Goal: Feedback & Contribution: Leave review/rating

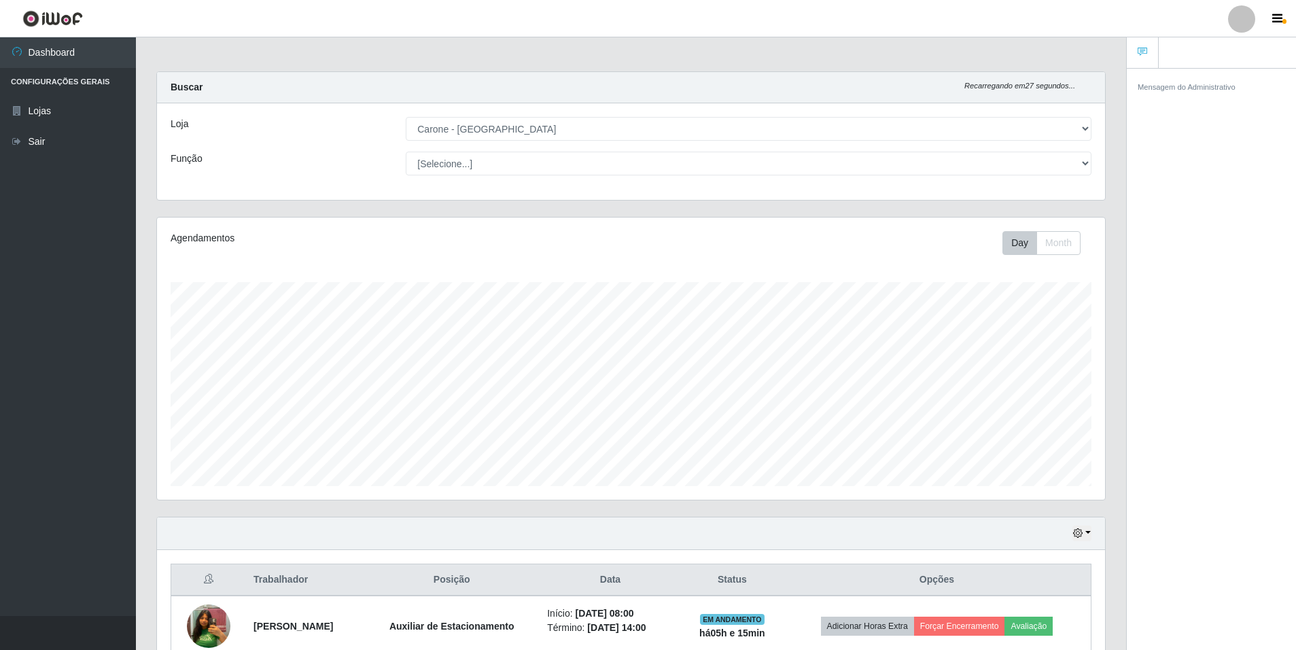
select select "528"
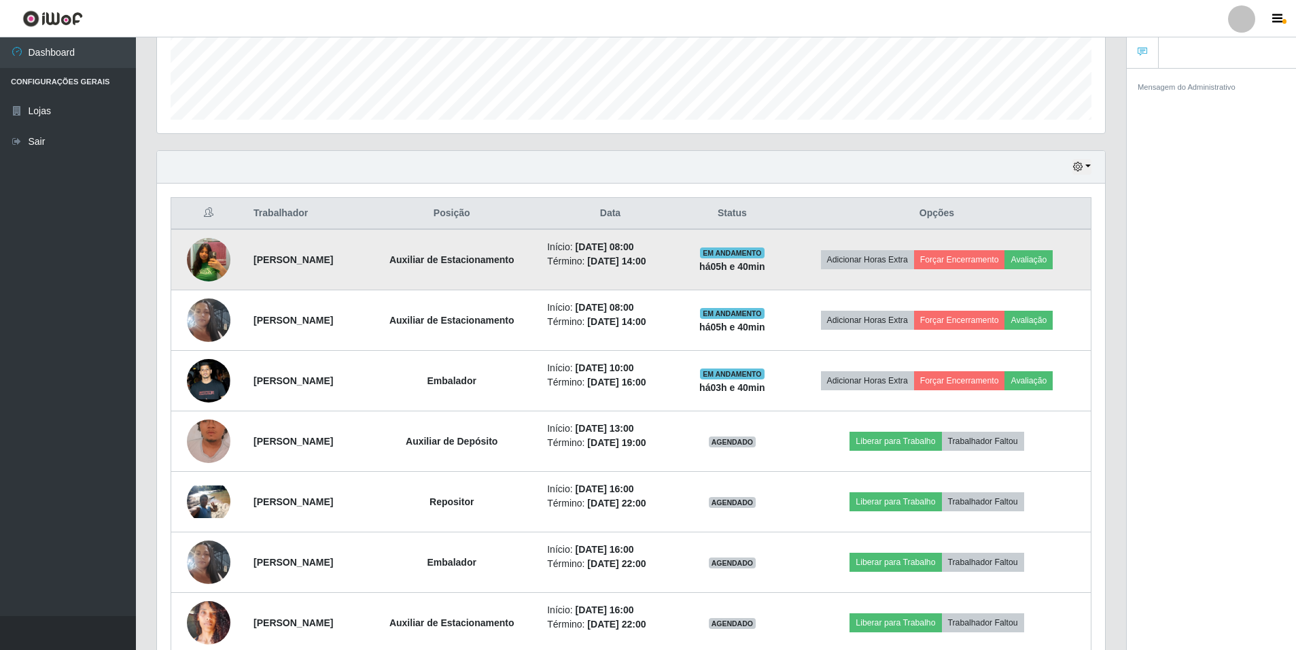
scroll to position [132, 0]
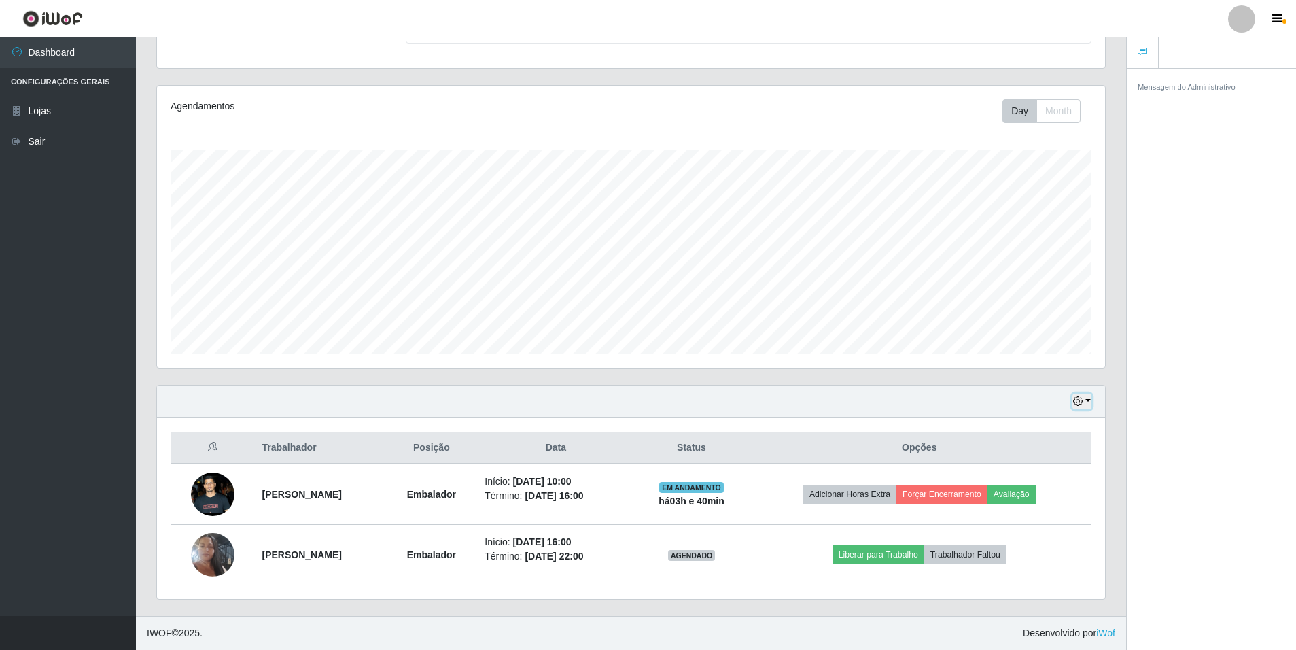
click at [1086, 398] on button "button" at bounding box center [1082, 402] width 19 height 16
click at [1025, 452] on button "1 dia" at bounding box center [1037, 454] width 107 height 29
click at [1088, 409] on div "Hoje 1 dia 3 dias 1 Semana Não encerrados" at bounding box center [631, 401] width 948 height 33
click at [1088, 403] on button "button" at bounding box center [1082, 402] width 19 height 16
click at [1079, 415] on button "Hoje" at bounding box center [1037, 425] width 107 height 29
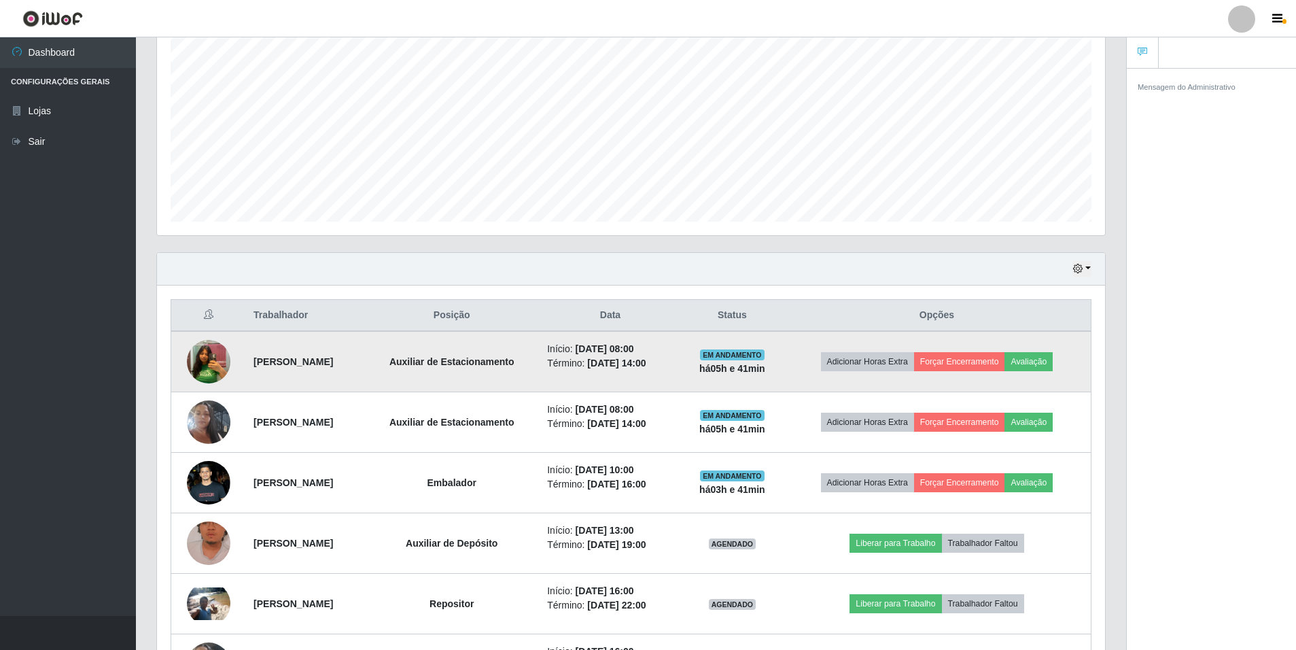
scroll to position [268, 0]
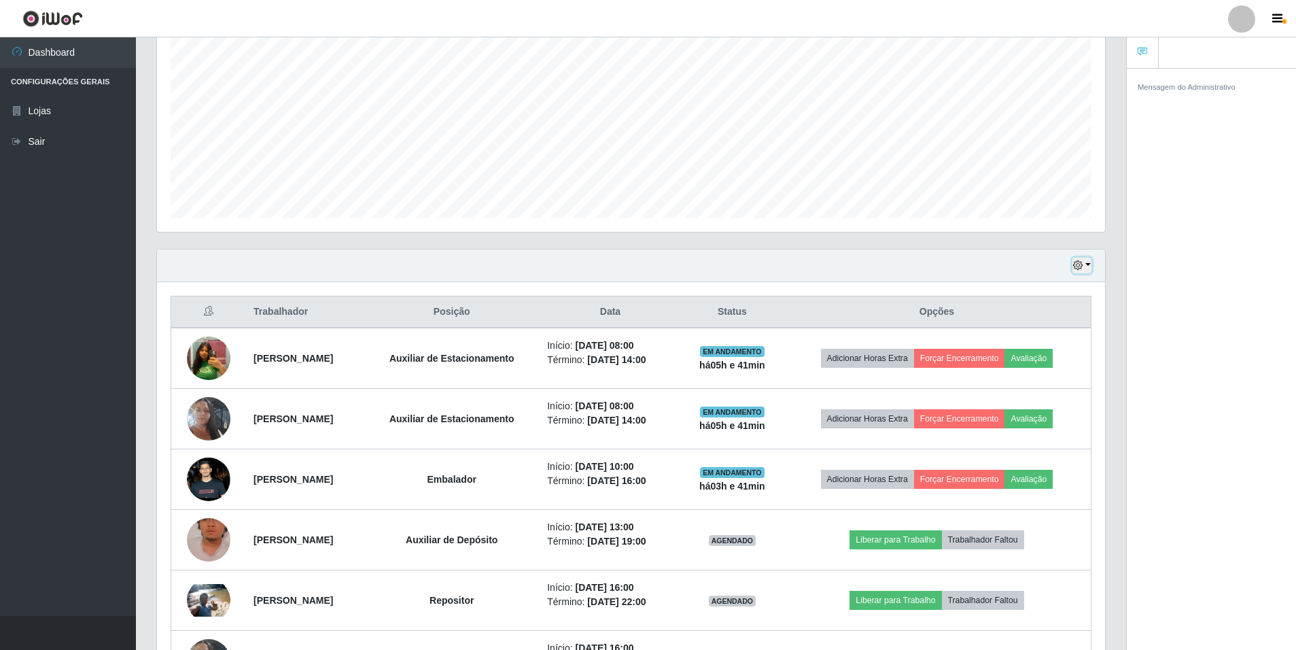
click at [1086, 264] on button "button" at bounding box center [1082, 266] width 19 height 16
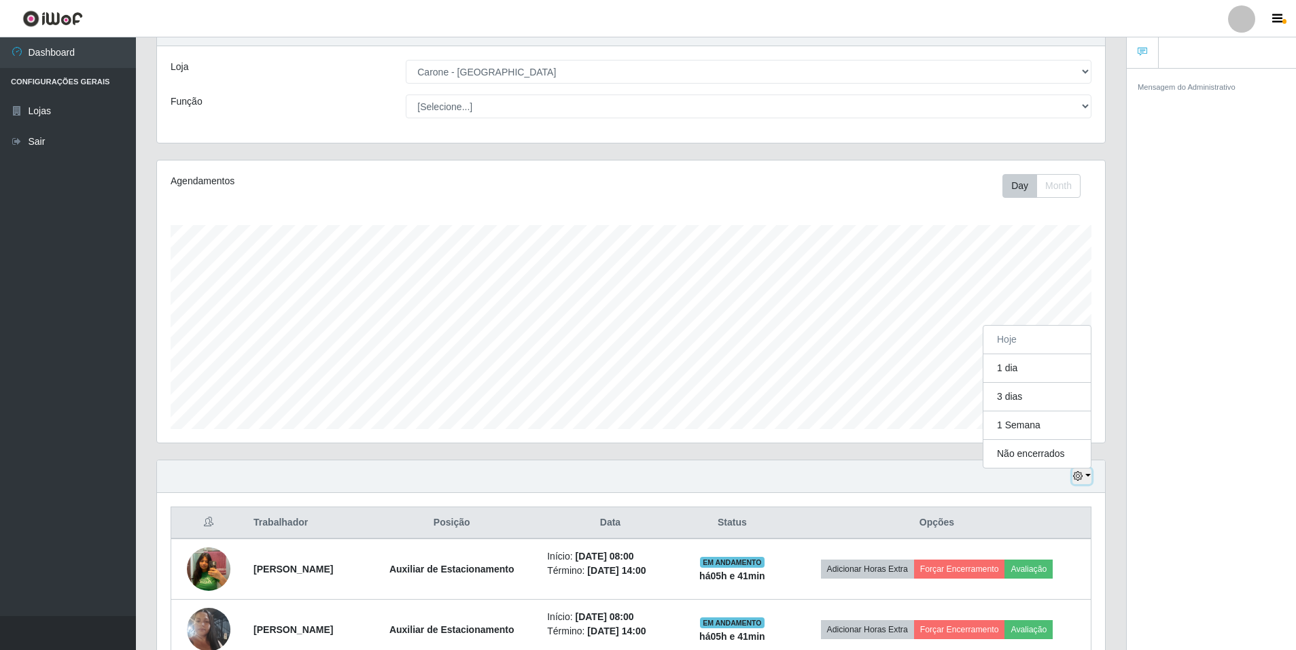
scroll to position [0, 0]
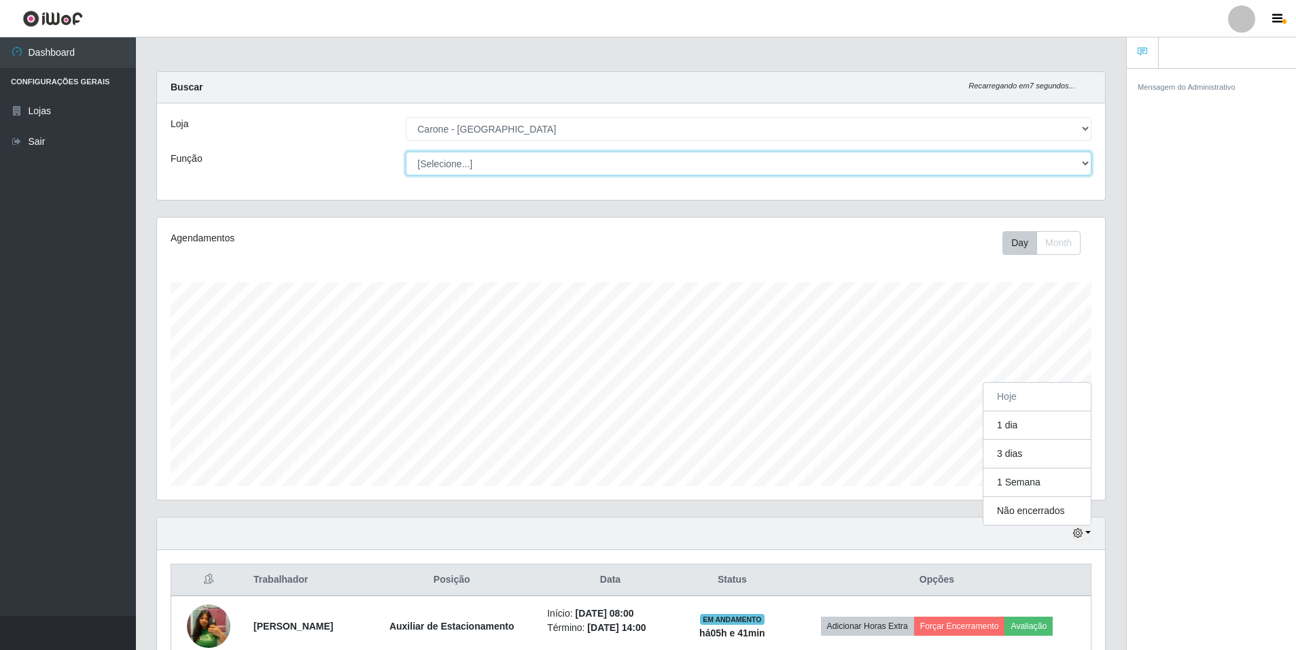
click at [472, 156] on select "[Selecione...] Auxiliar de Depósito Auxiliar de Depósito + Auxiliar de Depósito…" at bounding box center [749, 164] width 686 height 24
click at [406, 152] on select "[Selecione...] Auxiliar de Depósito Auxiliar de Depósito + Auxiliar de Depósito…" at bounding box center [749, 164] width 686 height 24
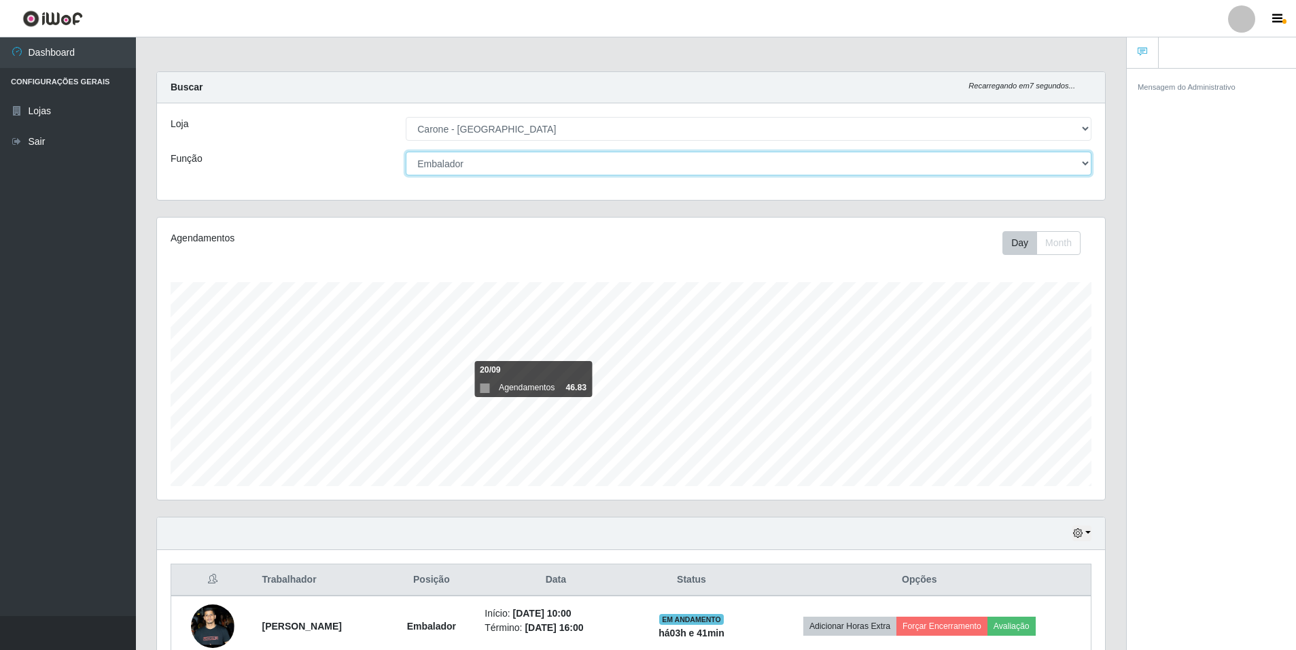
click at [570, 157] on select "[Selecione...] Auxiliar de Depósito Auxiliar de Depósito + Auxiliar de Depósito…" at bounding box center [749, 164] width 686 height 24
select select "24"
click at [406, 152] on select "[Selecione...] Auxiliar de Depósito Auxiliar de Depósito + Auxiliar de Depósito…" at bounding box center [749, 164] width 686 height 24
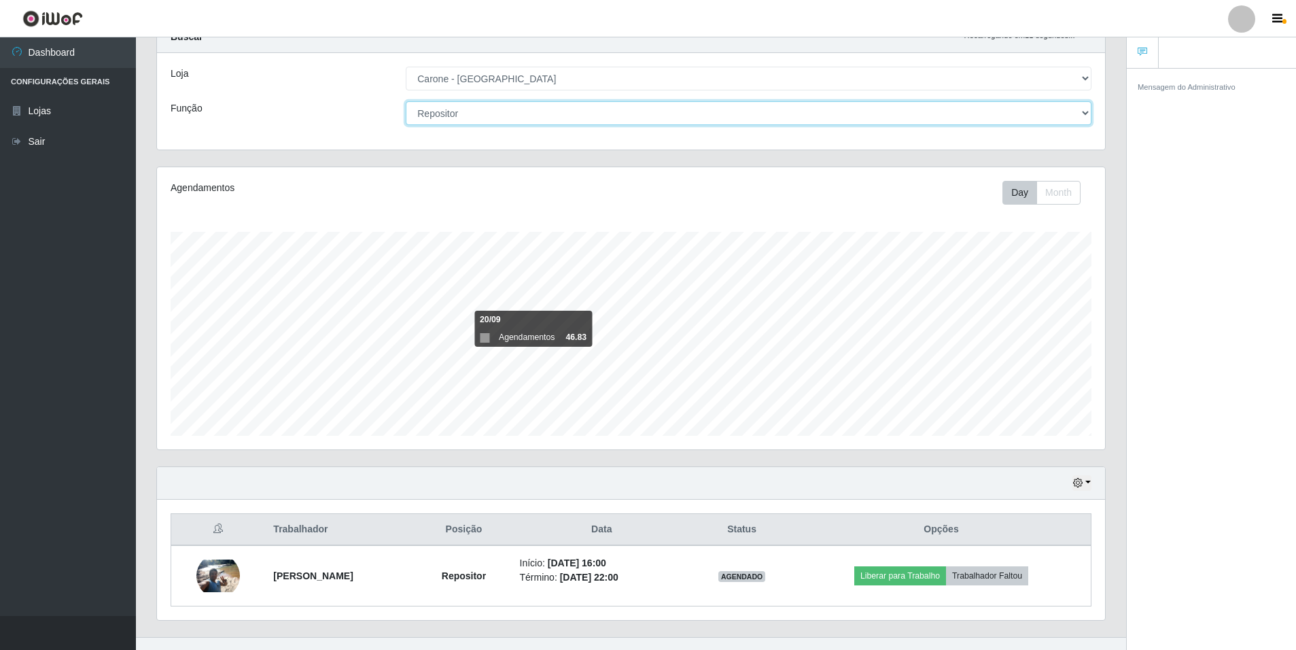
scroll to position [71, 0]
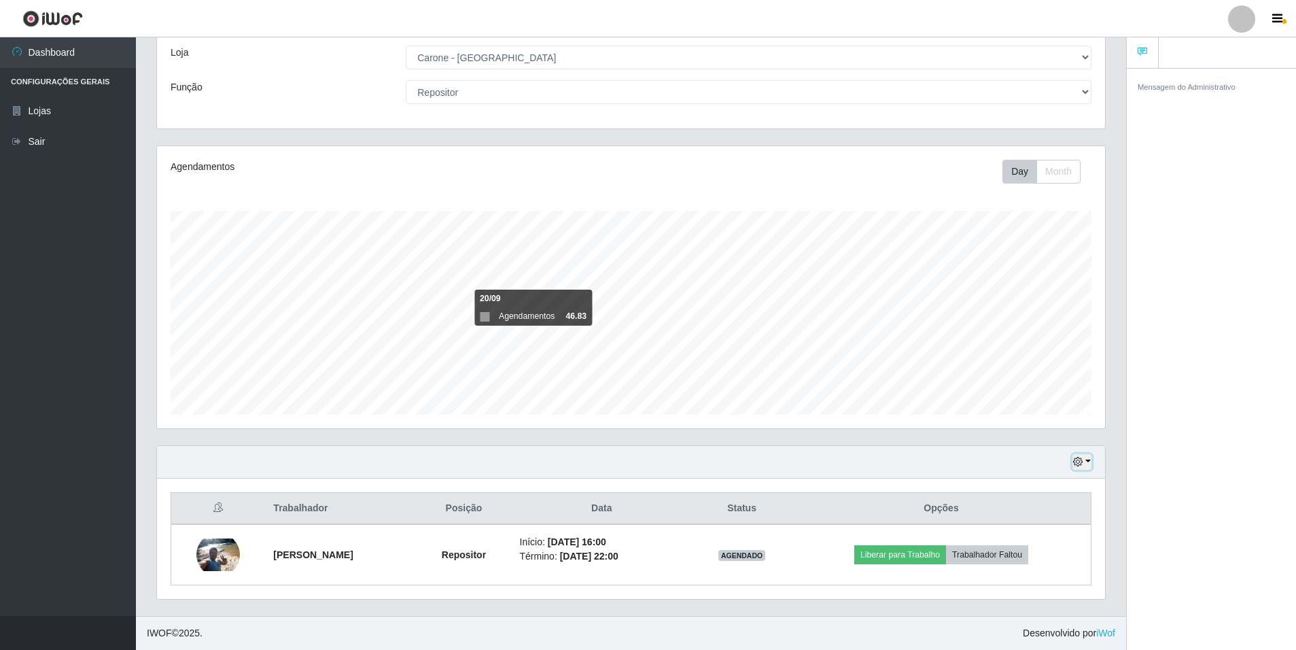
click at [1073, 460] on icon "button" at bounding box center [1078, 462] width 10 height 10
click at [1054, 356] on button "1 dia" at bounding box center [1037, 354] width 107 height 29
click at [1082, 472] on div "Hoje 1 dia 3 dias 1 Semana Não encerrados" at bounding box center [631, 462] width 948 height 33
click at [1082, 458] on icon "button" at bounding box center [1078, 462] width 10 height 10
click at [1045, 377] on button "3 dias" at bounding box center [1037, 382] width 107 height 29
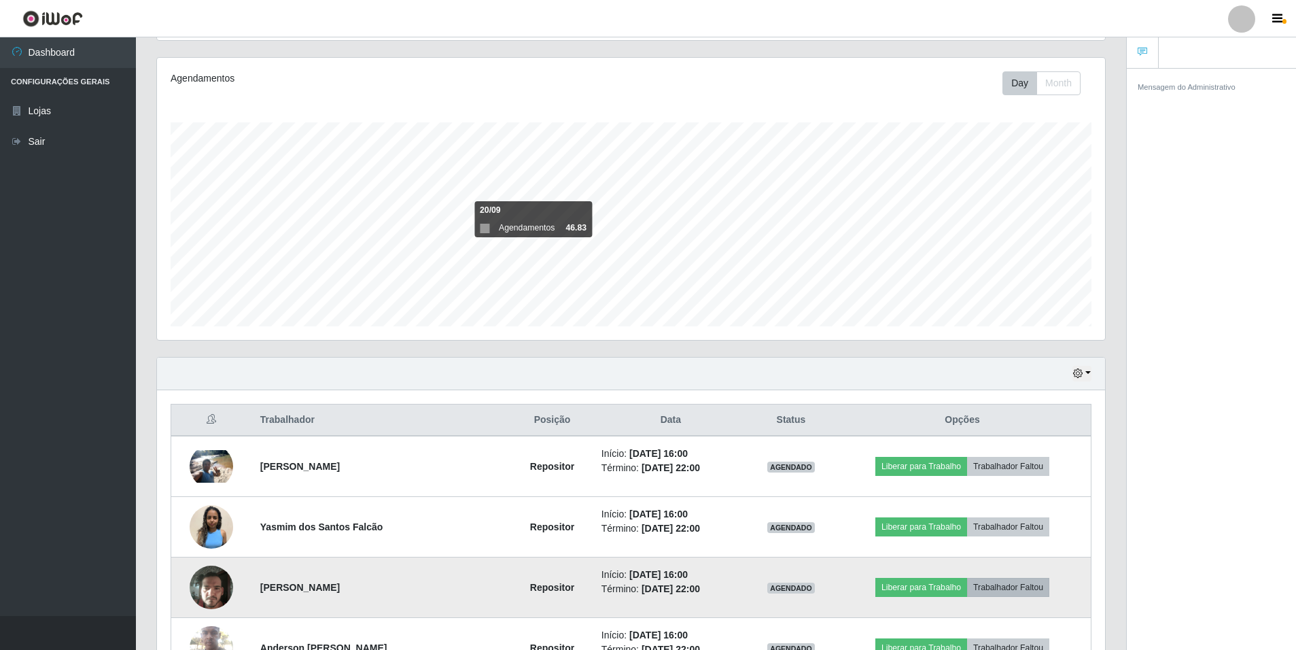
scroll to position [313, 0]
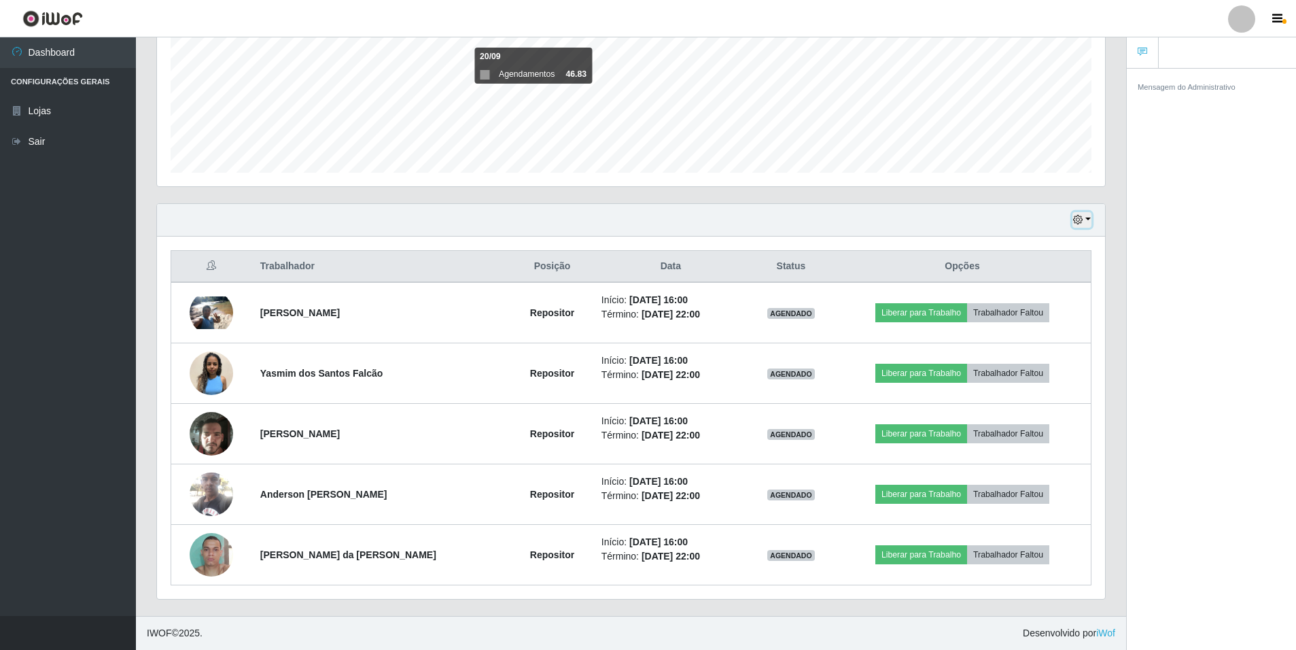
drag, startPoint x: 1082, startPoint y: 220, endPoint x: 1077, endPoint y: 215, distance: 7.2
click at [1083, 220] on icon "button" at bounding box center [1078, 220] width 10 height 10
click at [1044, 262] on button "1 dia" at bounding box center [1037, 272] width 107 height 29
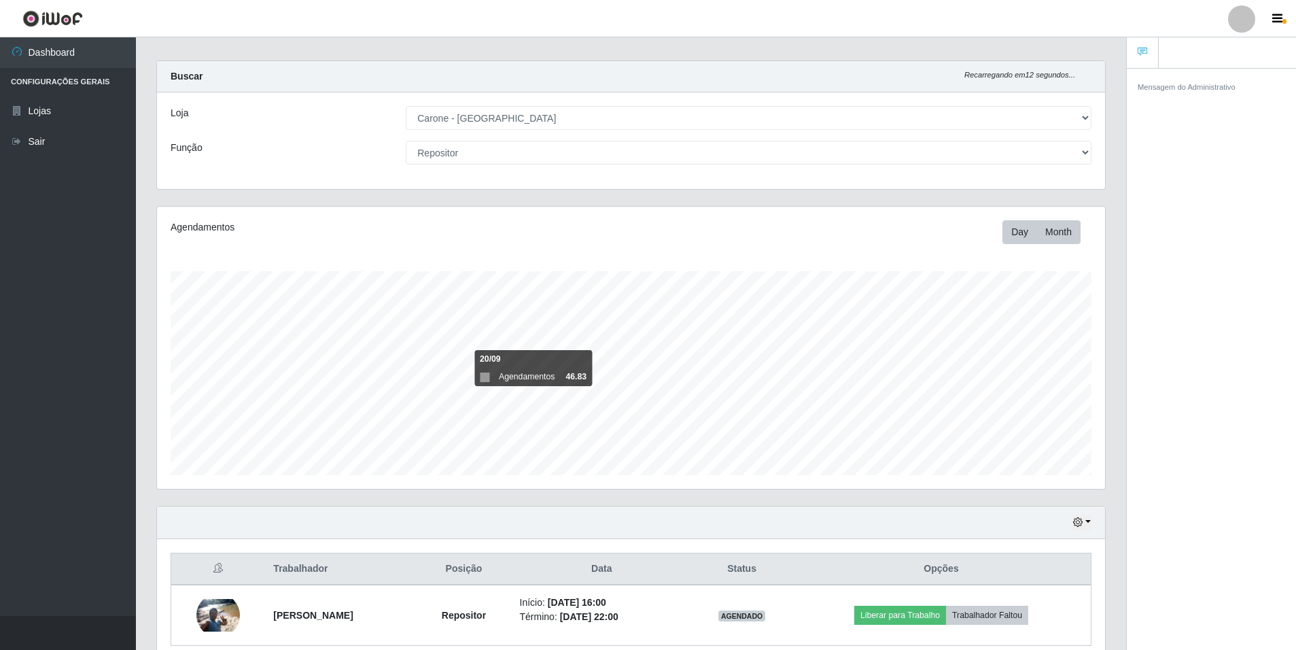
scroll to position [71, 0]
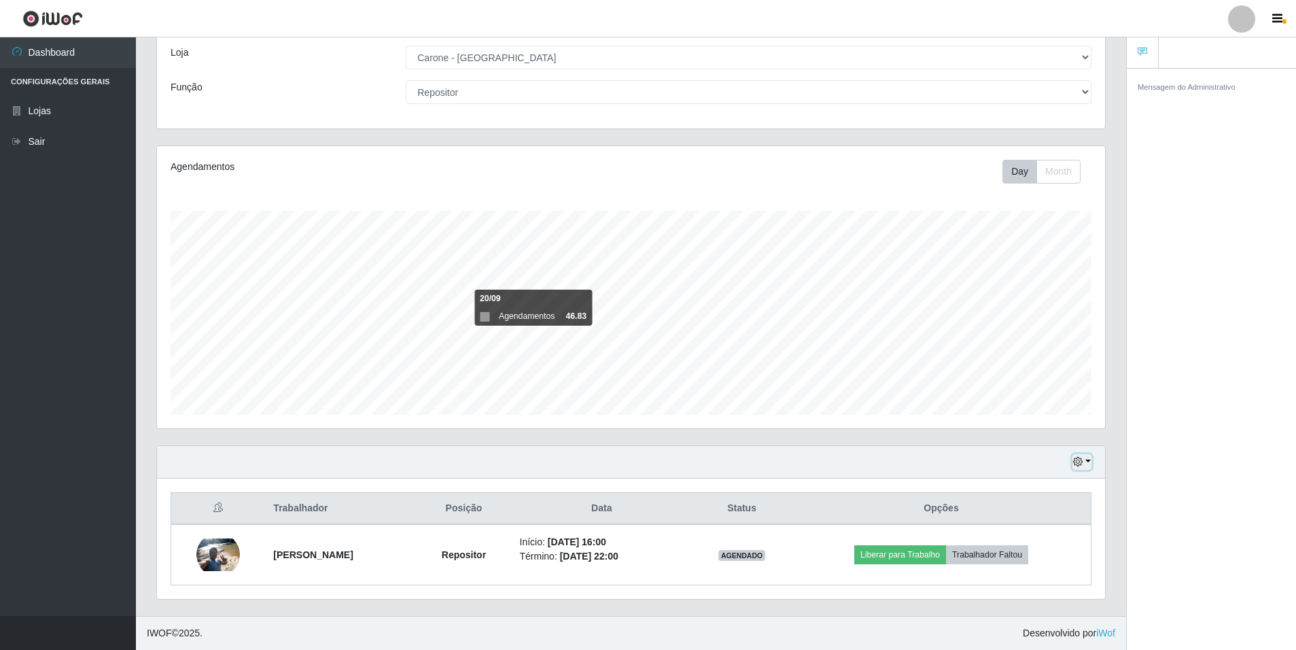
click at [1086, 455] on button "button" at bounding box center [1082, 462] width 19 height 16
click at [1059, 326] on button "Hoje" at bounding box center [1037, 325] width 107 height 29
click at [1082, 458] on icon "button" at bounding box center [1078, 462] width 10 height 10
click at [1055, 361] on button "1 dia" at bounding box center [1037, 354] width 107 height 29
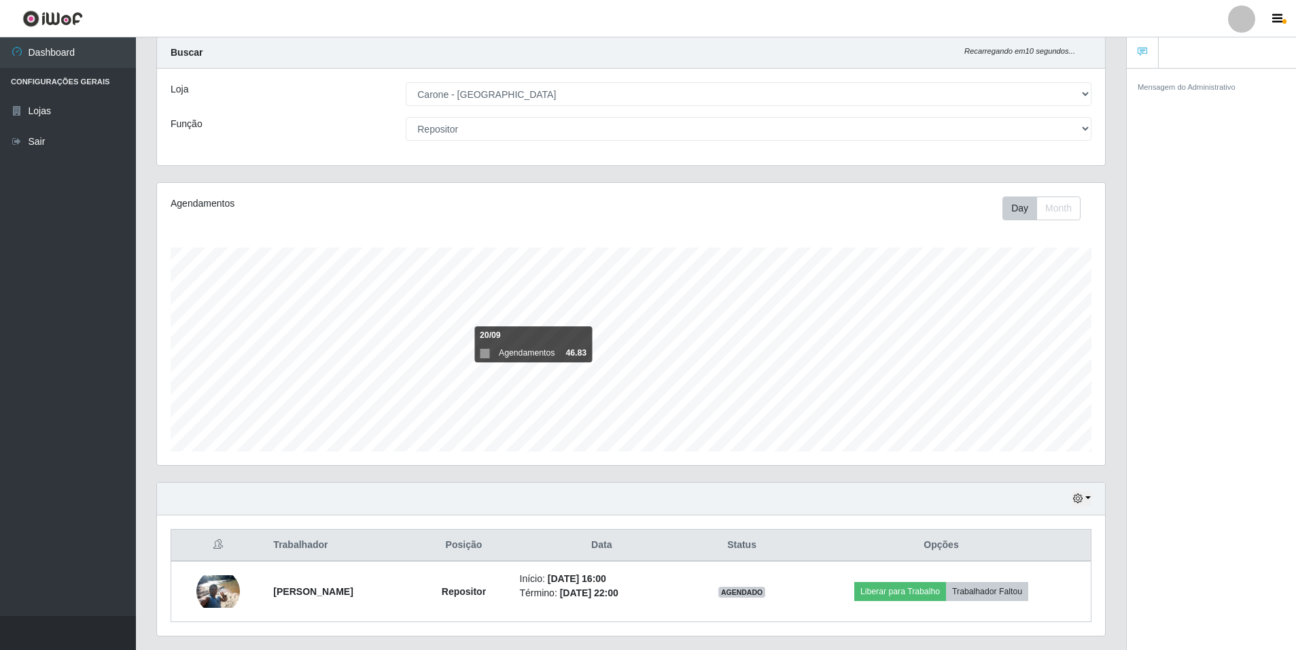
scroll to position [0, 0]
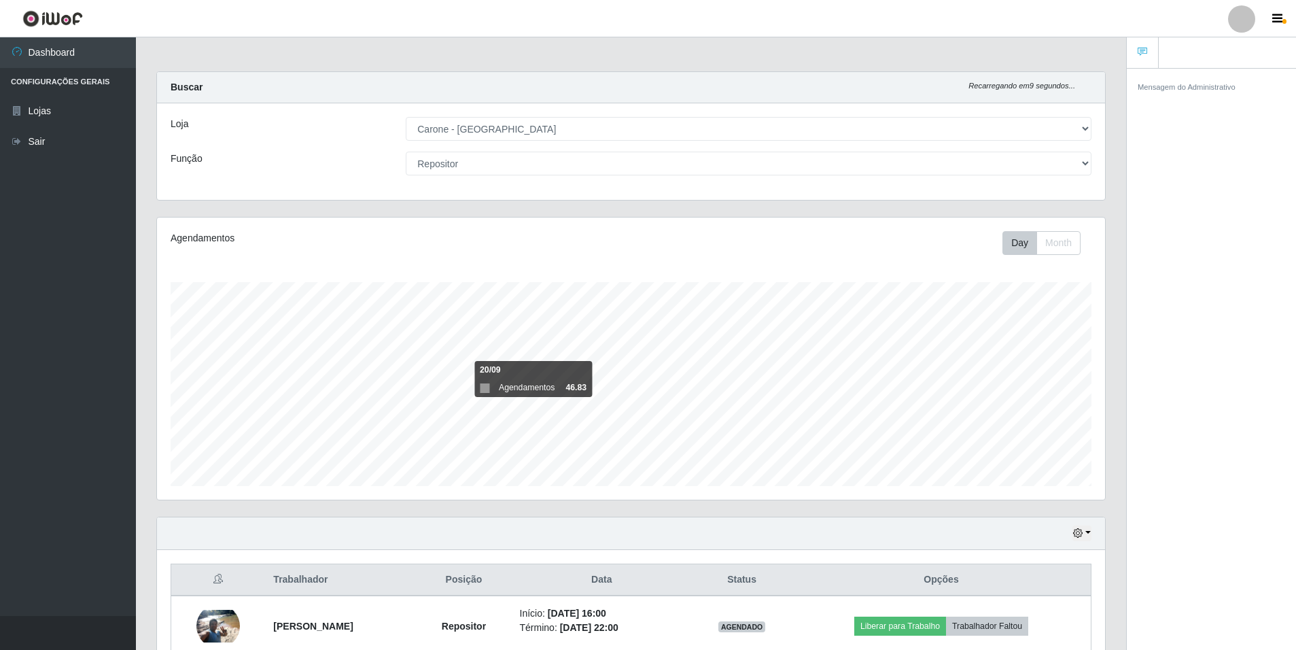
click at [713, 144] on div "Loja [Selecione...] Carone - [GEOGRAPHIC_DATA] Função [Selecione...] Auxiliar d…" at bounding box center [631, 151] width 948 height 97
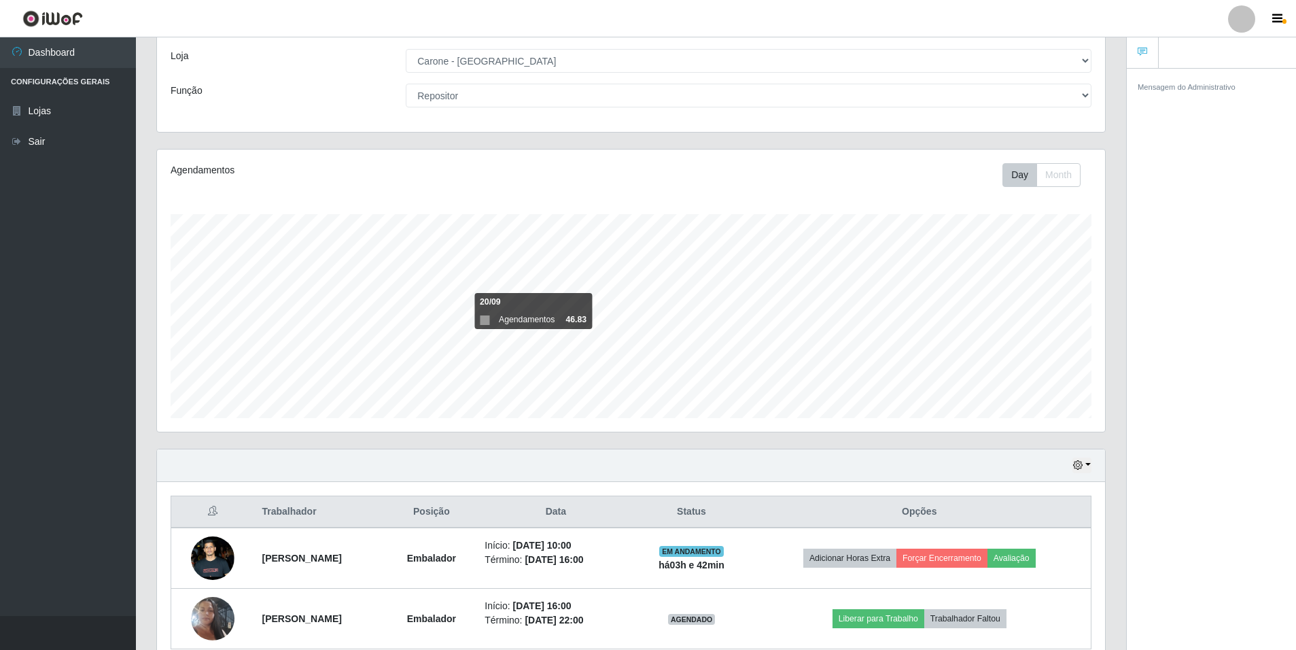
scroll to position [132, 0]
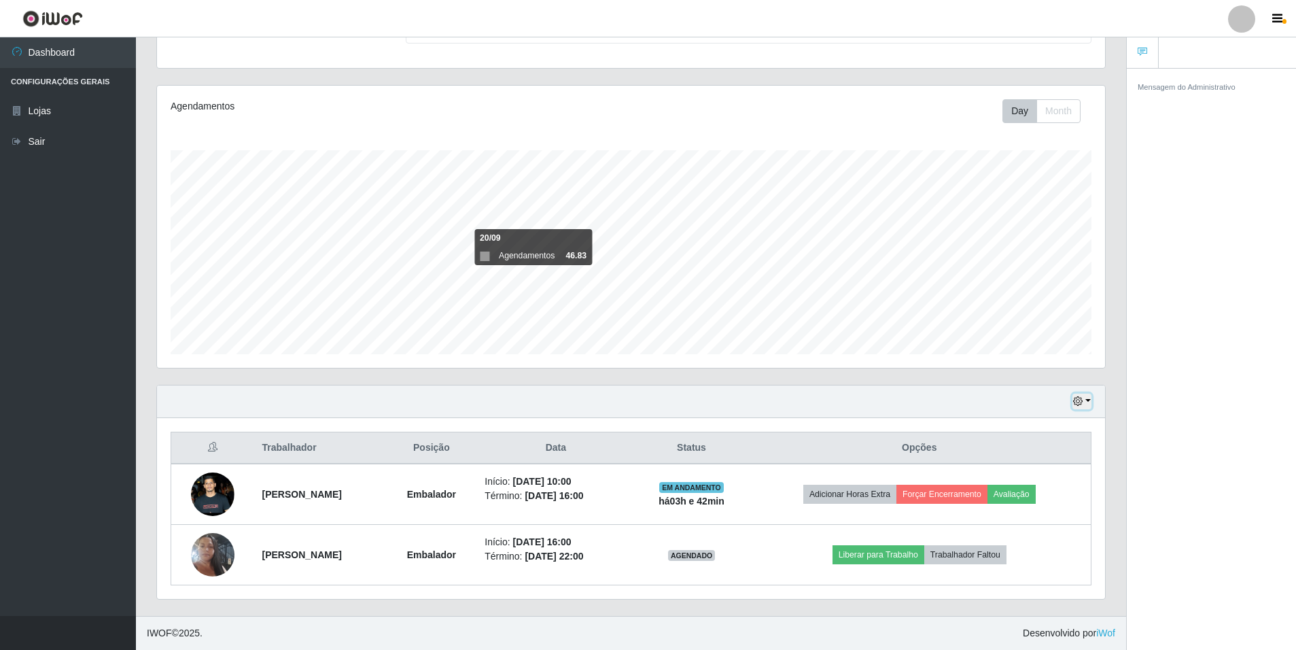
click at [1080, 403] on icon "button" at bounding box center [1078, 401] width 10 height 10
click at [1090, 423] on button "Hoje" at bounding box center [1037, 425] width 107 height 29
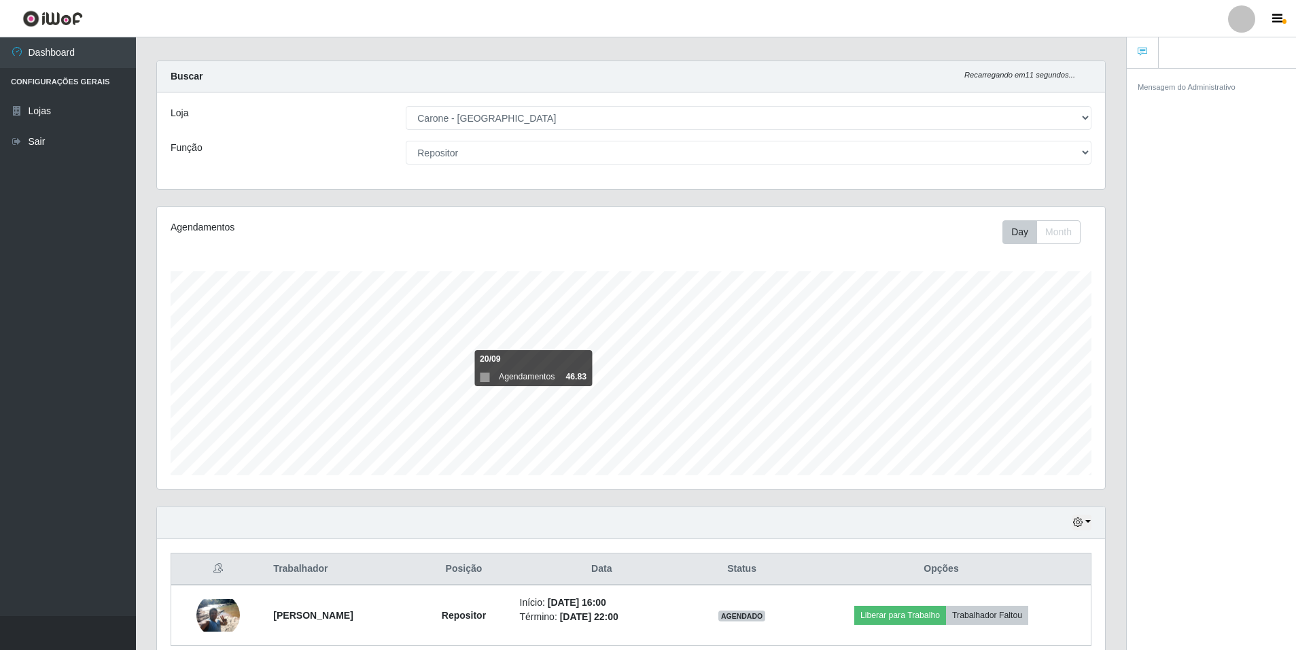
scroll to position [71, 0]
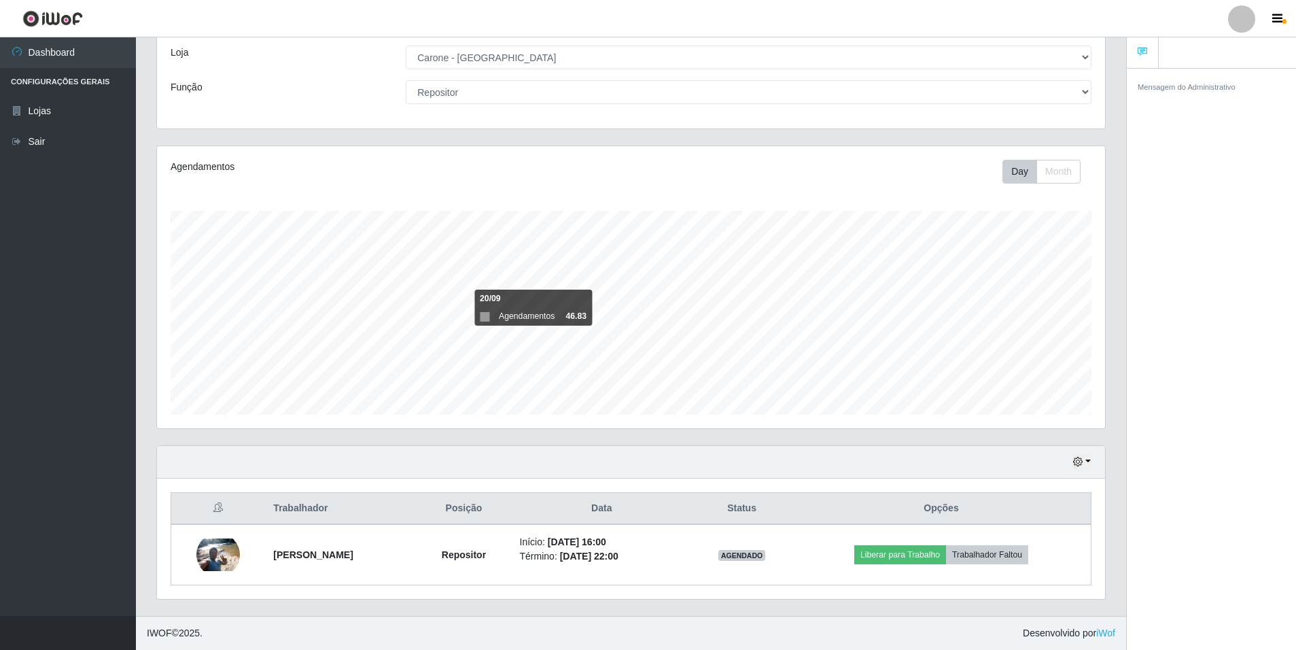
click at [1092, 466] on div "Hoje 1 dia 3 dias 1 Semana Não encerrados" at bounding box center [631, 462] width 948 height 33
click at [1081, 466] on icon "button" at bounding box center [1078, 462] width 10 height 10
click at [1075, 356] on button "1 dia" at bounding box center [1037, 354] width 107 height 29
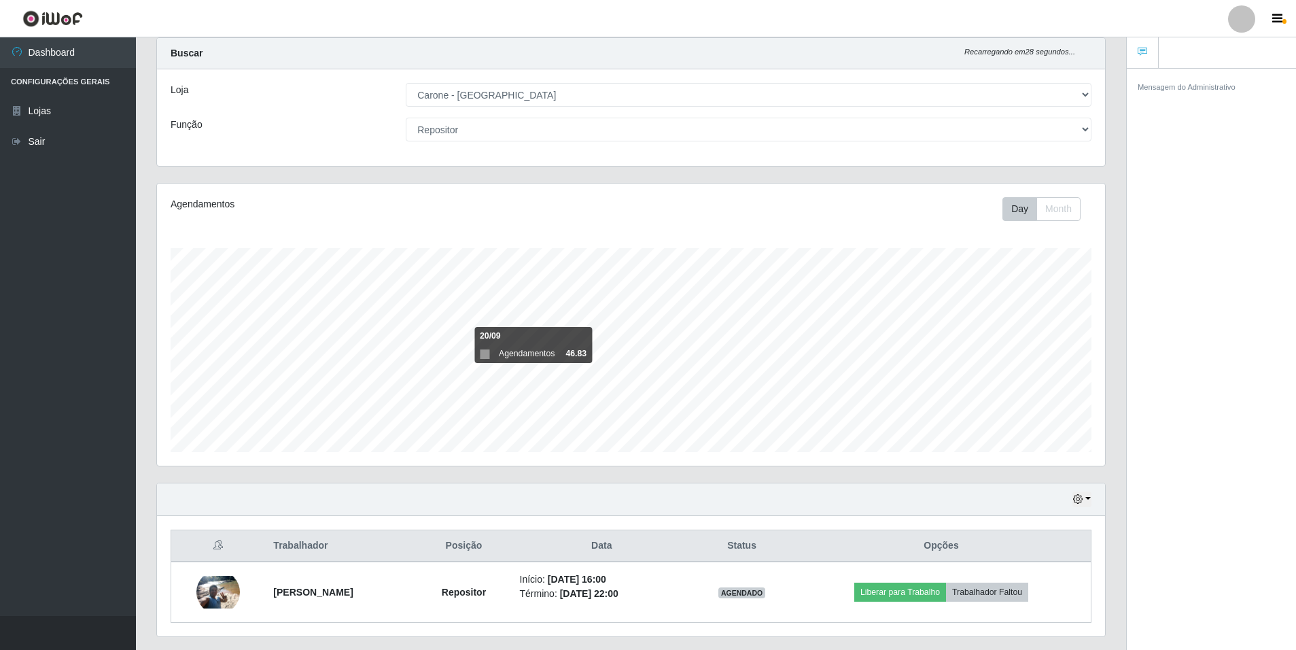
scroll to position [68, 0]
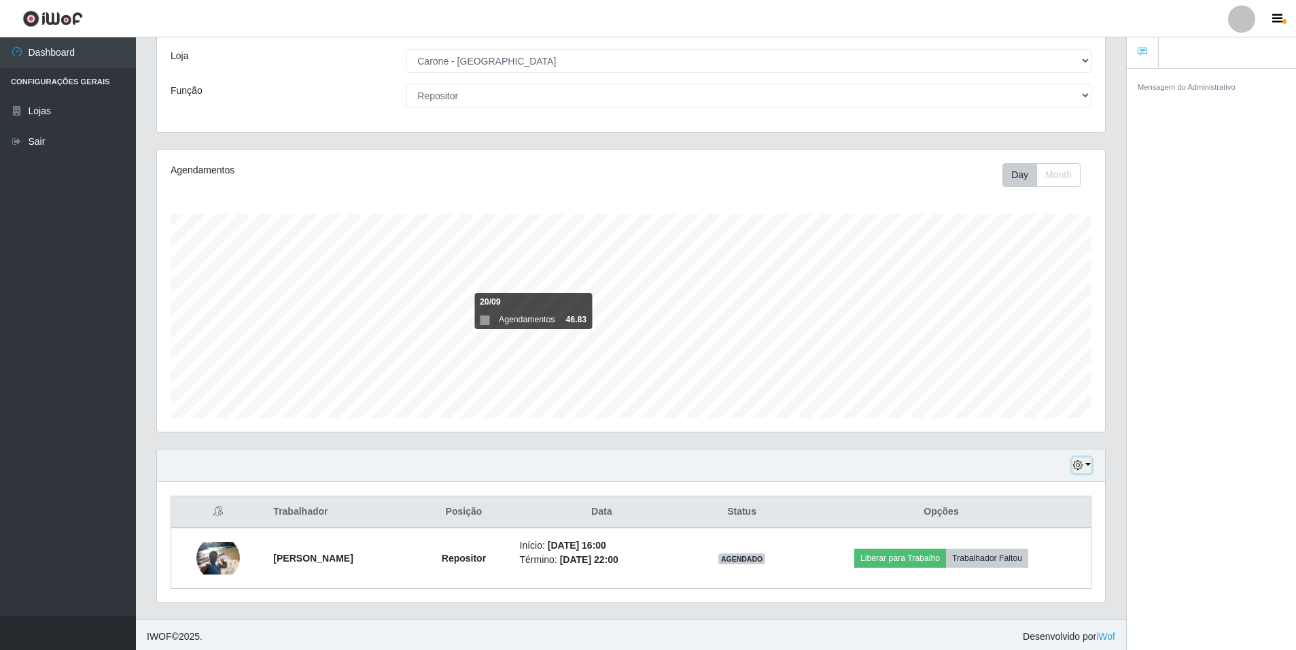
click at [1081, 471] on button "button" at bounding box center [1082, 466] width 19 height 16
click at [1080, 466] on icon "button" at bounding box center [1078, 465] width 10 height 10
click at [1073, 326] on button "Hoje" at bounding box center [1037, 329] width 107 height 29
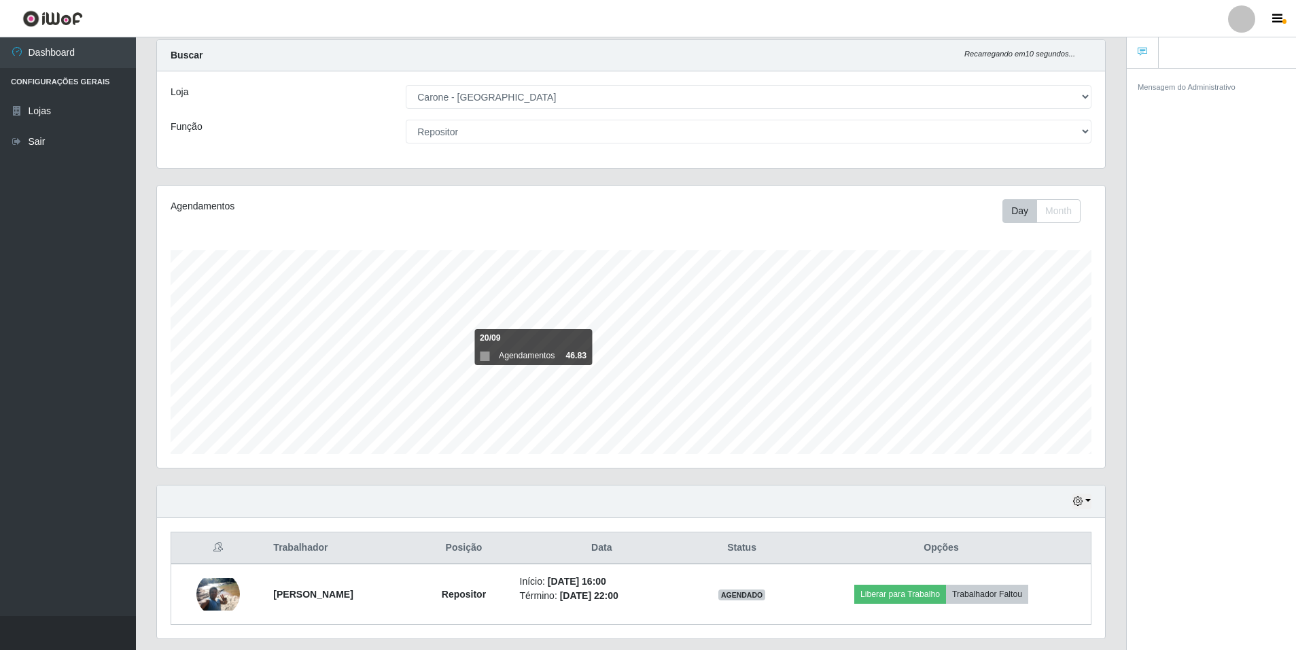
scroll to position [0, 0]
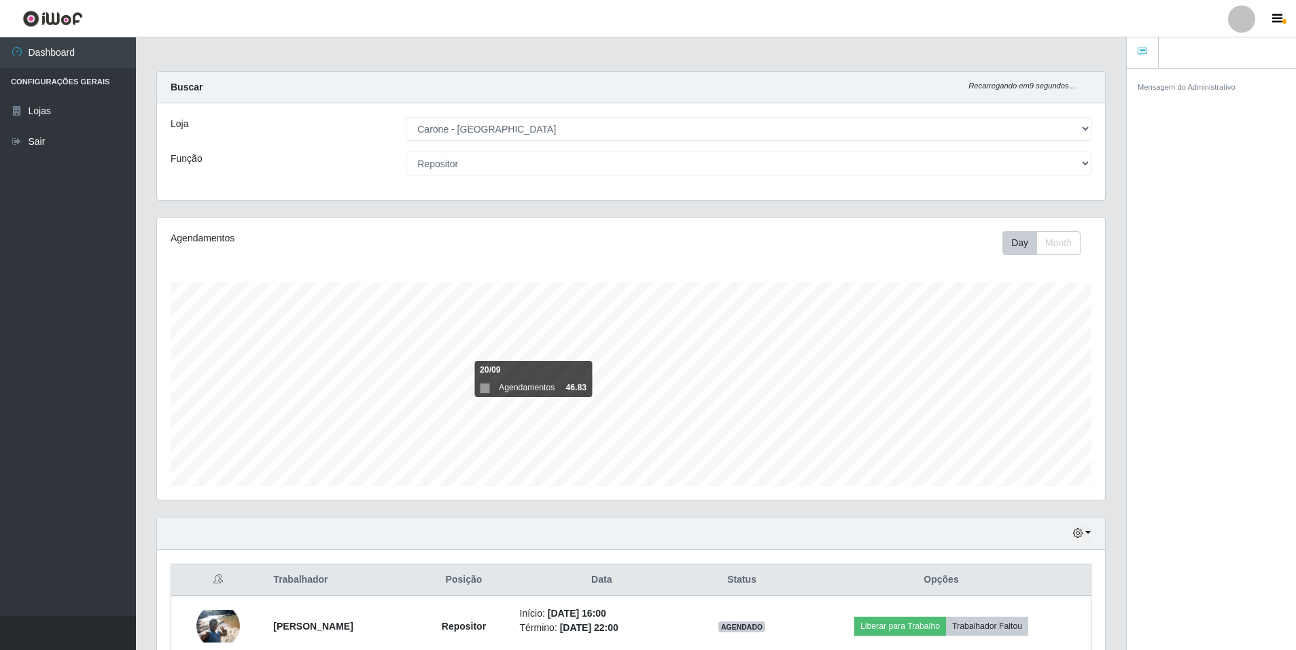
click at [630, 184] on div "Loja [Selecione...] Carone - [GEOGRAPHIC_DATA] Função [Selecione...] Auxiliar d…" at bounding box center [631, 151] width 948 height 97
click at [630, 179] on div "Loja [Selecione...] Carone - [GEOGRAPHIC_DATA] Função [Selecione...] Auxiliar d…" at bounding box center [631, 151] width 948 height 97
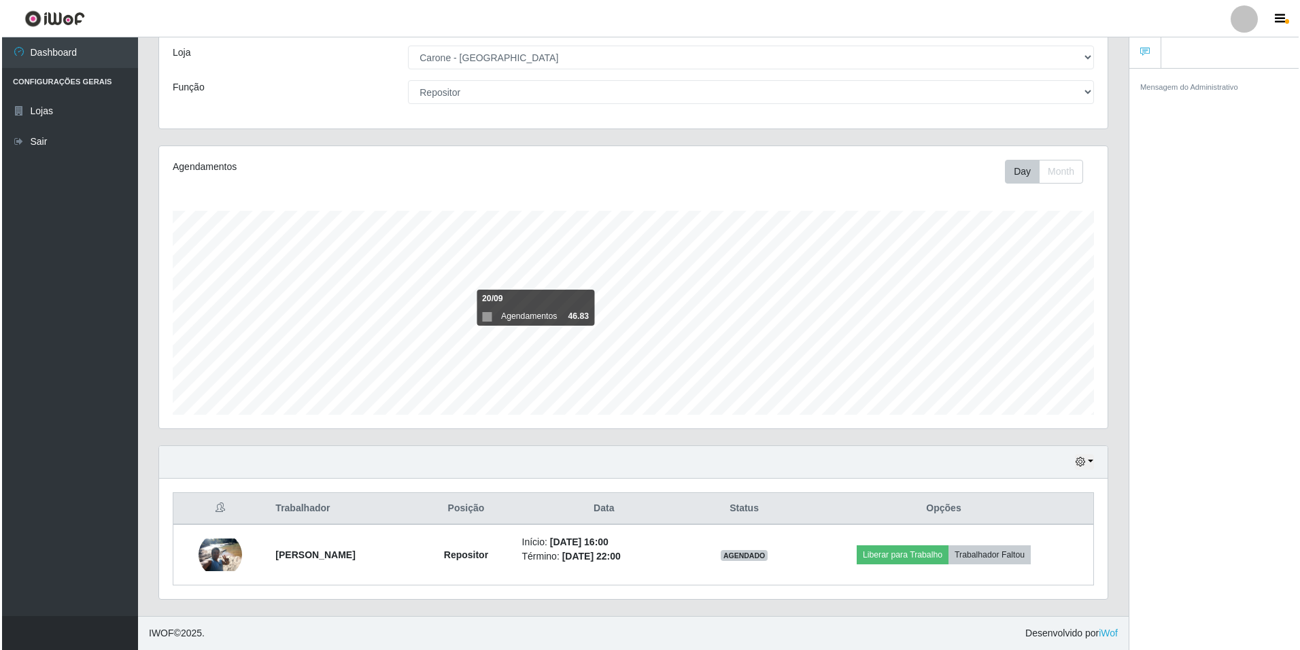
scroll to position [132, 0]
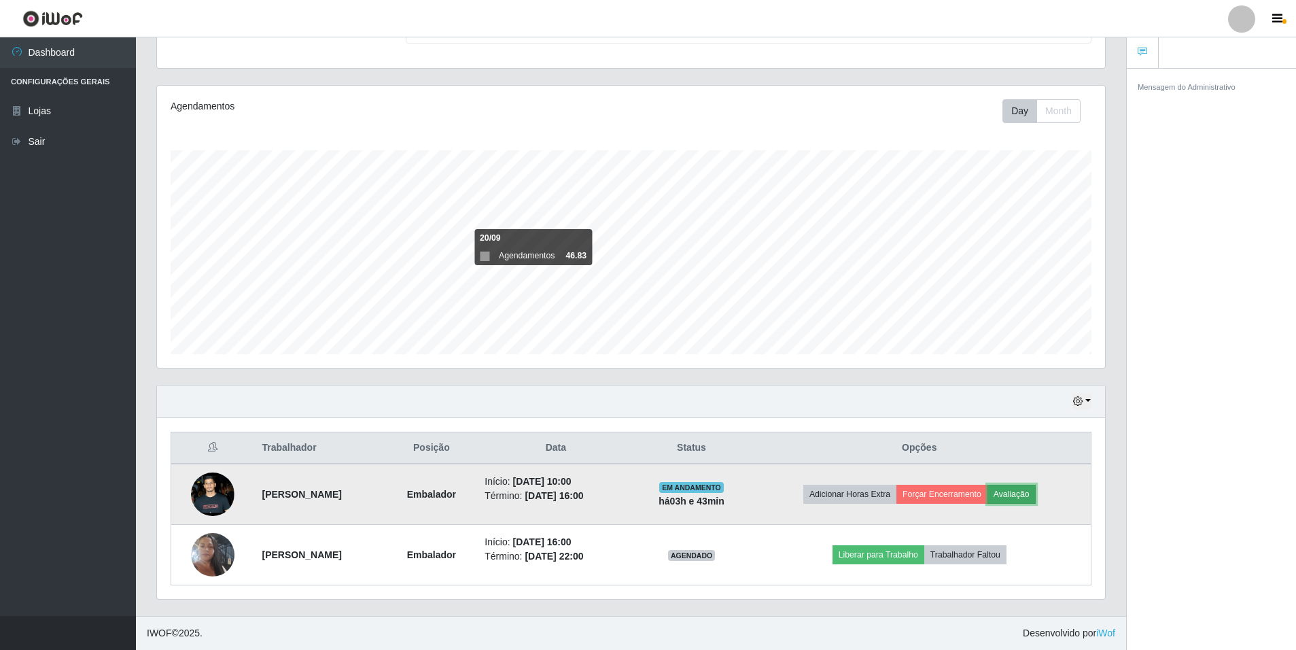
click at [1036, 501] on button "Avaliação" at bounding box center [1012, 494] width 48 height 19
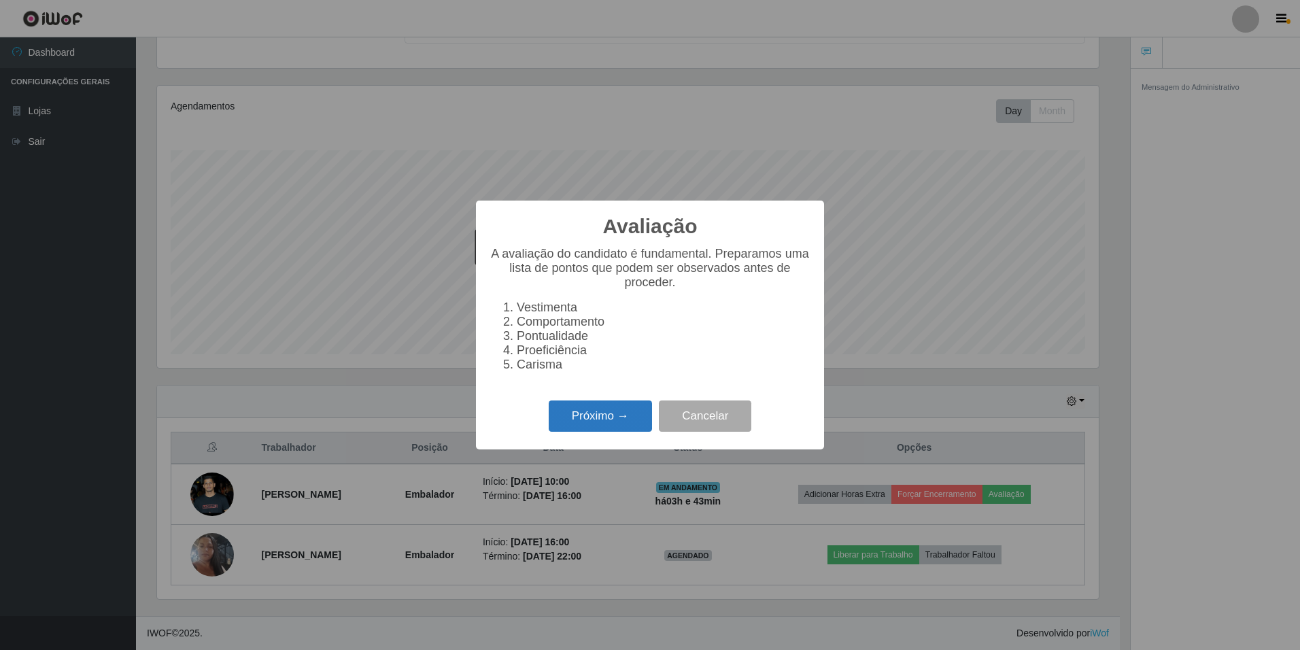
click at [587, 423] on button "Próximo →" at bounding box center [600, 416] width 103 height 32
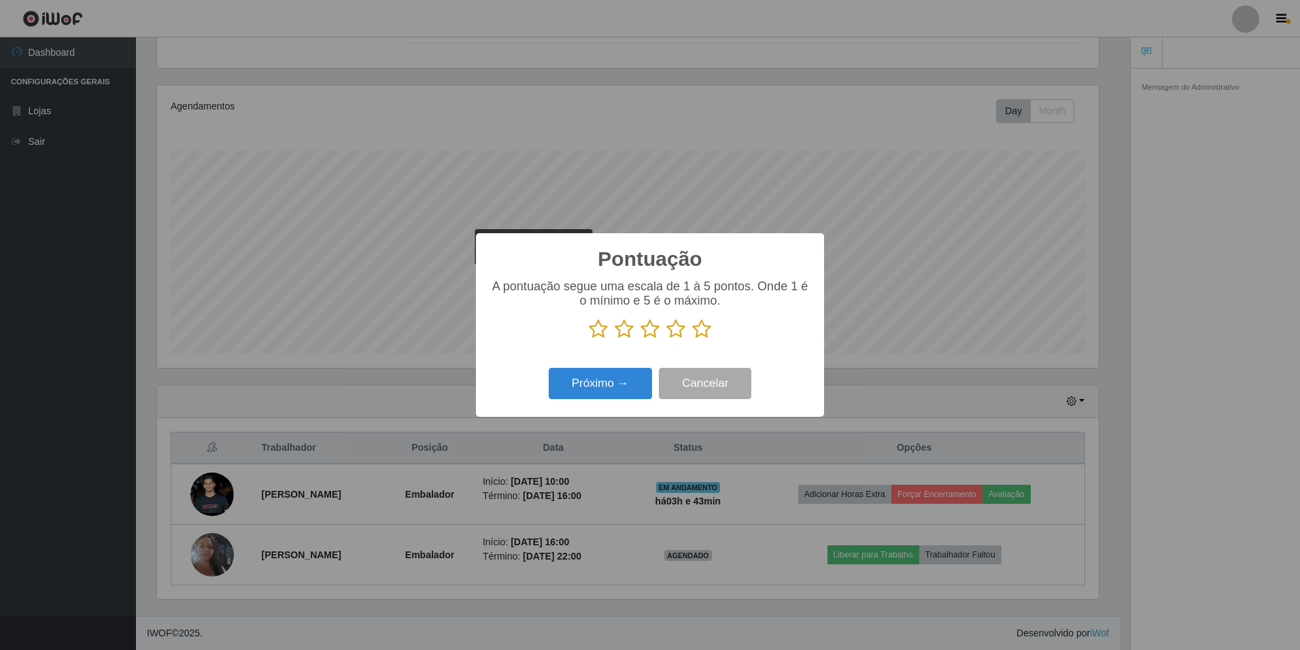
click at [676, 328] on icon at bounding box center [675, 329] width 19 height 20
click at [666, 339] on input "radio" at bounding box center [666, 339] width 0 height 0
drag, startPoint x: 714, startPoint y: 338, endPoint x: 700, endPoint y: 332, distance: 15.3
click at [713, 338] on p at bounding box center [649, 329] width 321 height 20
click at [700, 332] on icon at bounding box center [701, 329] width 19 height 20
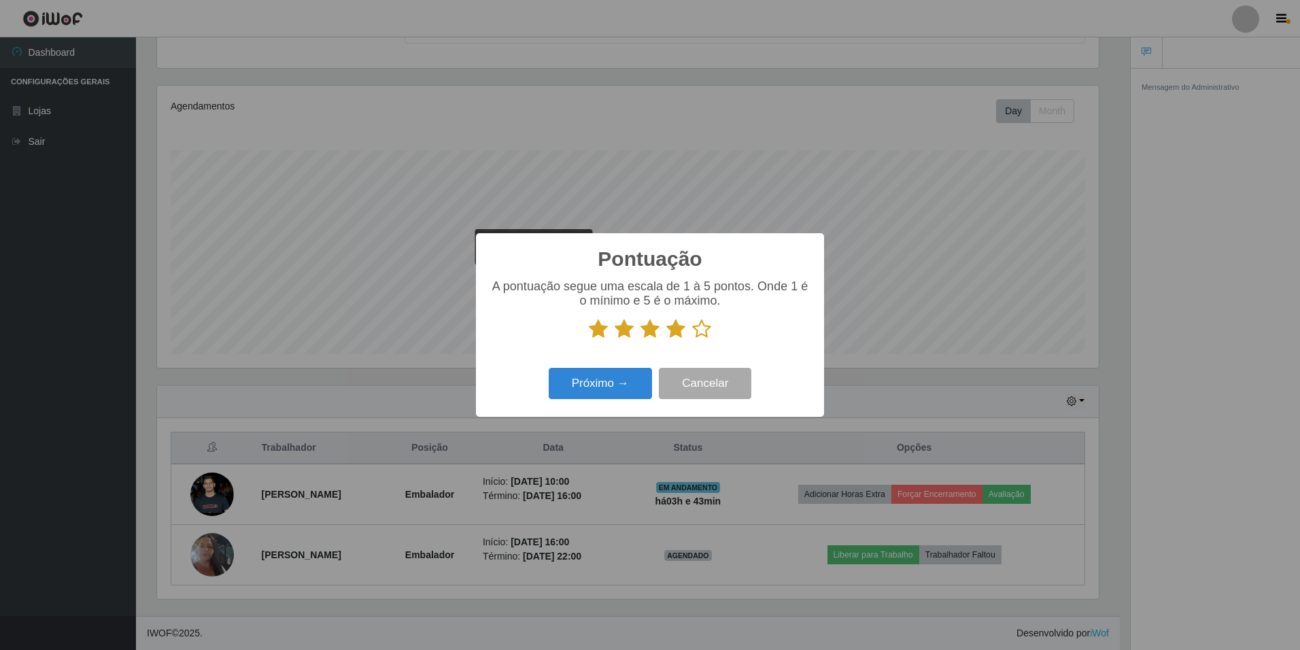
click at [692, 339] on input "radio" at bounding box center [692, 339] width 0 height 0
click at [628, 380] on button "Próximo →" at bounding box center [600, 384] width 103 height 32
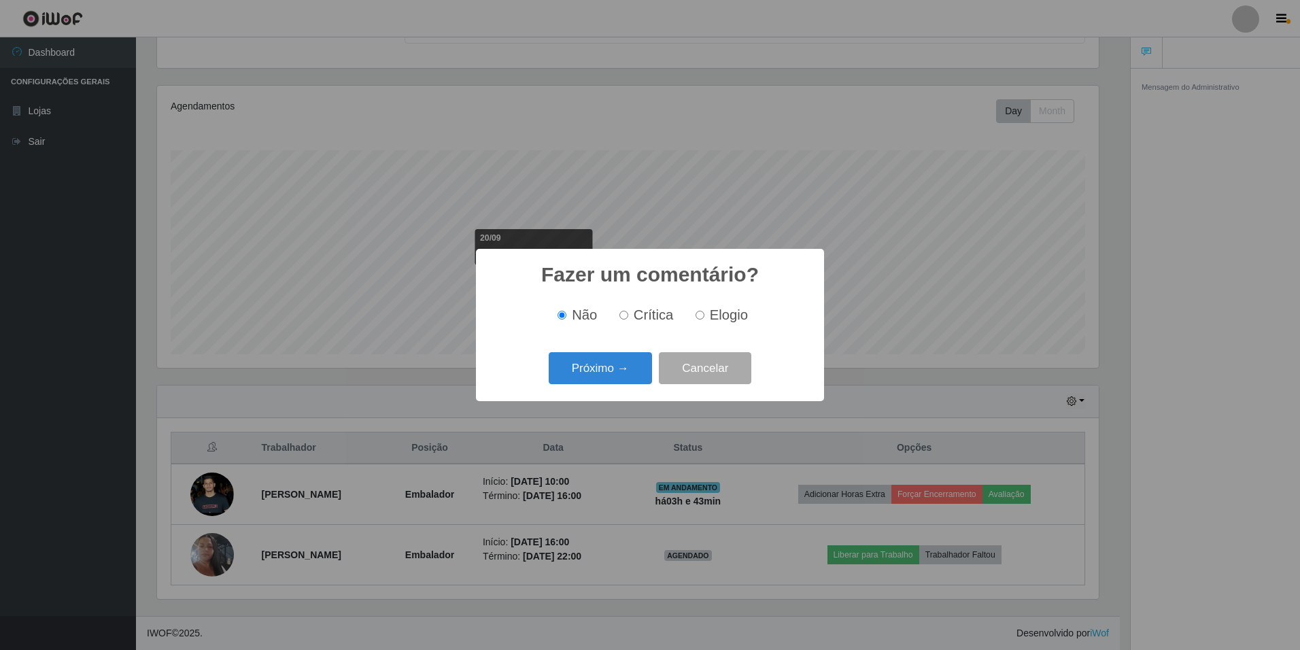
click at [699, 320] on input "Elogio" at bounding box center [699, 315] width 9 height 9
radio input "true"
click at [624, 351] on div "Próximo → Cancelar" at bounding box center [649, 368] width 321 height 39
click at [621, 369] on button "Próximo →" at bounding box center [600, 368] width 103 height 32
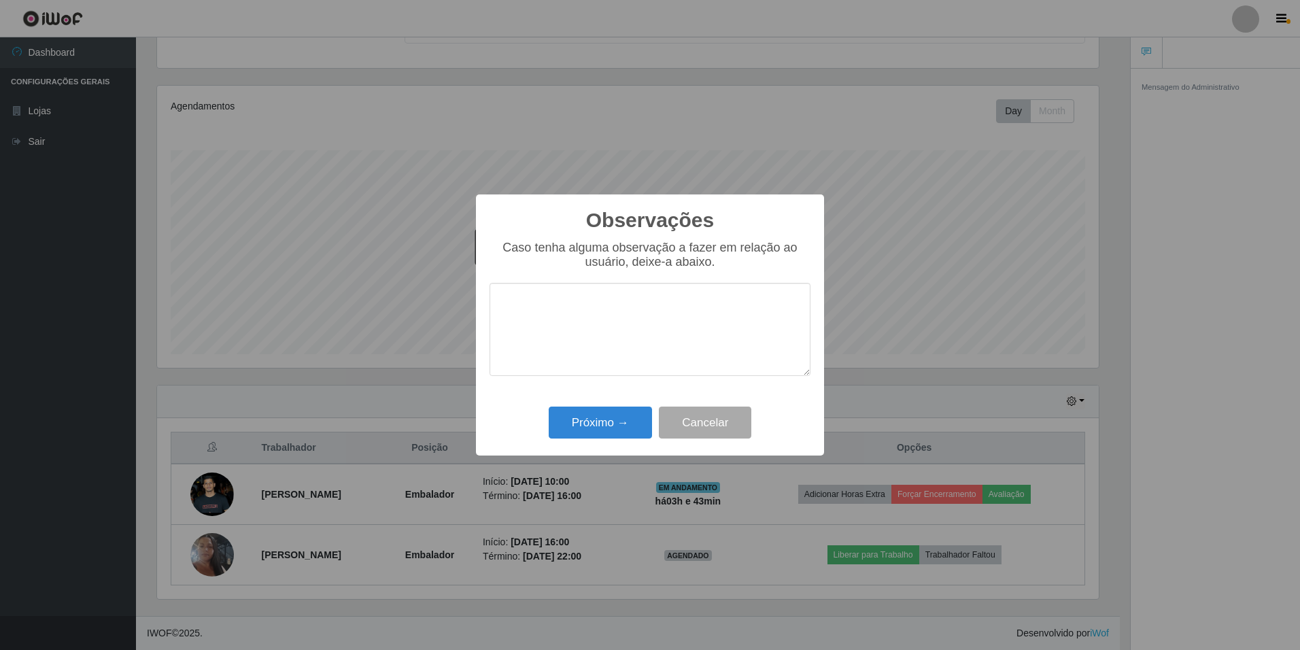
click at [627, 332] on textarea at bounding box center [649, 329] width 321 height 93
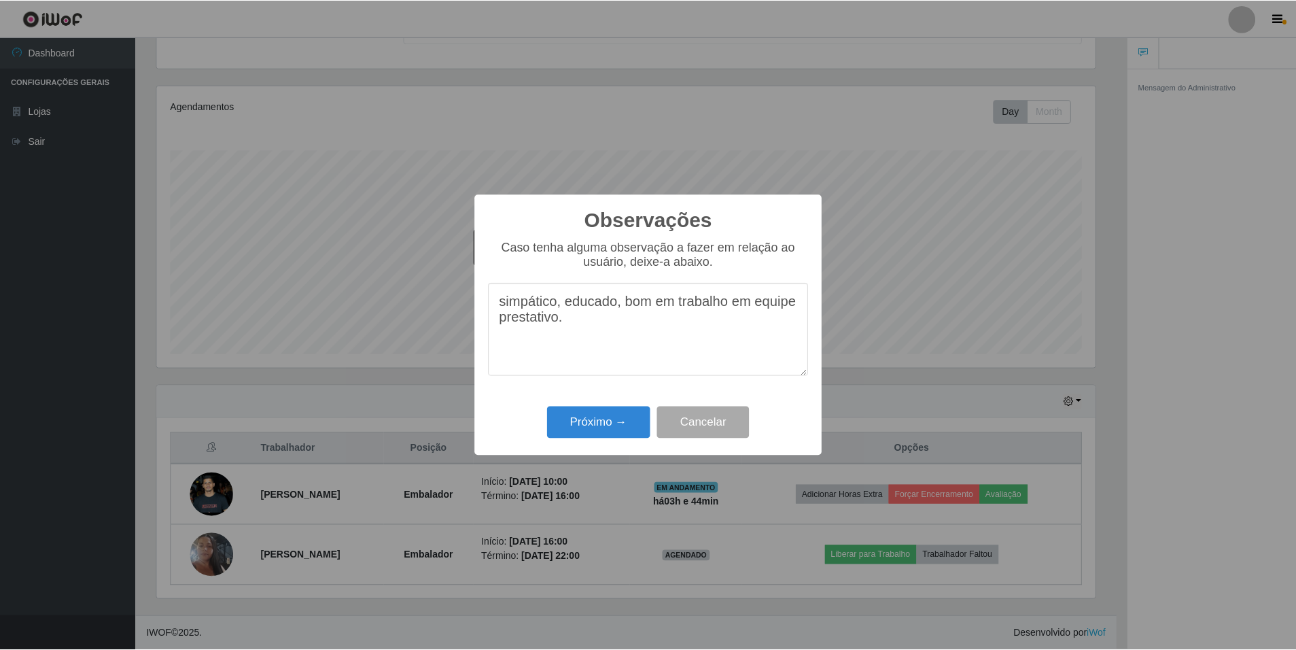
scroll to position [71, 0]
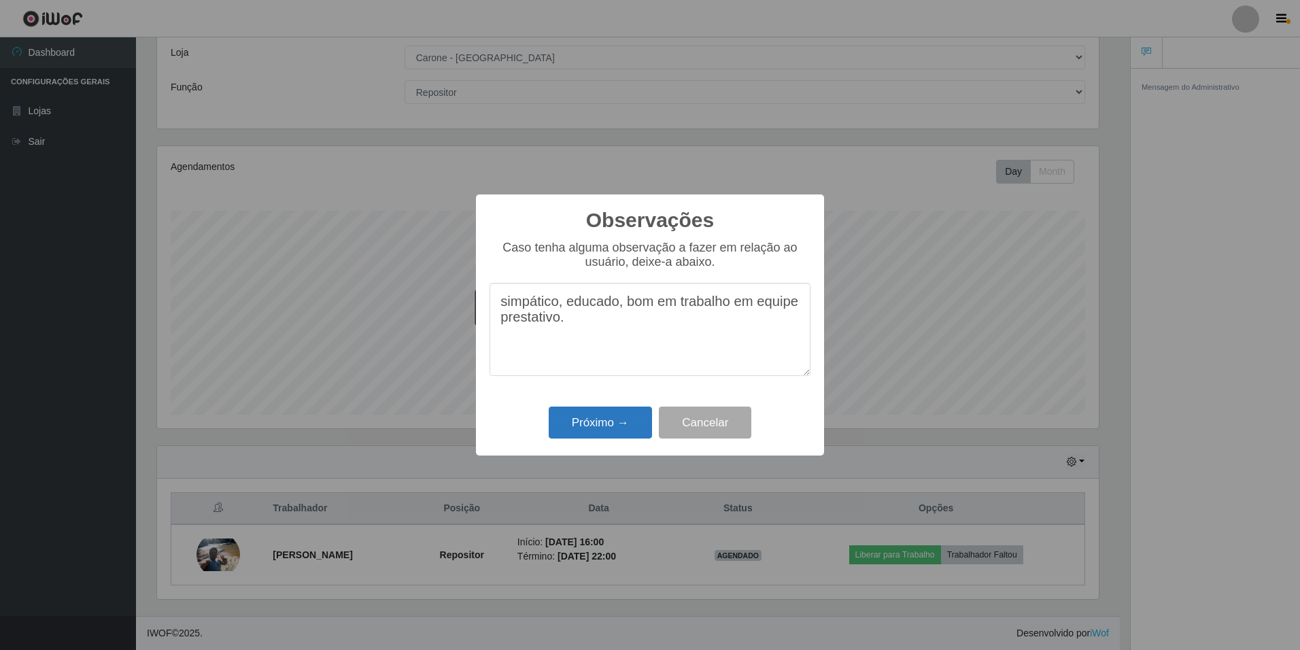
type textarea "simpático, educado, bom em trabalho em equipe prestativo."
click at [591, 422] on button "Próximo →" at bounding box center [600, 423] width 103 height 32
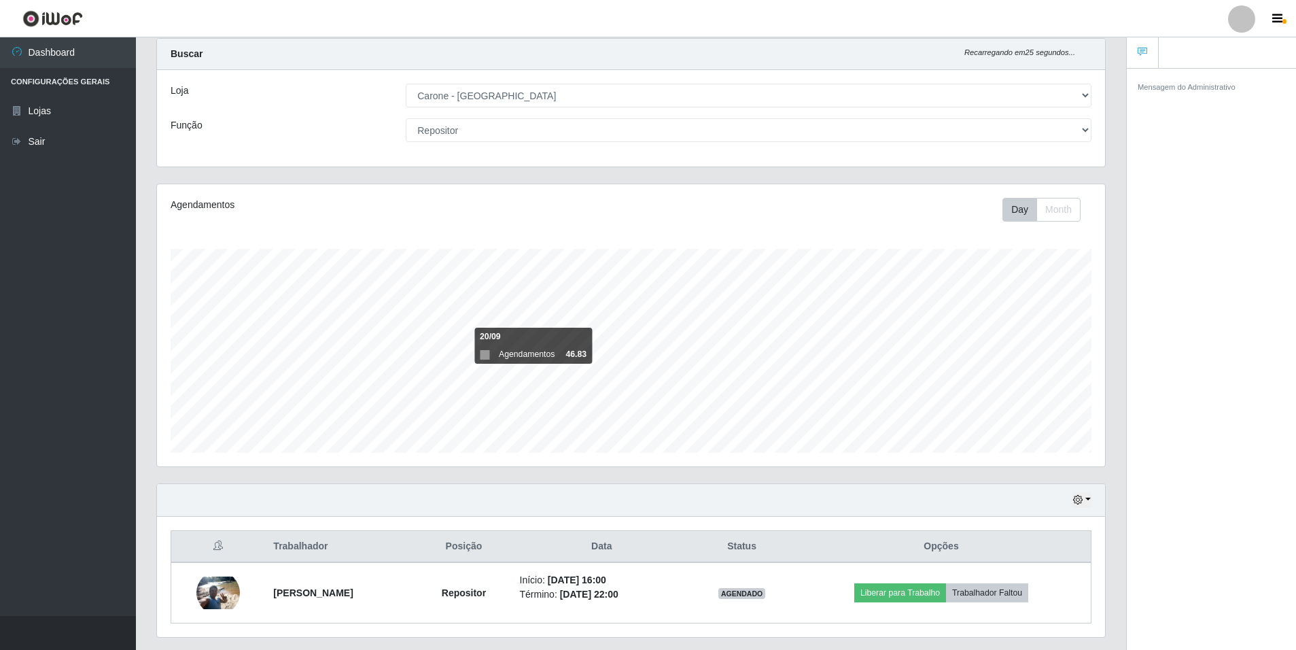
scroll to position [0, 0]
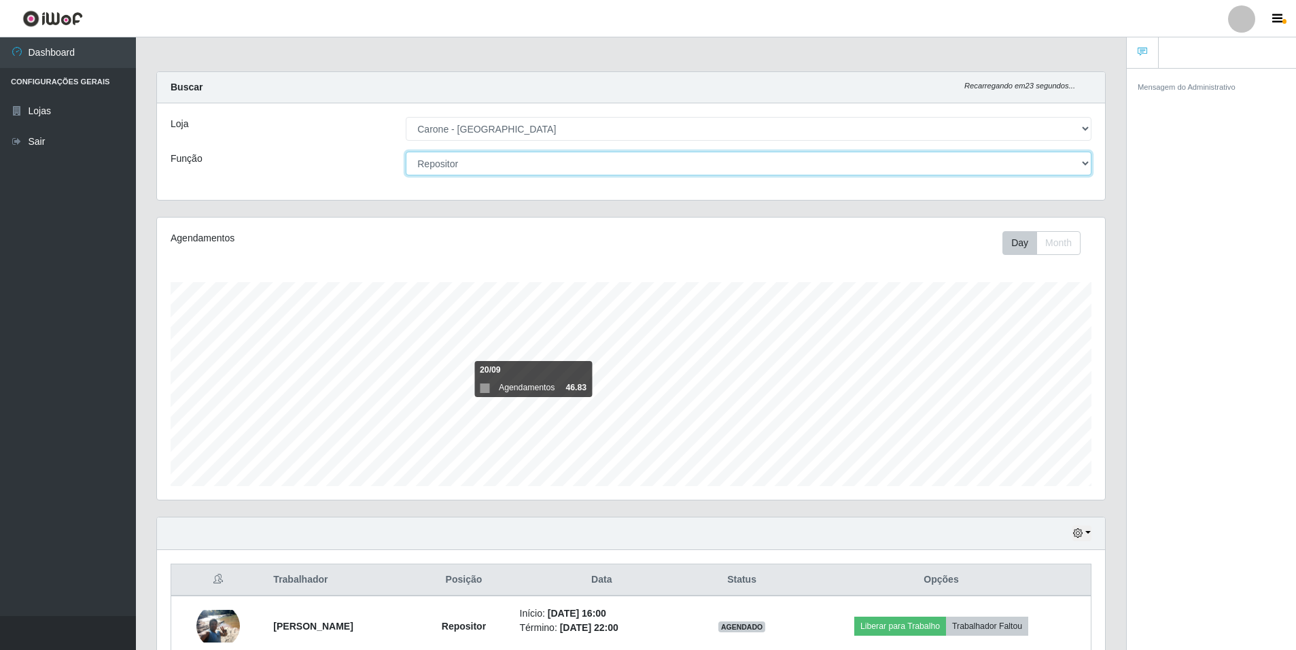
click at [1085, 162] on select "[Selecione...] Auxiliar de Depósito Auxiliar de Depósito + Auxiliar de Depósito…" at bounding box center [749, 164] width 686 height 24
click at [406, 152] on select "[Selecione...] Auxiliar de Depósito Auxiliar de Depósito + Auxiliar de Depósito…" at bounding box center [749, 164] width 686 height 24
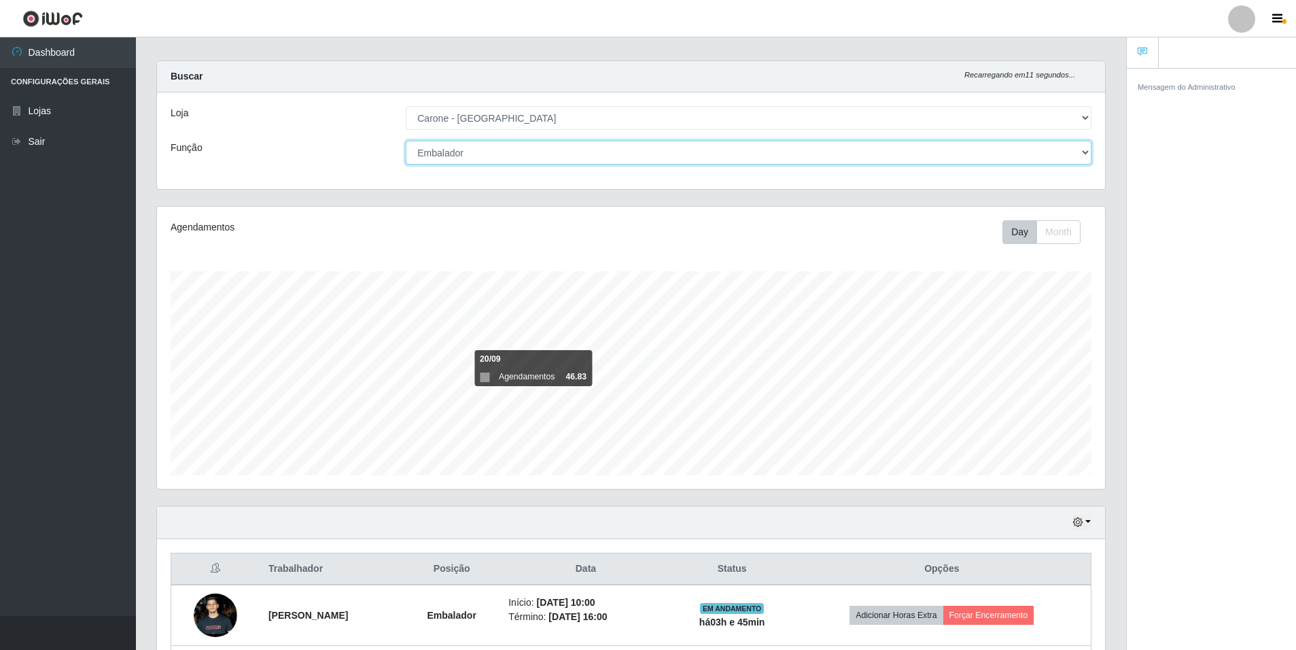
scroll to position [132, 0]
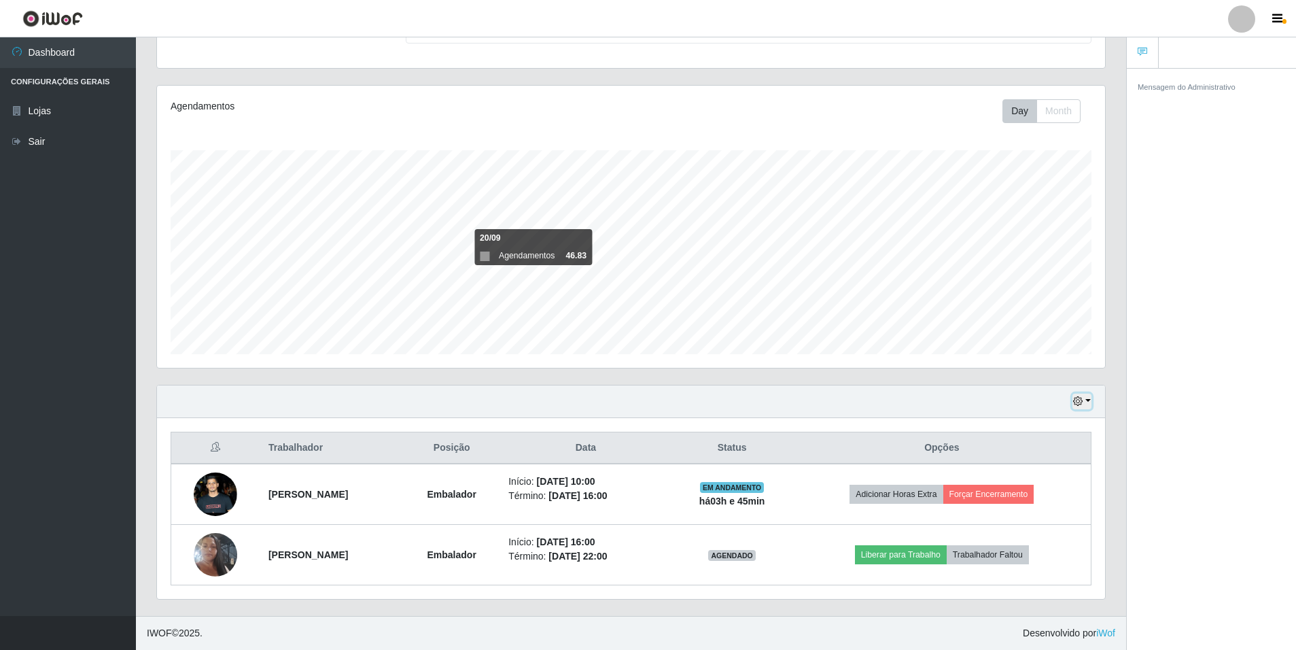
click at [1087, 402] on button "button" at bounding box center [1082, 402] width 19 height 16
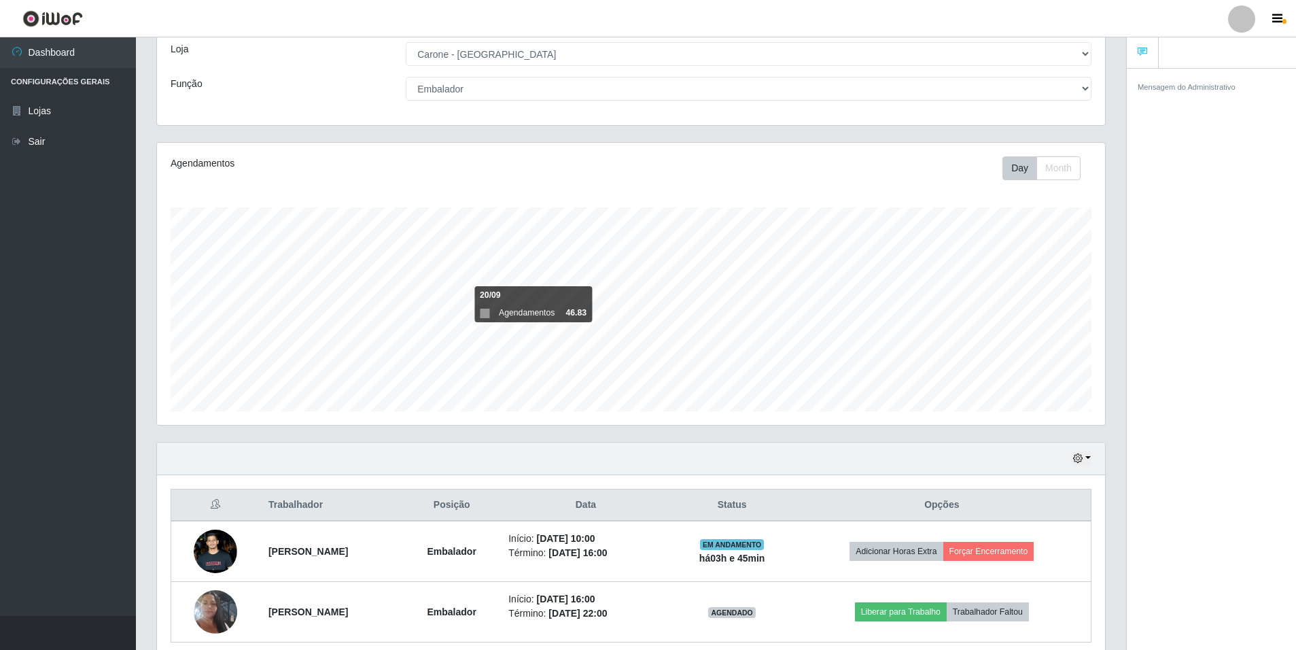
scroll to position [0, 0]
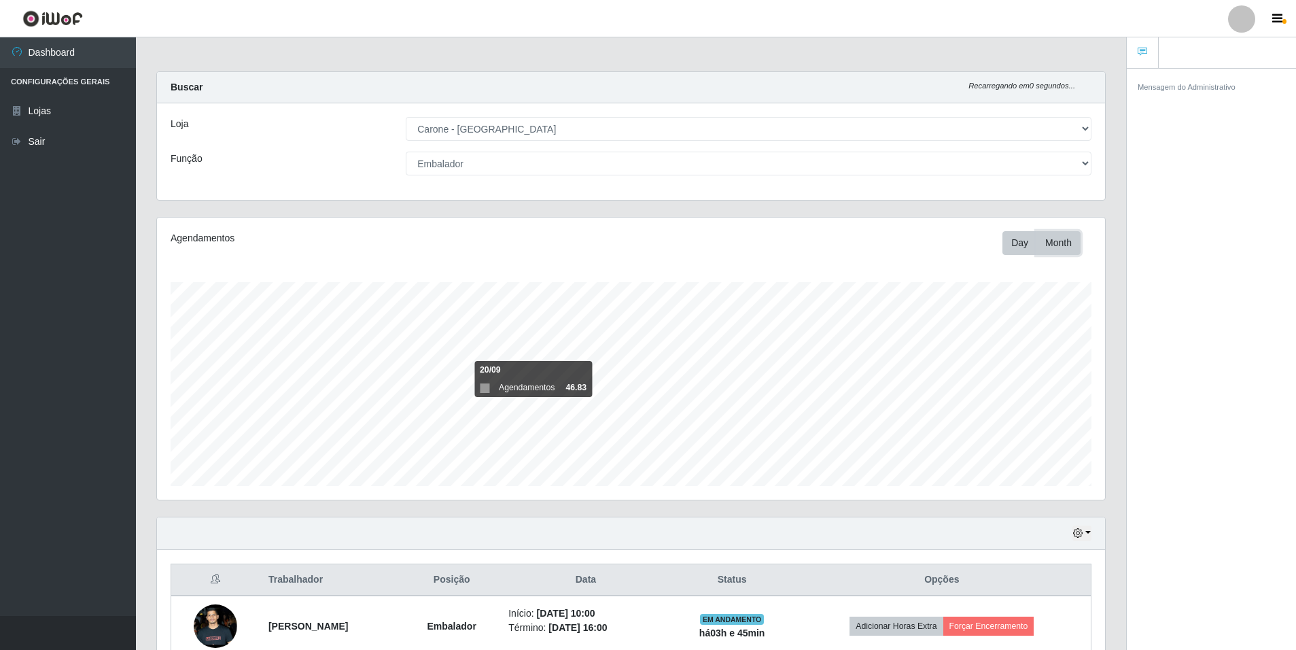
click at [1037, 253] on button "Month" at bounding box center [1059, 243] width 44 height 24
click at [1017, 241] on button "Day" at bounding box center [1020, 243] width 35 height 24
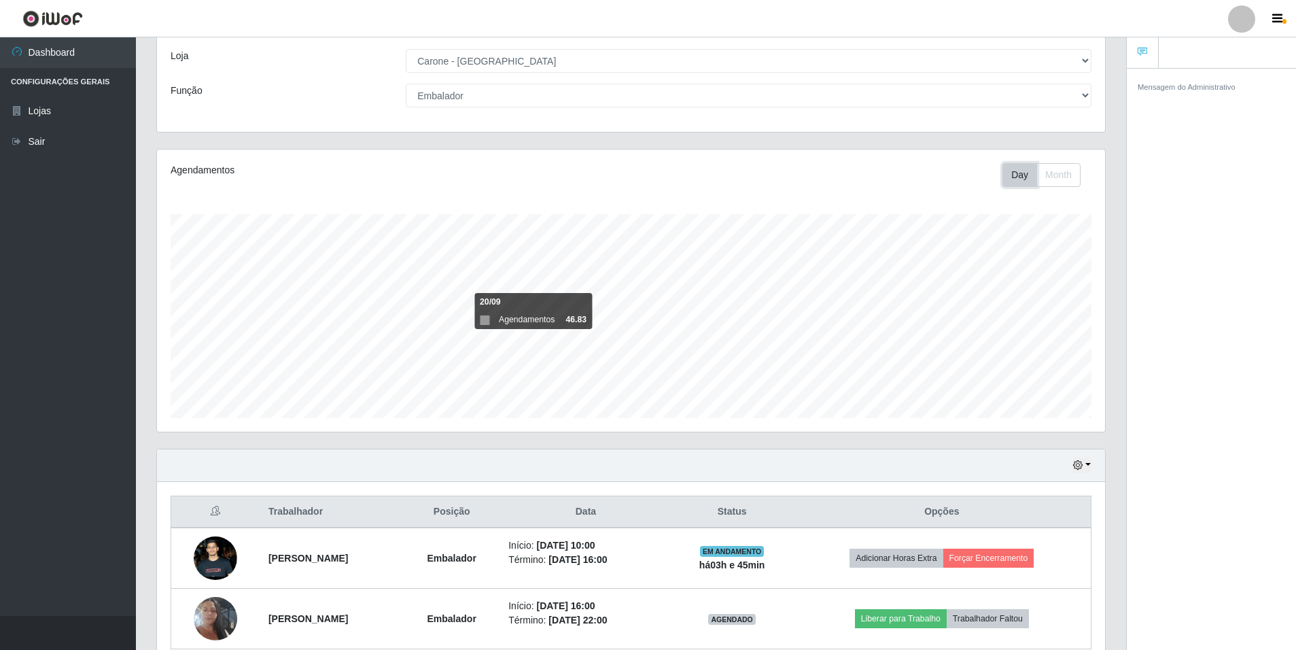
scroll to position [132, 0]
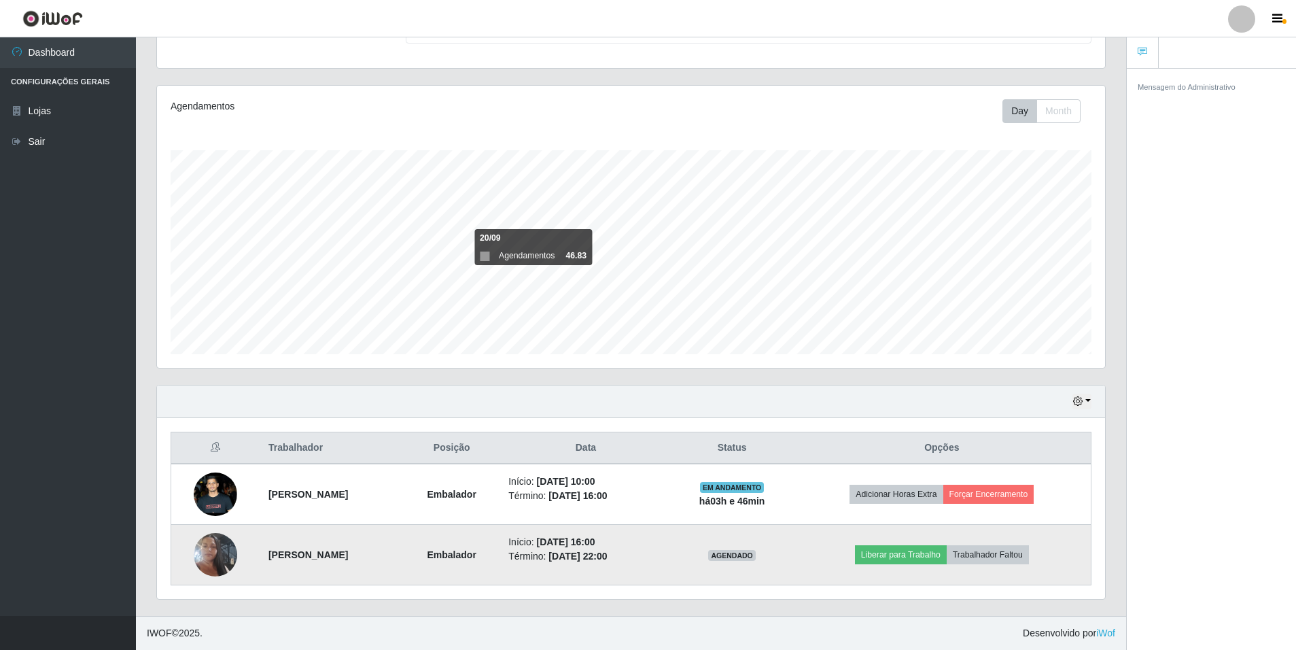
click at [592, 551] on time "[DATE] 22:00" at bounding box center [578, 556] width 58 height 11
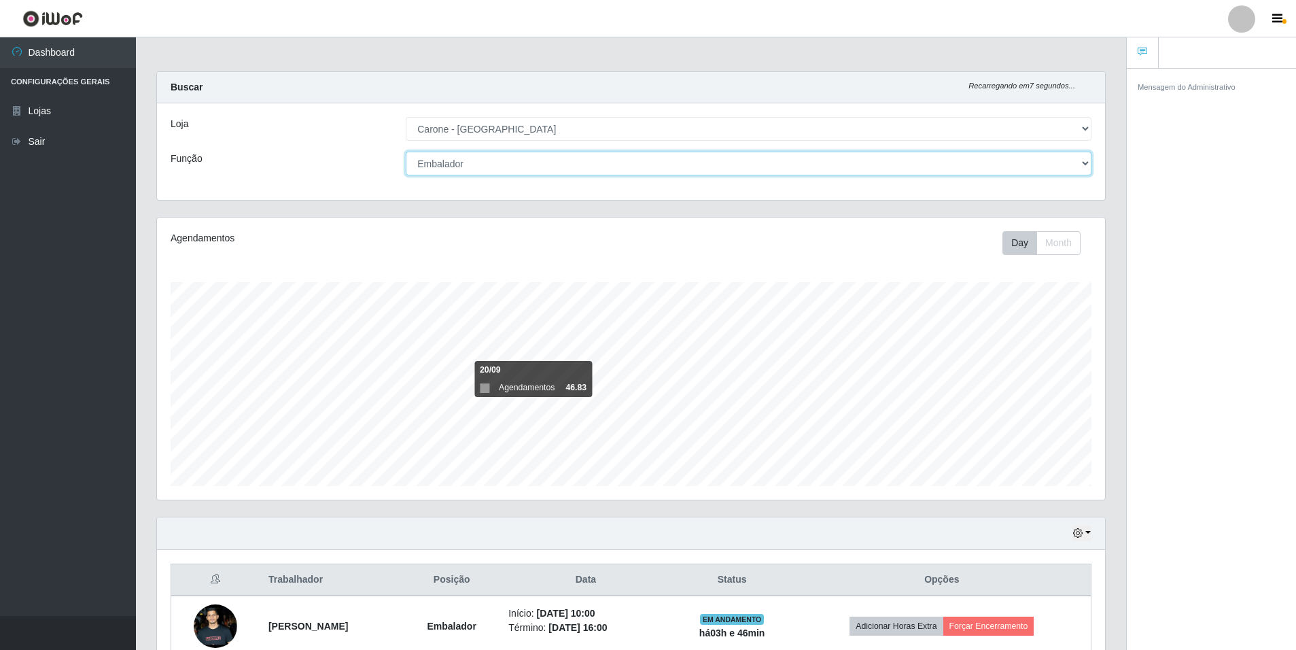
click at [503, 167] on select "[Selecione...] Auxiliar de Depósito Auxiliar de Depósito + Auxiliar de Depósito…" at bounding box center [749, 164] width 686 height 24
click at [406, 152] on select "[Selecione...] Auxiliar de Depósito Auxiliar de Depósito + Auxiliar de Depósito…" at bounding box center [749, 164] width 686 height 24
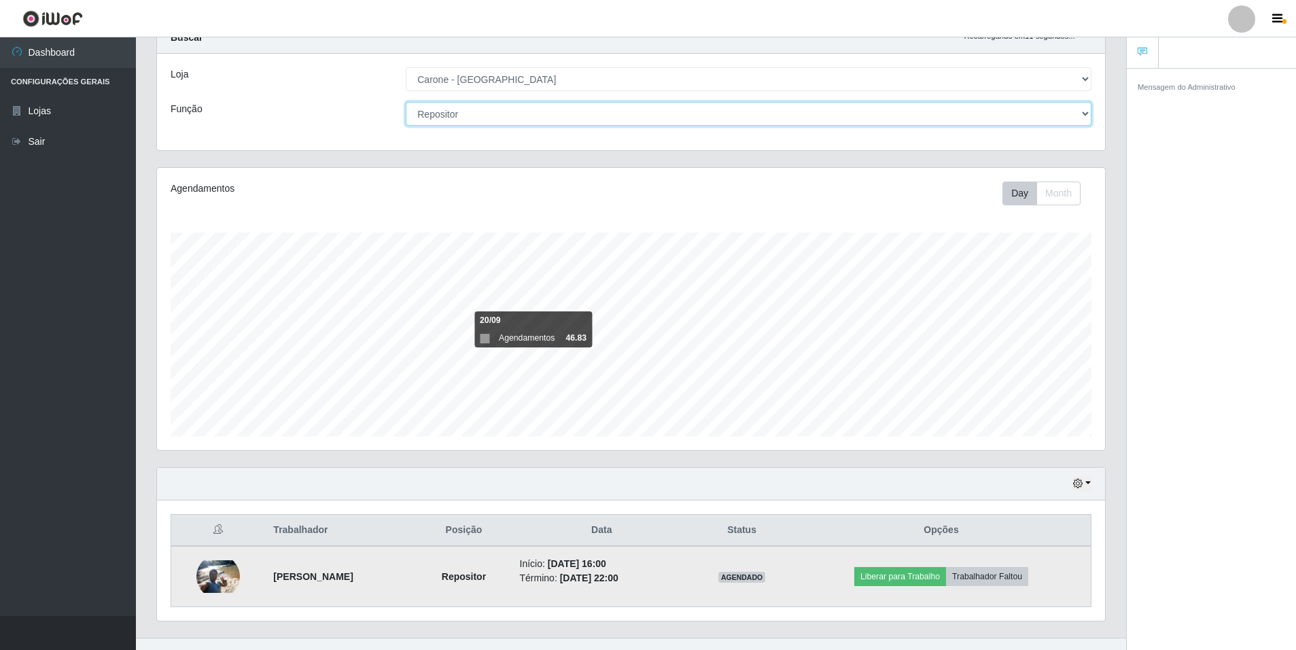
scroll to position [71, 0]
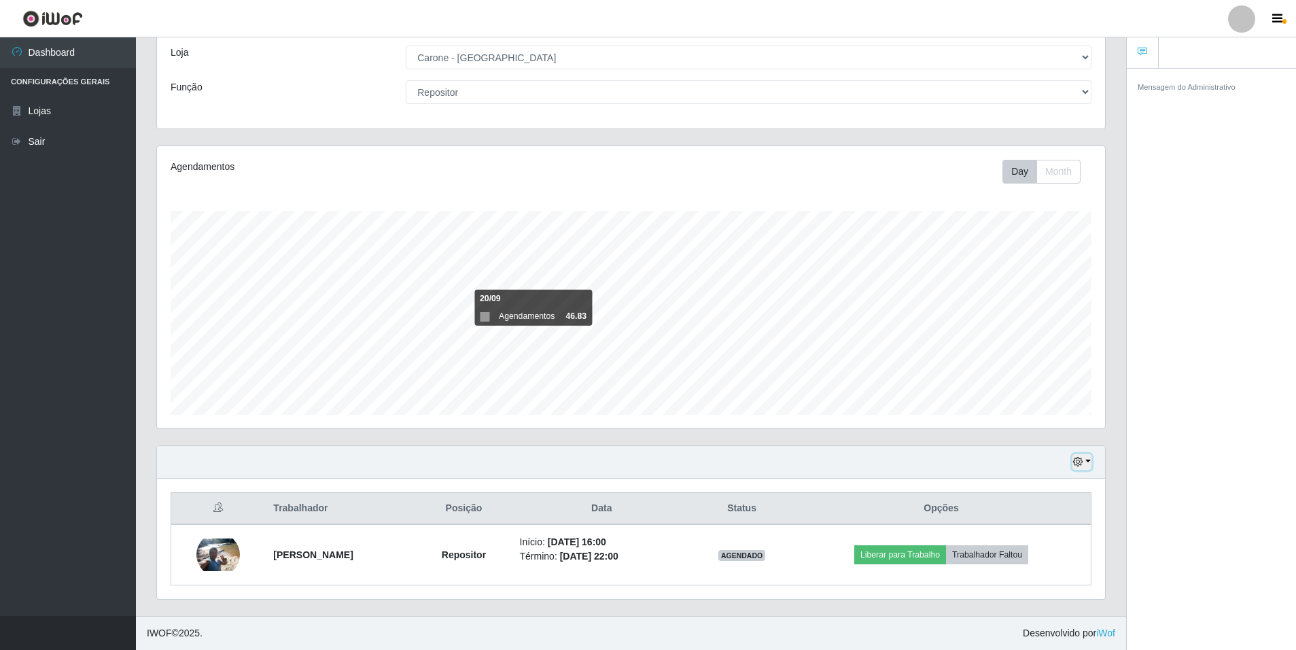
click at [1086, 464] on button "button" at bounding box center [1082, 462] width 19 height 16
click at [1048, 360] on button "1 dia" at bounding box center [1037, 354] width 107 height 29
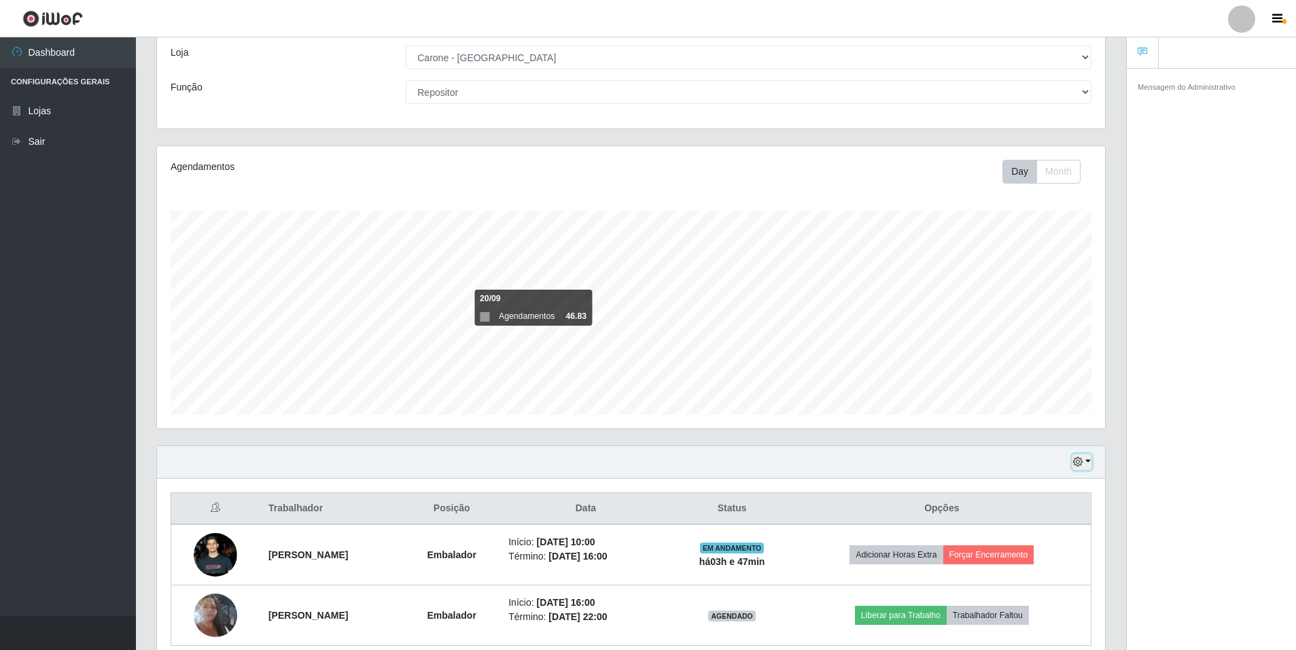
click at [1079, 465] on icon "button" at bounding box center [1078, 462] width 10 height 10
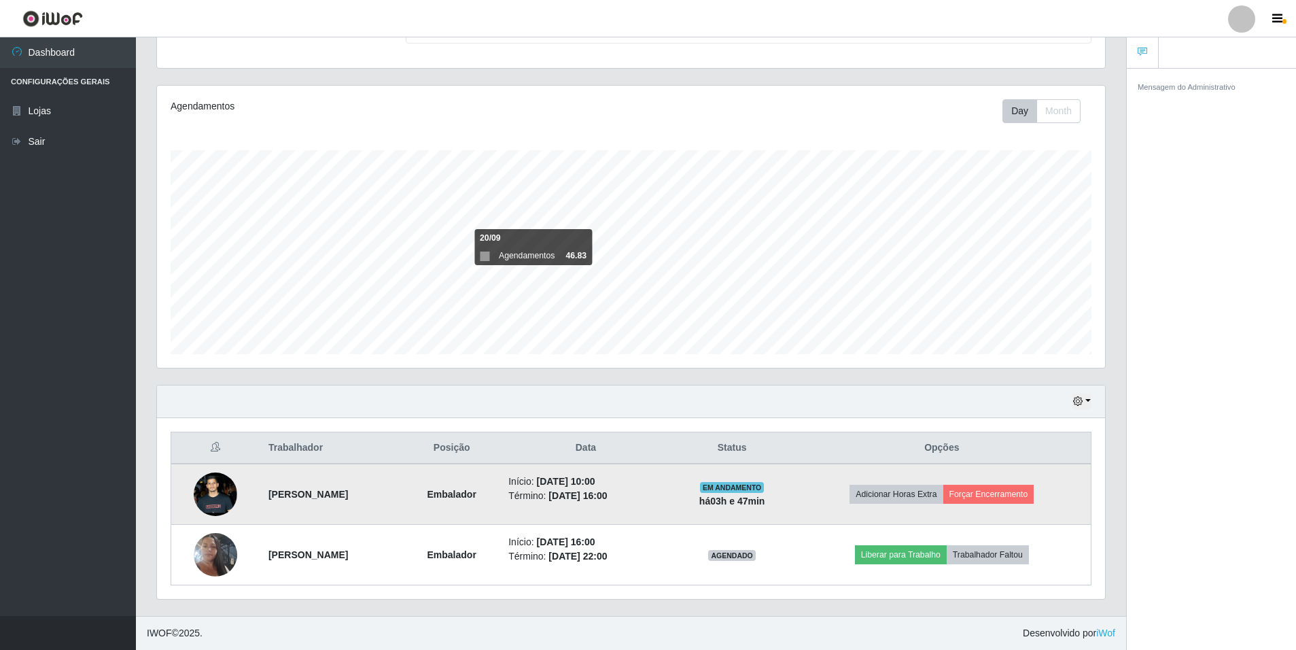
scroll to position [0, 0]
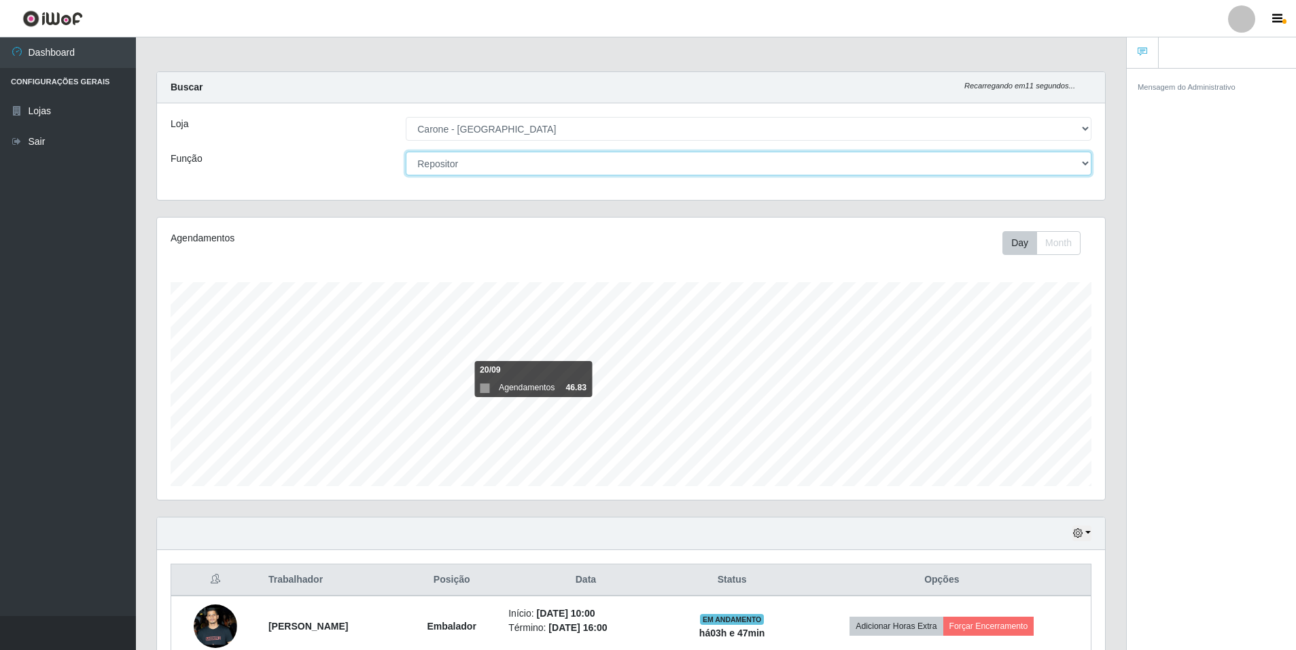
click at [1087, 161] on select "[Selecione...] Auxiliar de Depósito Auxiliar de Depósito + Auxiliar de Depósito…" at bounding box center [749, 164] width 686 height 24
click at [406, 152] on select "[Selecione...] Auxiliar de Depósito Auxiliar de Depósito + Auxiliar de Depósito…" at bounding box center [749, 164] width 686 height 24
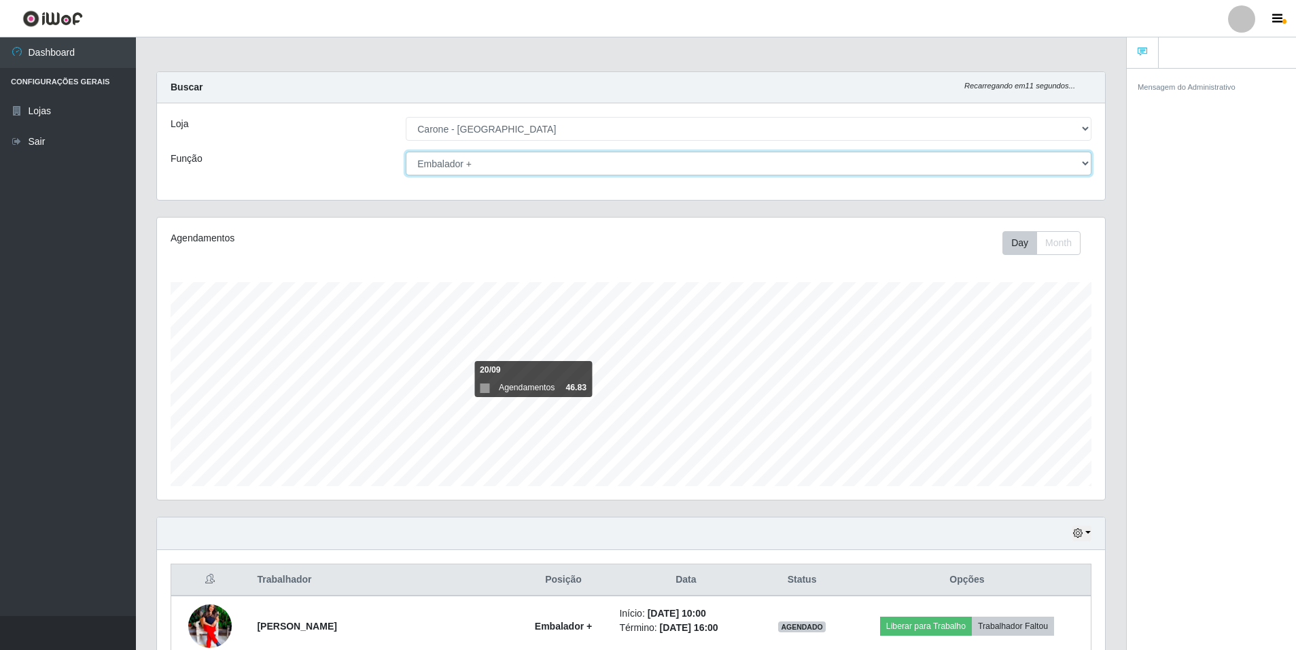
click at [1082, 165] on select "[Selecione...] Auxiliar de Depósito Auxiliar de Depósito + Auxiliar de Depósito…" at bounding box center [749, 164] width 686 height 24
click at [406, 152] on select "[Selecione...] Auxiliar de Depósito Auxiliar de Depósito + Auxiliar de Depósito…" at bounding box center [749, 164] width 686 height 24
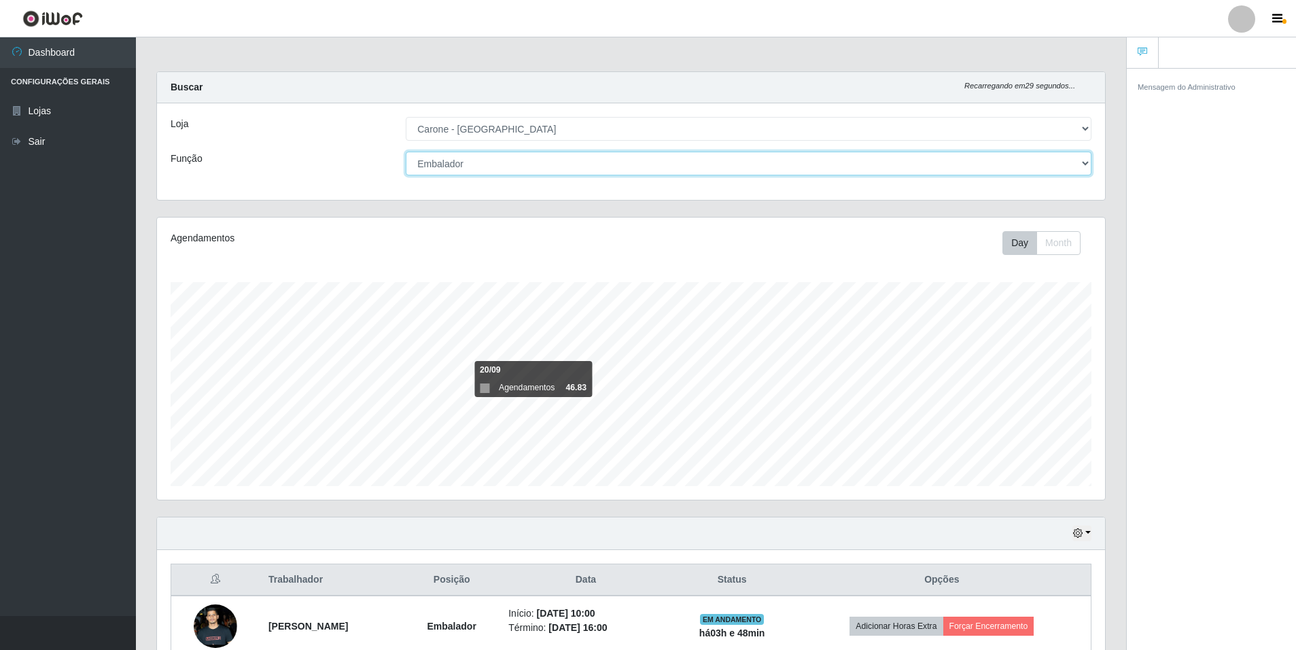
click at [793, 158] on select "[Selecione...] Auxiliar de Depósito Auxiliar de Depósito + Auxiliar de Depósito…" at bounding box center [749, 164] width 686 height 24
click at [406, 152] on select "[Selecione...] Auxiliar de Depósito Auxiliar de Depósito + Auxiliar de Depósito…" at bounding box center [749, 164] width 686 height 24
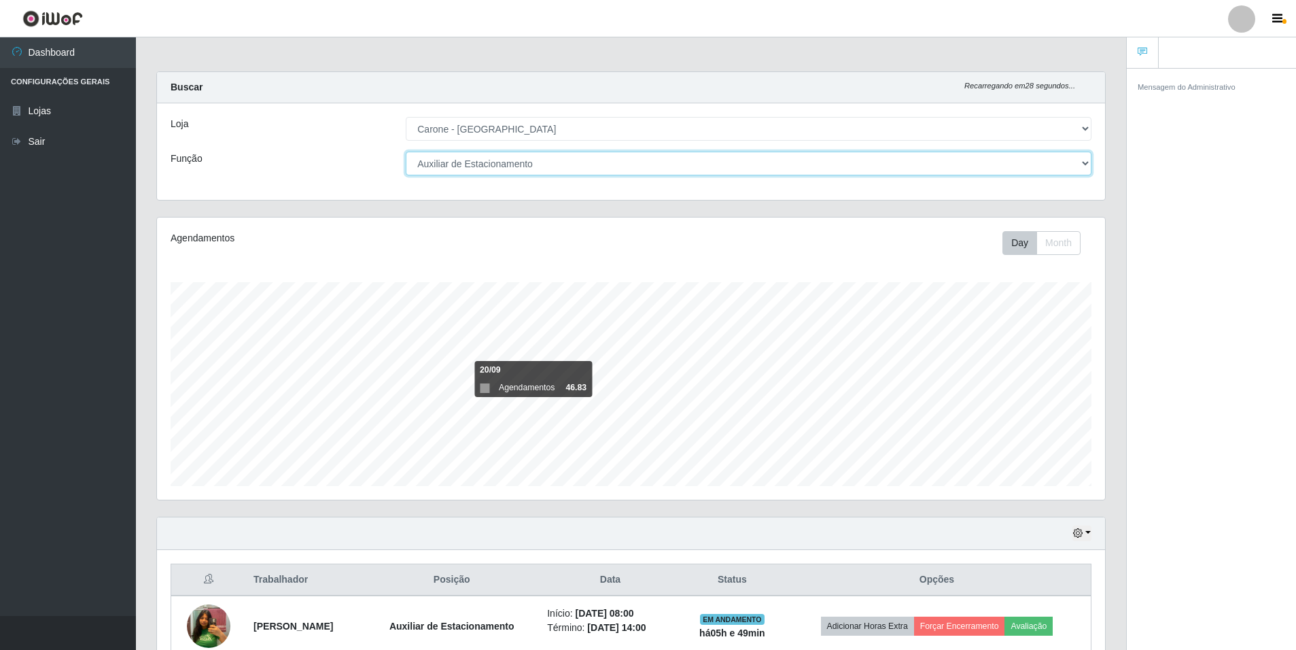
click at [1084, 160] on select "[Selecione...] Auxiliar de Depósito Auxiliar de Depósito + Auxiliar de Depósito…" at bounding box center [749, 164] width 686 height 24
click at [406, 152] on select "[Selecione...] Auxiliar de Depósito Auxiliar de Depósito + Auxiliar de Depósito…" at bounding box center [749, 164] width 686 height 24
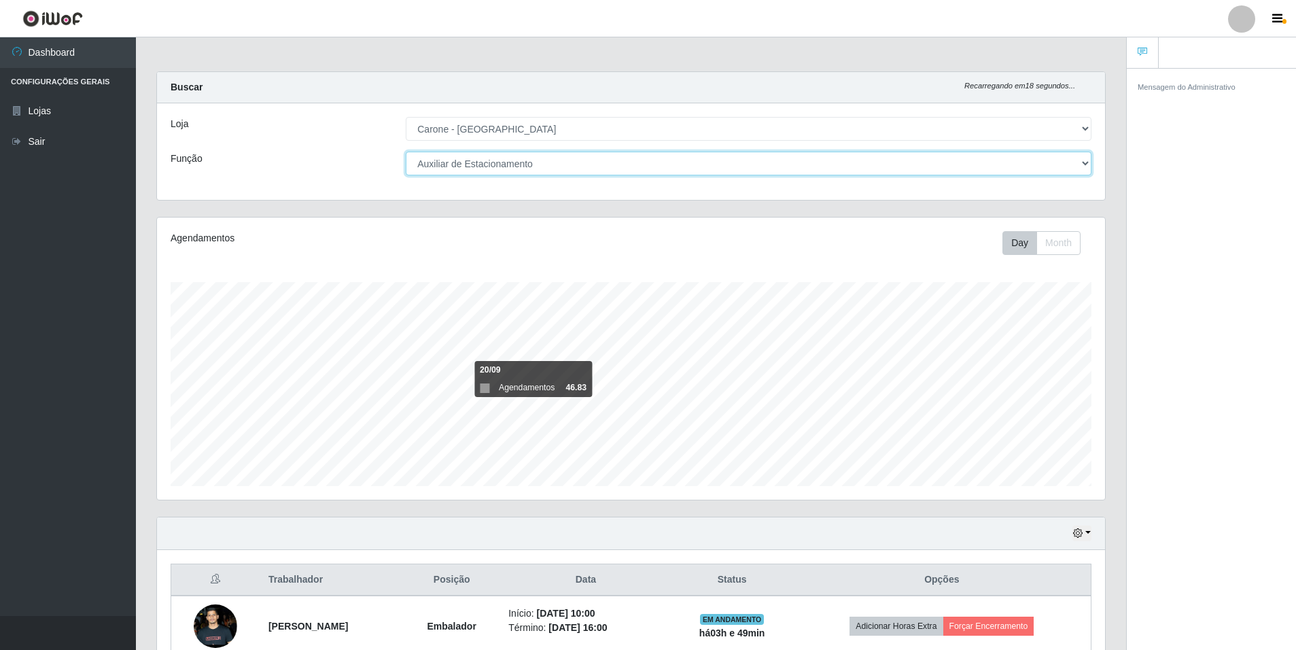
click at [1086, 164] on select "[Selecione...] Auxiliar de Depósito Auxiliar de Depósito + Auxiliar de Depósito…" at bounding box center [749, 164] width 686 height 24
click at [406, 152] on select "[Selecione...] Auxiliar de Depósito Auxiliar de Depósito + Auxiliar de Depósito…" at bounding box center [749, 164] width 686 height 24
click at [1083, 163] on select "[Selecione...] Auxiliar de Depósito Auxiliar de Depósito + Auxiliar de Depósito…" at bounding box center [749, 164] width 686 height 24
click at [406, 152] on select "[Selecione...] Auxiliar de Depósito Auxiliar de Depósito + Auxiliar de Depósito…" at bounding box center [749, 164] width 686 height 24
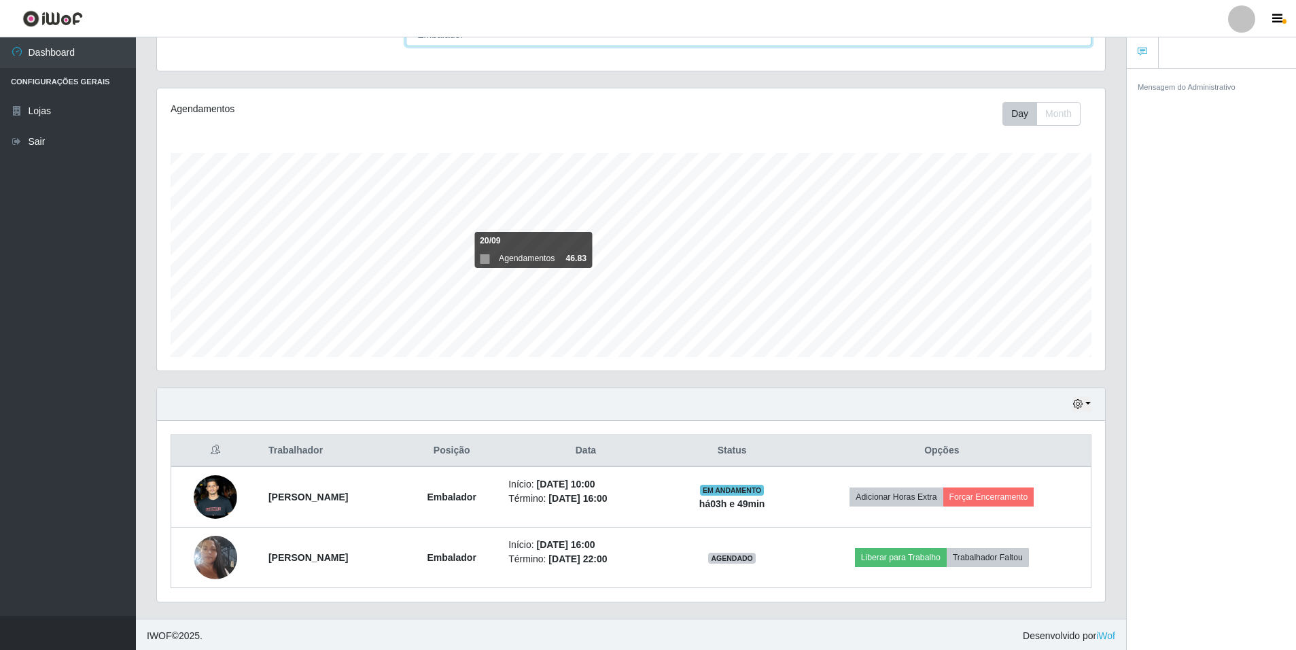
scroll to position [132, 0]
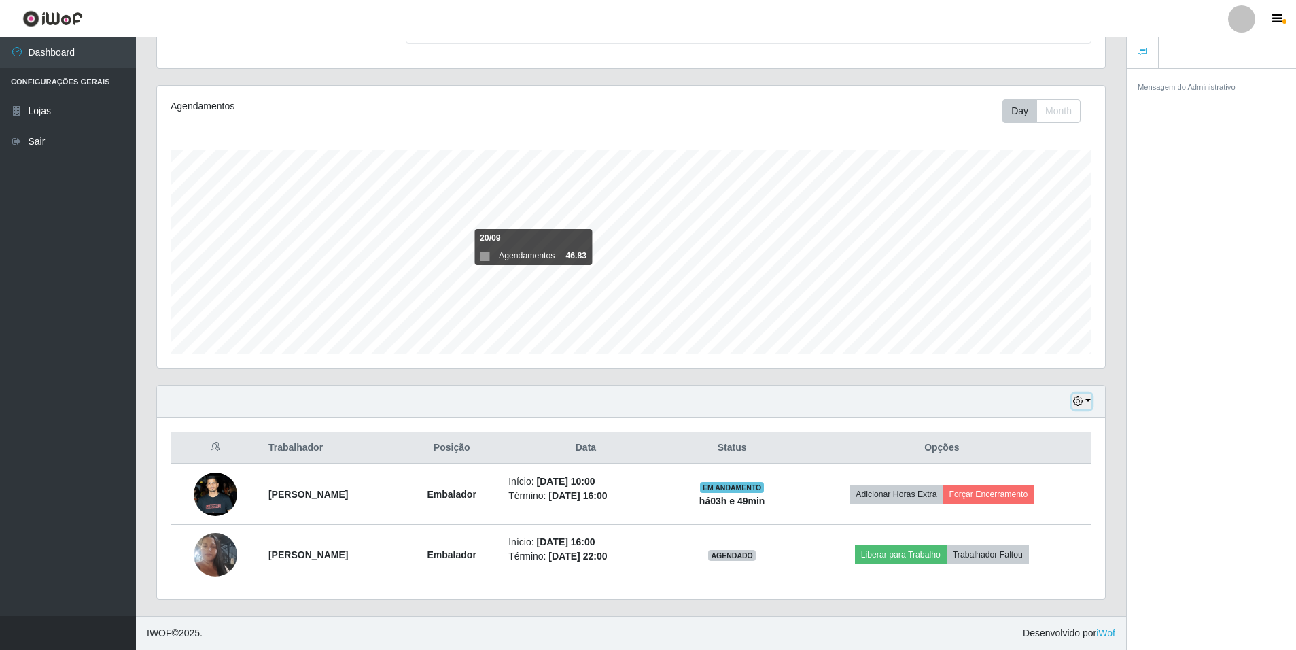
click at [1082, 403] on icon "button" at bounding box center [1078, 401] width 10 height 10
click at [1035, 513] on button "1 Semana" at bounding box center [1037, 511] width 107 height 29
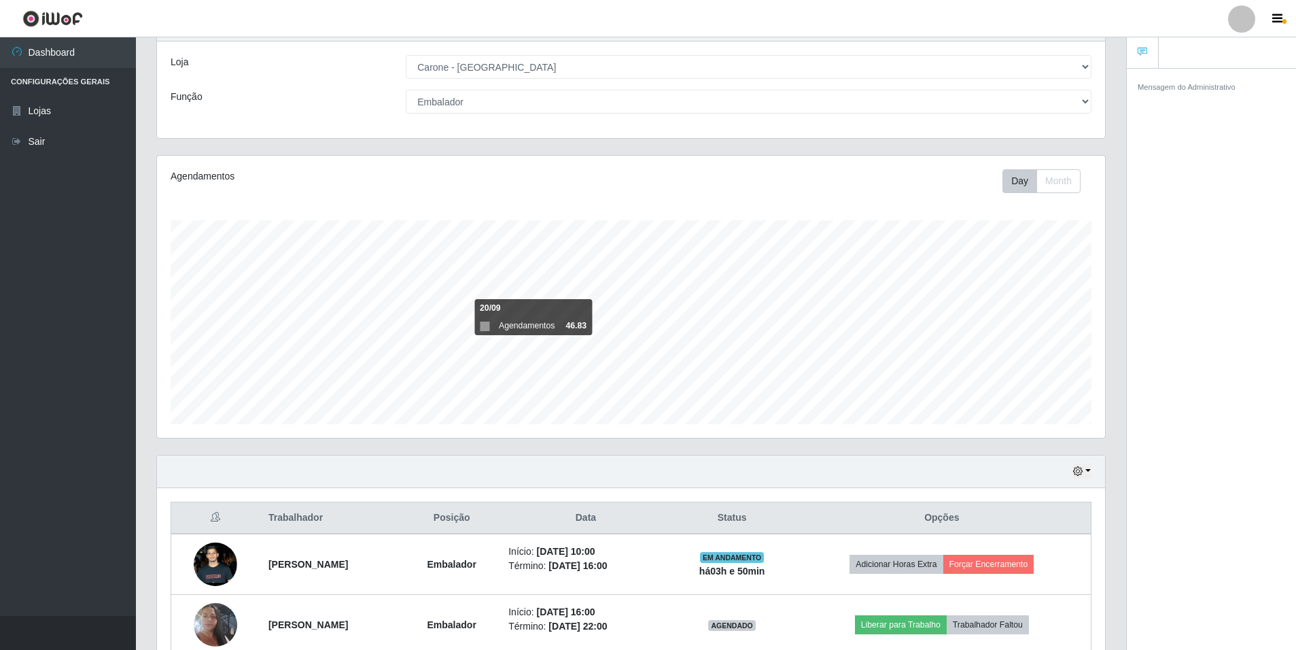
scroll to position [0, 0]
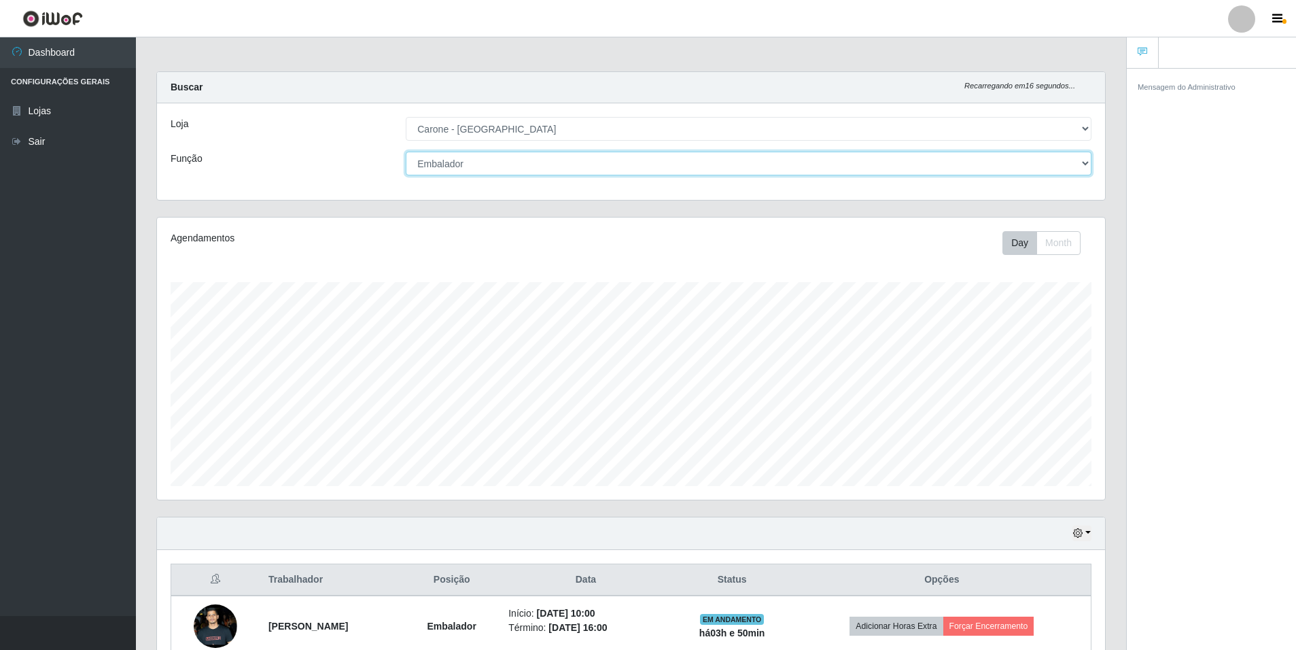
click at [1076, 163] on select "[Selecione...] Auxiliar de Depósito Auxiliar de Depósito + Auxiliar de Depósito…" at bounding box center [749, 164] width 686 height 24
click at [406, 152] on select "[Selecione...] Auxiliar de Depósito Auxiliar de Depósito + Auxiliar de Depósito…" at bounding box center [749, 164] width 686 height 24
click at [1087, 169] on select "[Selecione...] Auxiliar de Depósito Auxiliar de Depósito + Auxiliar de Depósito…" at bounding box center [749, 164] width 686 height 24
click at [406, 152] on select "[Selecione...] Auxiliar de Depósito Auxiliar de Depósito + Auxiliar de Depósito…" at bounding box center [749, 164] width 686 height 24
click at [1078, 535] on icon "button" at bounding box center [1078, 533] width 10 height 10
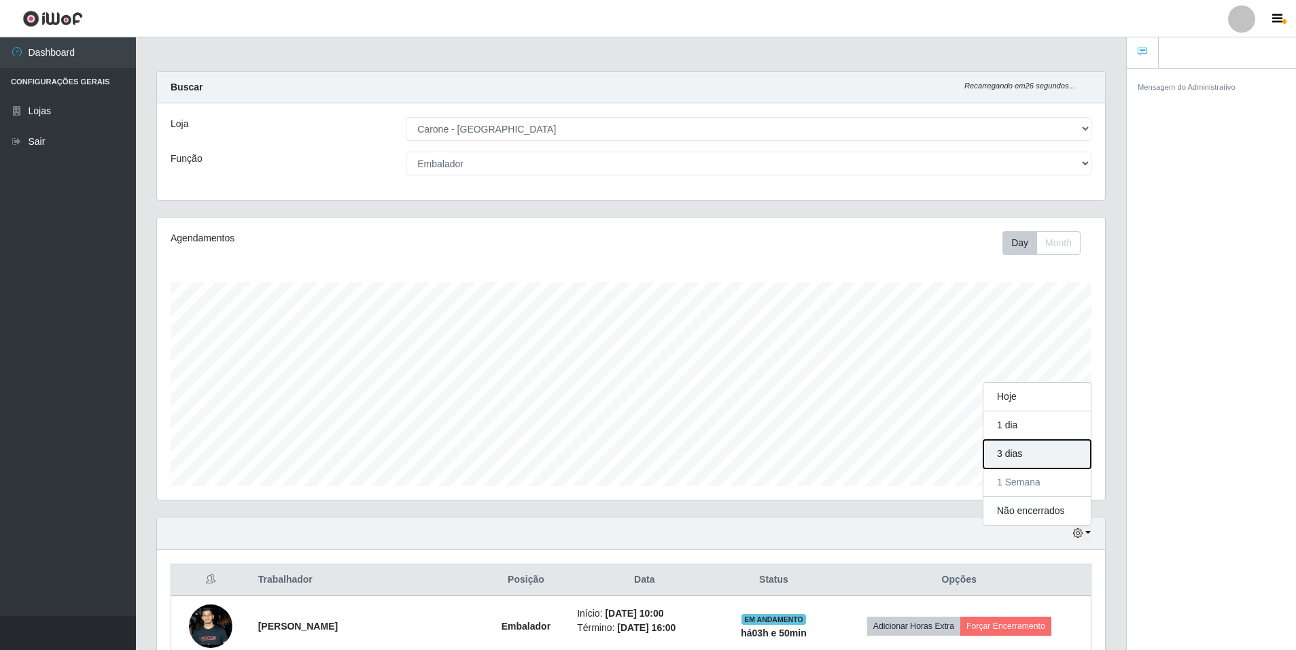
click at [1020, 449] on button "3 dias" at bounding box center [1037, 454] width 107 height 29
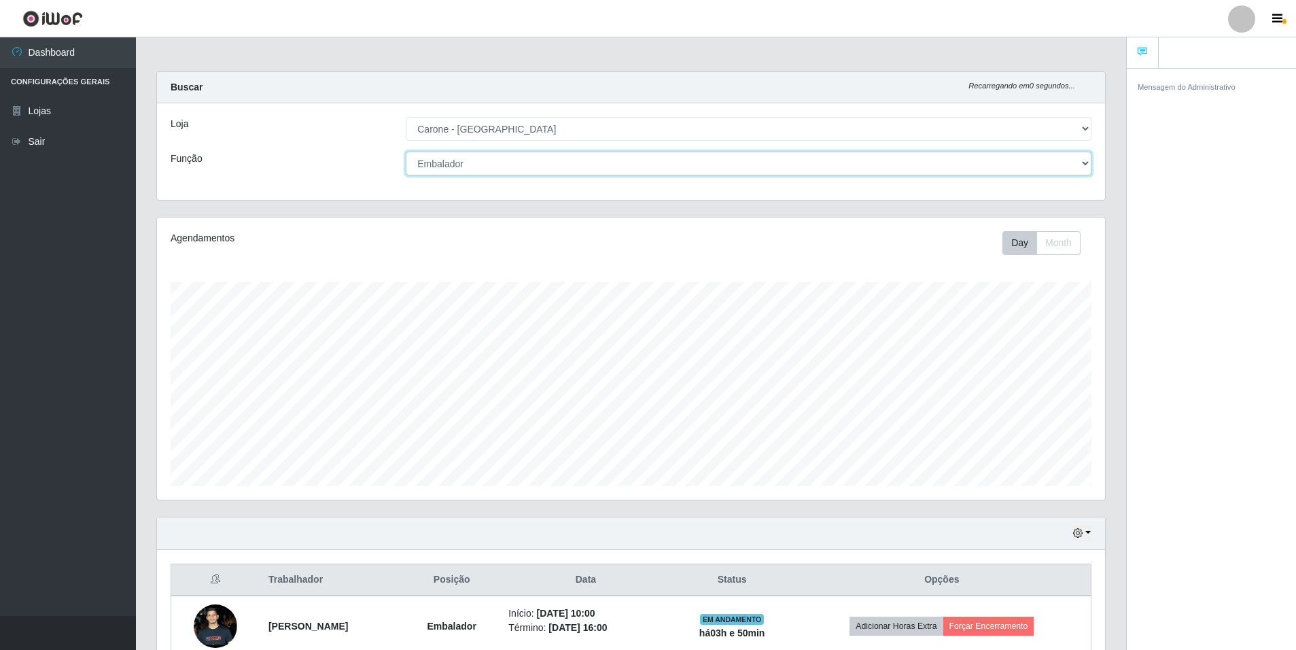
click at [1073, 164] on select "[Selecione...] Auxiliar de Depósito Auxiliar de Depósito + Auxiliar de Depósito…" at bounding box center [749, 164] width 686 height 24
click at [406, 152] on select "[Selecione...] Auxiliar de Depósito Auxiliar de Depósito + Auxiliar de Depósito…" at bounding box center [749, 164] width 686 height 24
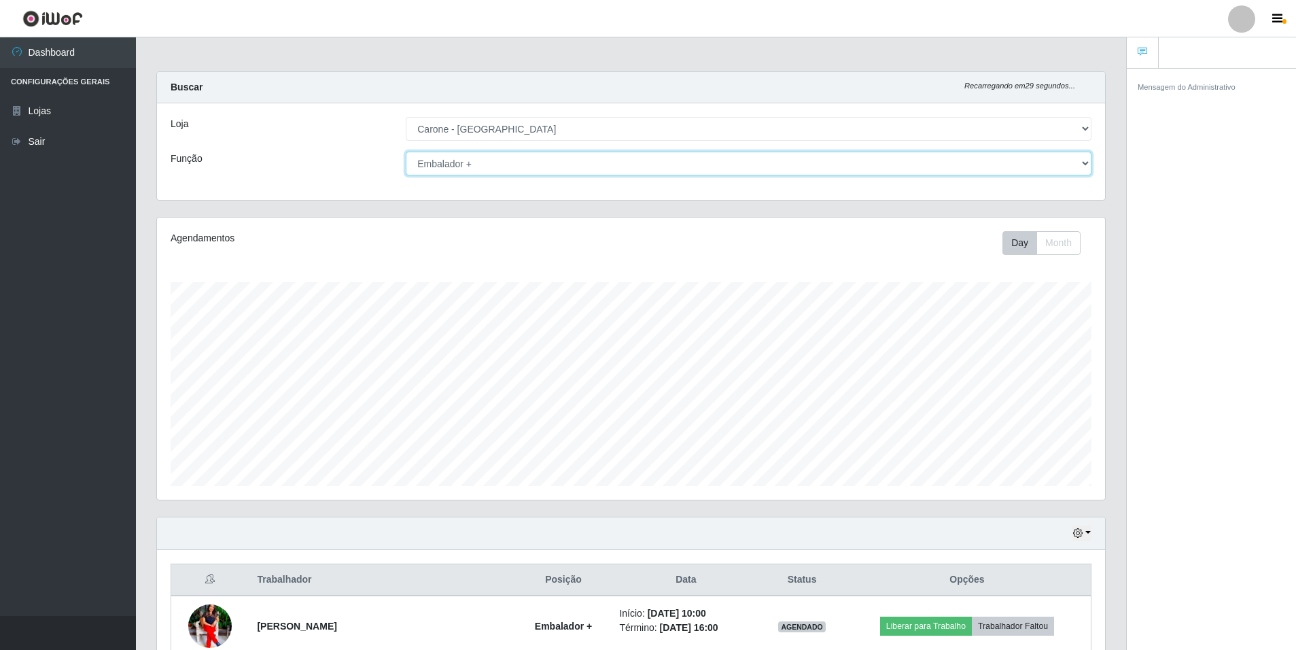
click at [1080, 167] on select "[Selecione...] Auxiliar de Depósito Auxiliar de Depósito + Auxiliar de Depósito…" at bounding box center [749, 164] width 686 height 24
select select "4"
click at [406, 152] on select "[Selecione...] Auxiliar de Depósito Auxiliar de Depósito + Auxiliar de Depósito…" at bounding box center [749, 164] width 686 height 24
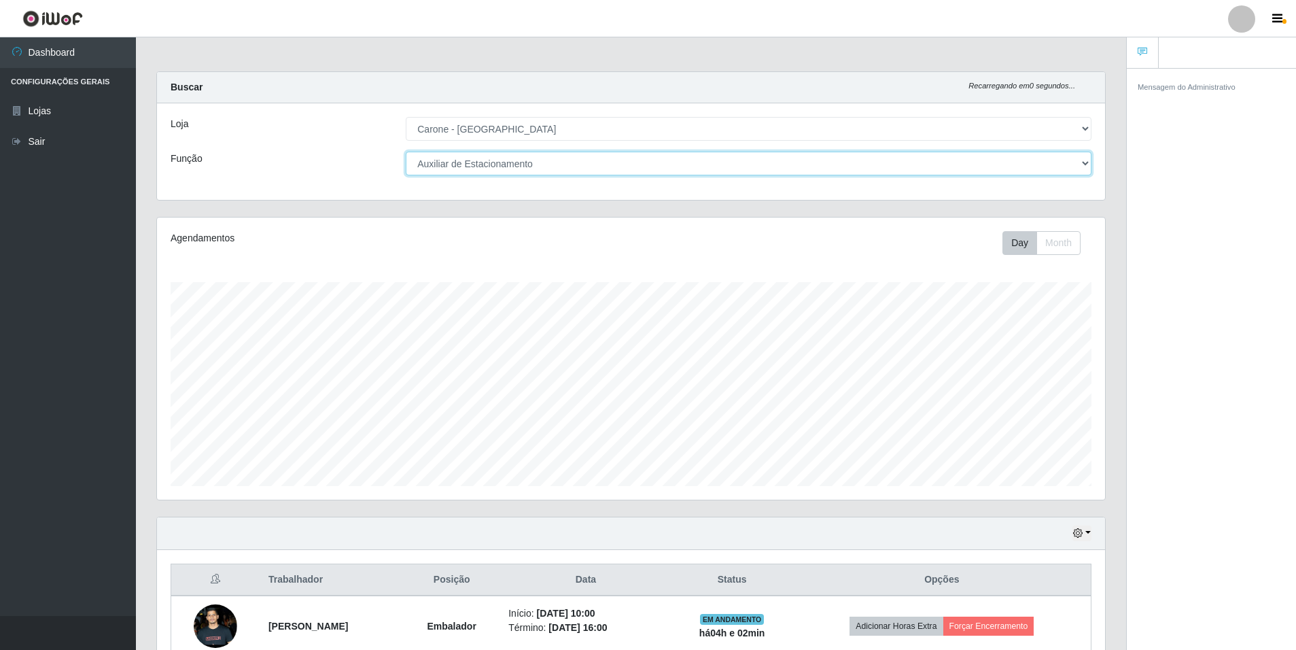
click at [1079, 165] on select "[Selecione...] Auxiliar de Depósito Auxiliar de Depósito + Auxiliar de Depósito…" at bounding box center [749, 164] width 686 height 24
click at [406, 152] on select "[Selecione...] Auxiliar de Depósito Auxiliar de Depósito + Auxiliar de Depósito…" at bounding box center [749, 164] width 686 height 24
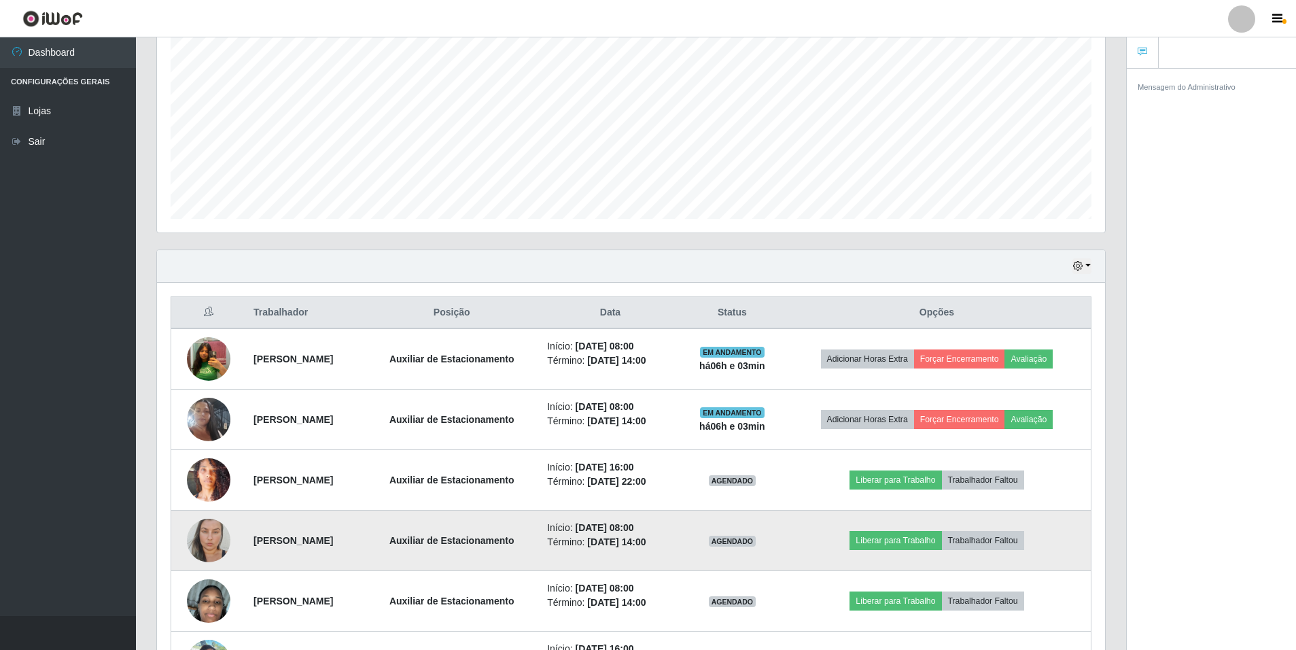
scroll to position [268, 0]
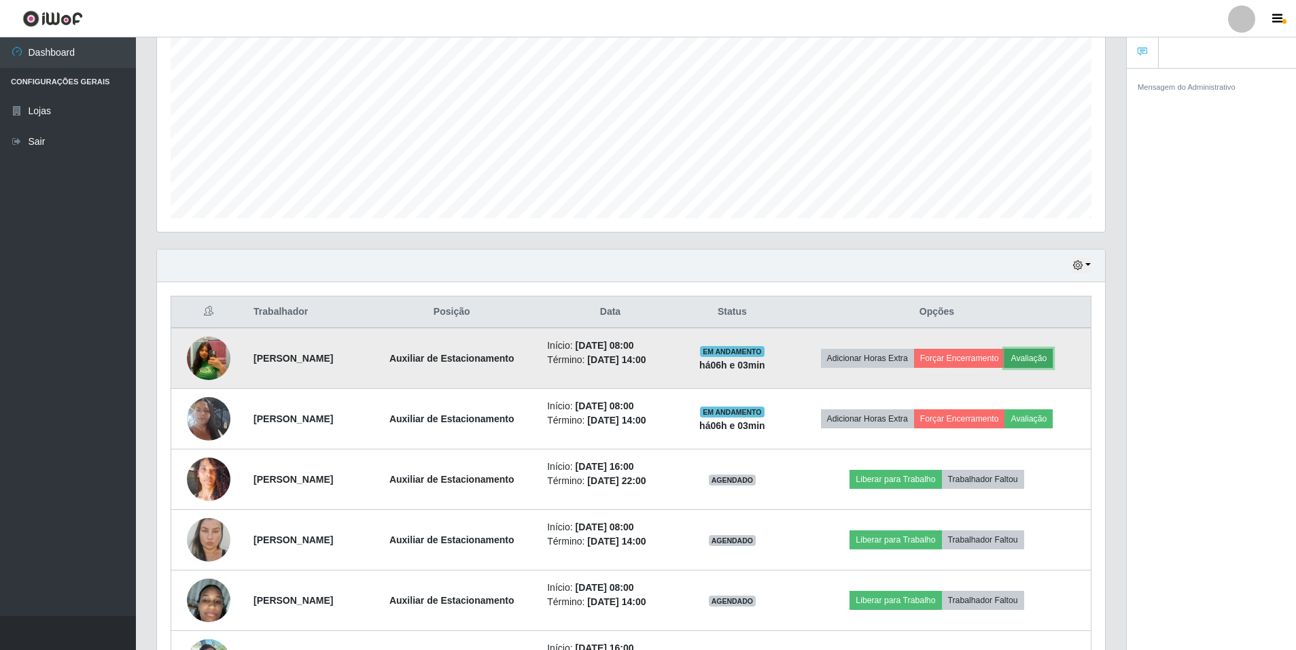
click at [1031, 358] on button "Avaliação" at bounding box center [1029, 358] width 48 height 19
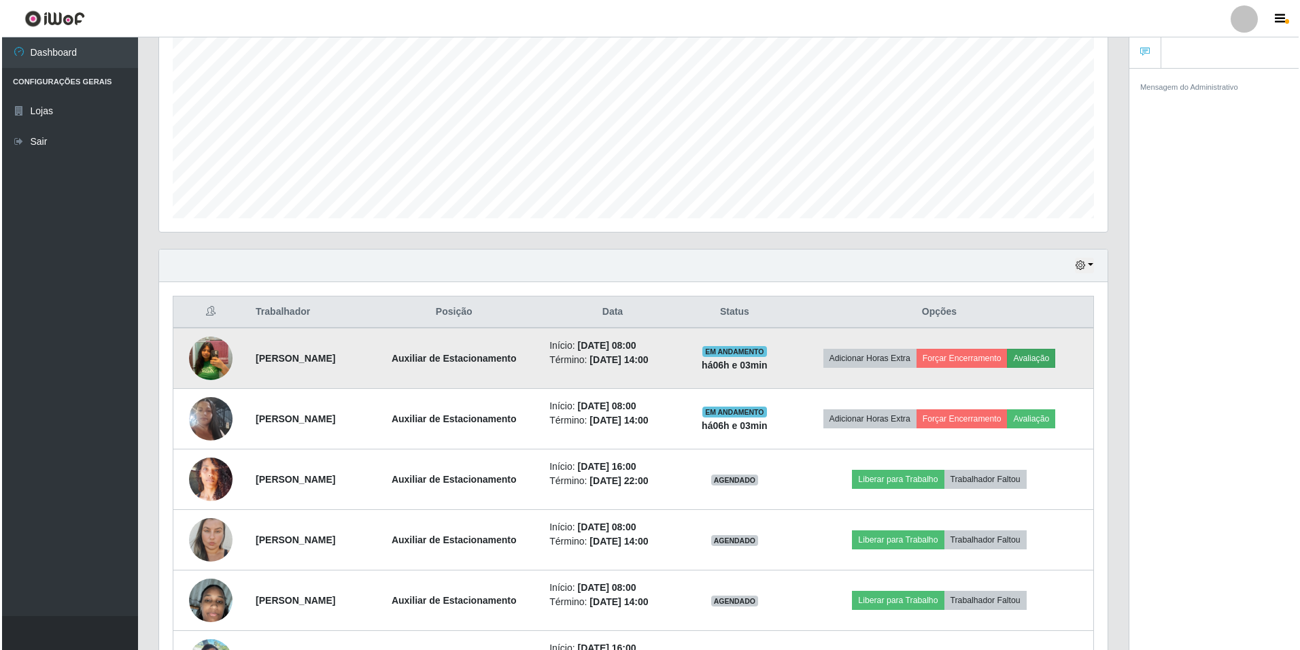
scroll to position [282, 942]
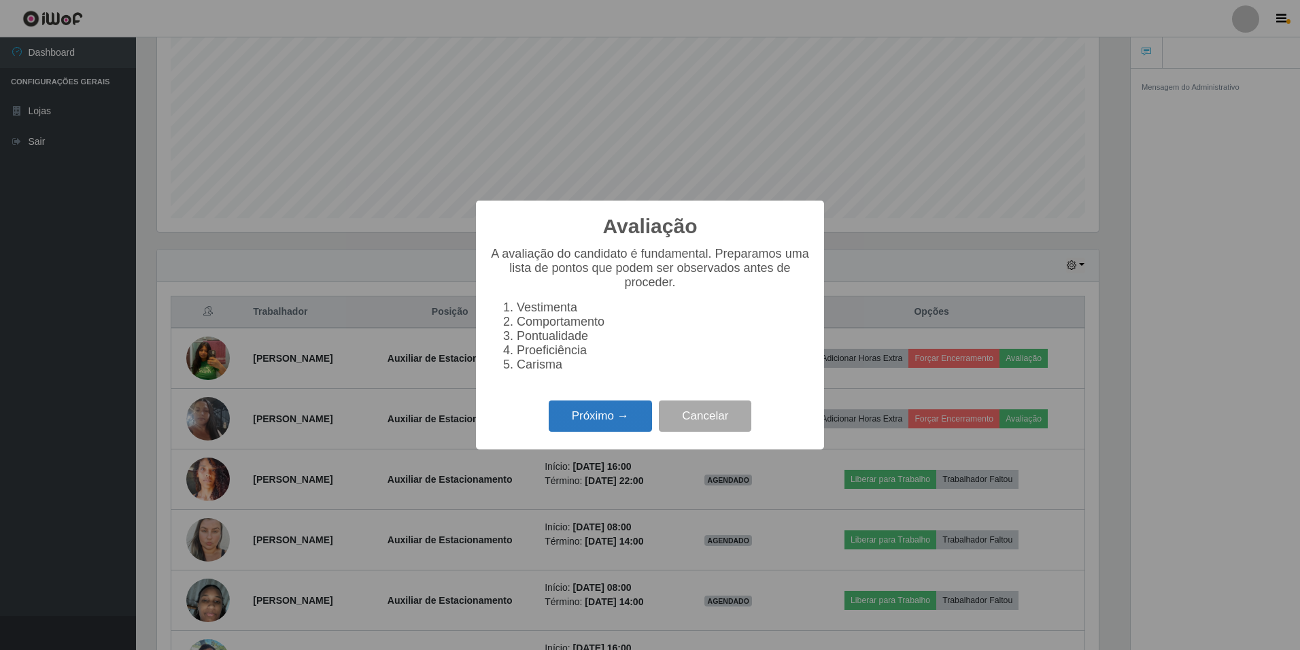
click at [618, 409] on button "Próximo →" at bounding box center [600, 416] width 103 height 32
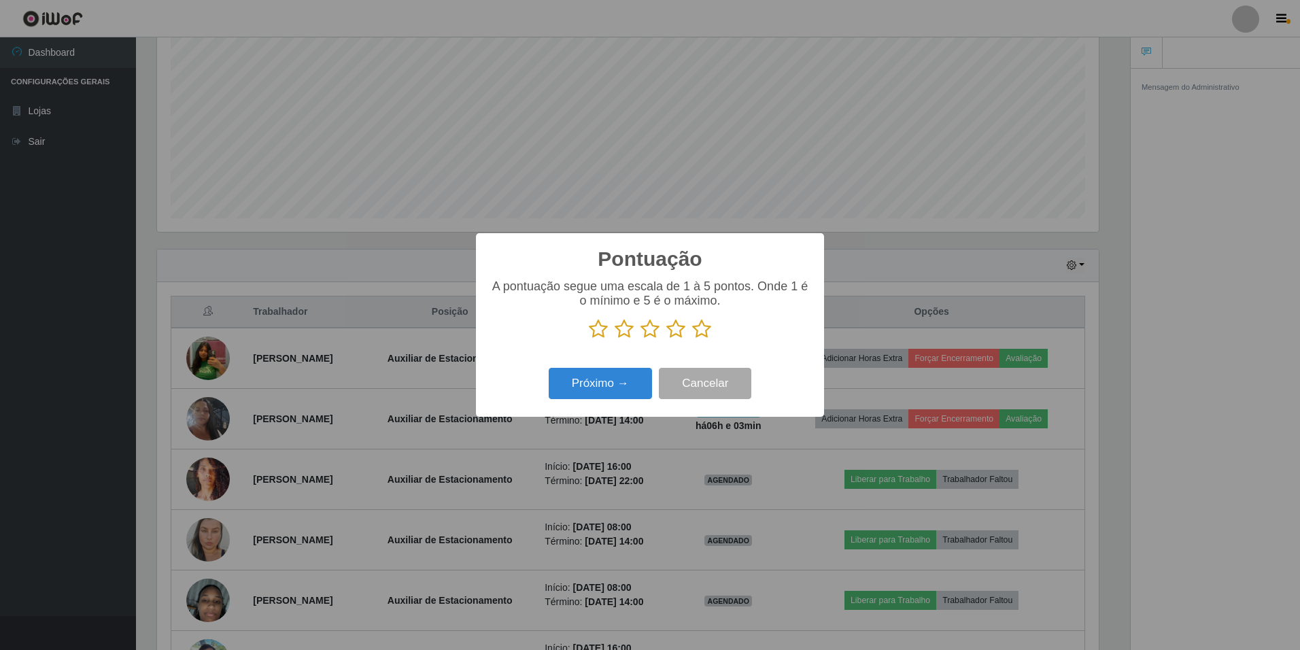
click at [707, 330] on icon at bounding box center [701, 329] width 19 height 20
click at [692, 339] on input "radio" at bounding box center [692, 339] width 0 height 0
click at [630, 381] on button "Próximo →" at bounding box center [600, 384] width 103 height 32
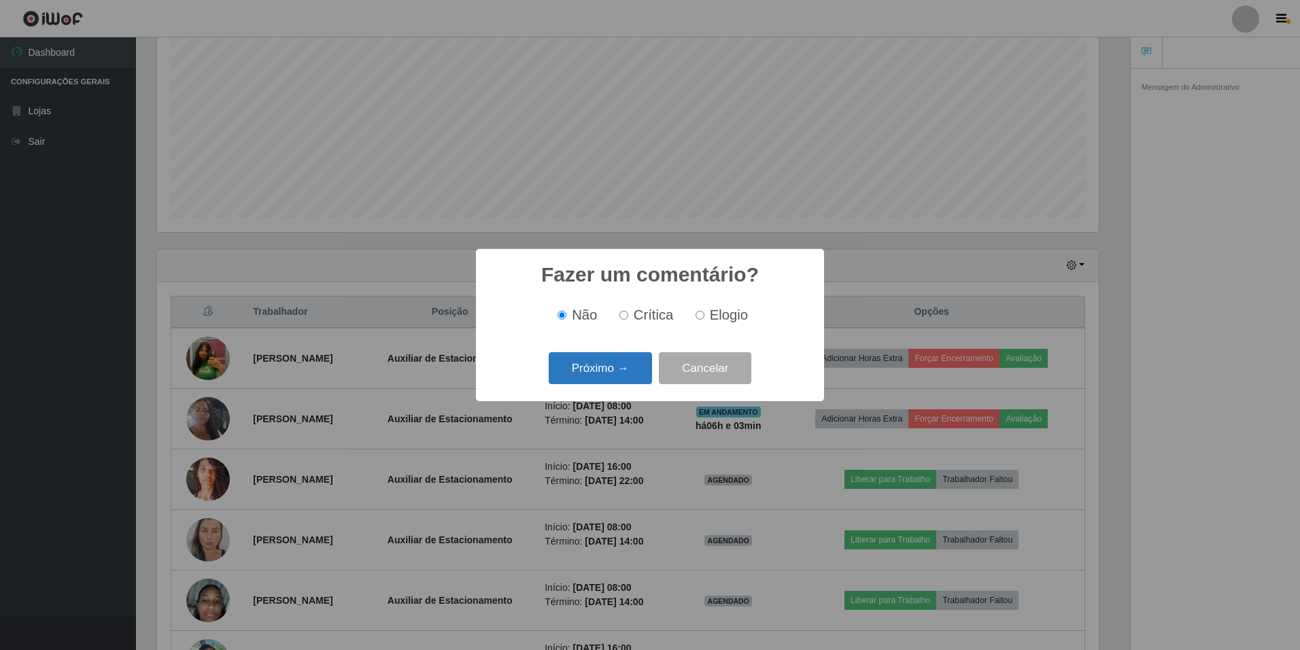
scroll to position [132, 0]
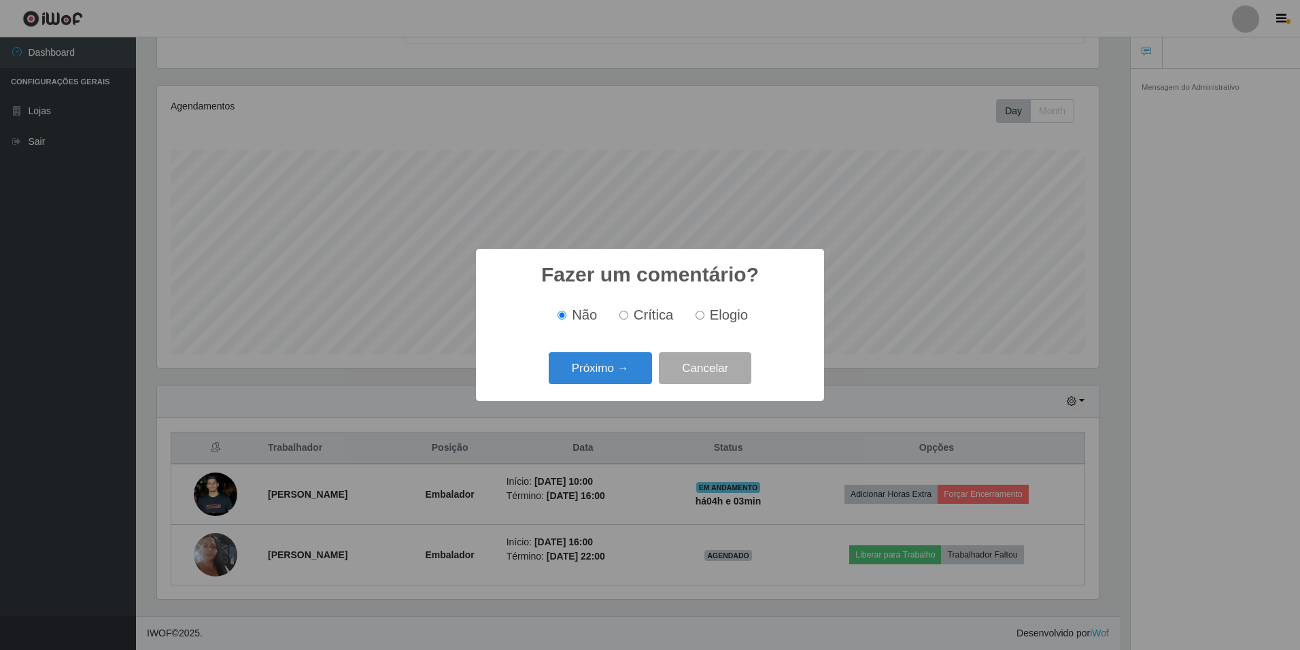
click at [702, 315] on input "Elogio" at bounding box center [699, 315] width 9 height 9
radio input "true"
click at [625, 363] on button "Próximo →" at bounding box center [600, 368] width 103 height 32
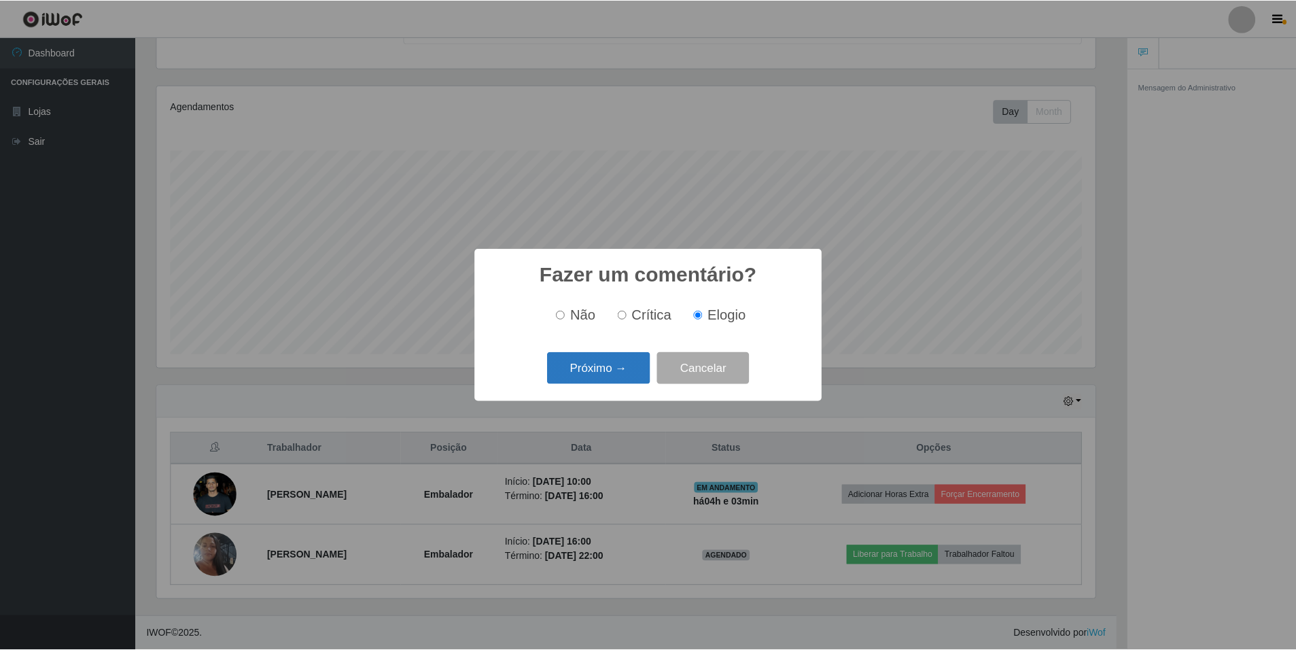
scroll to position [679551, 678892]
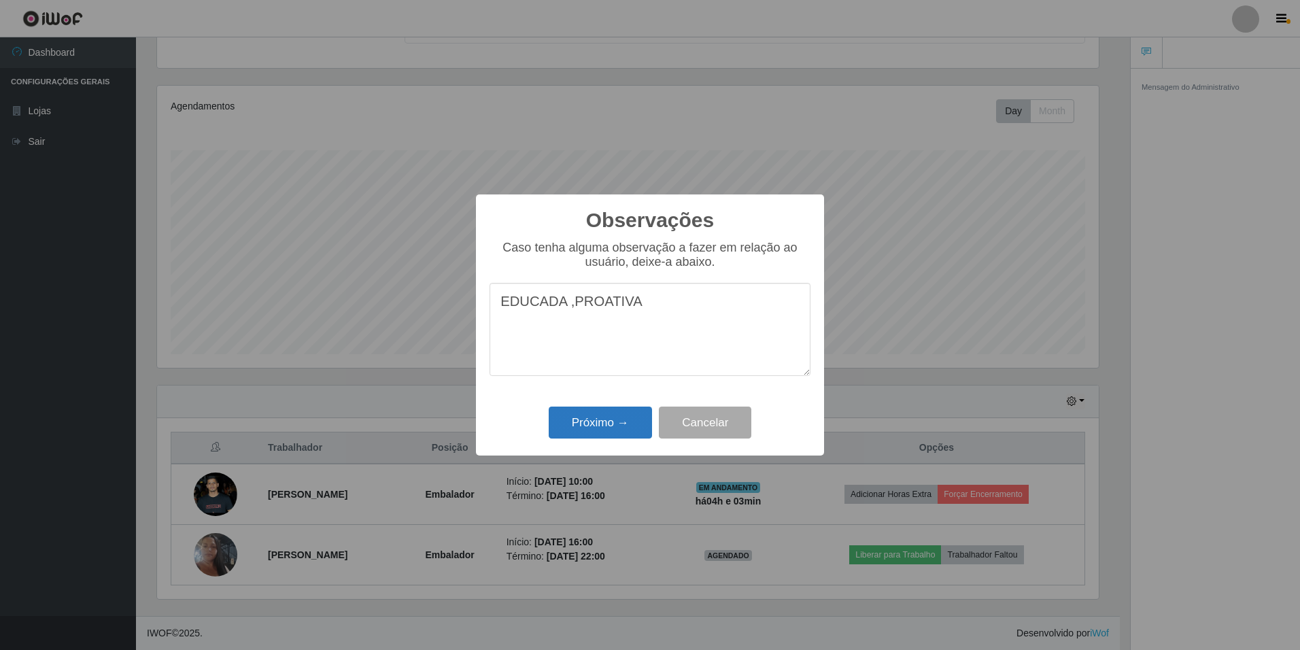
type textarea "EDUCADA ,PROATIVA"
click at [618, 426] on button "Próximo →" at bounding box center [600, 423] width 103 height 32
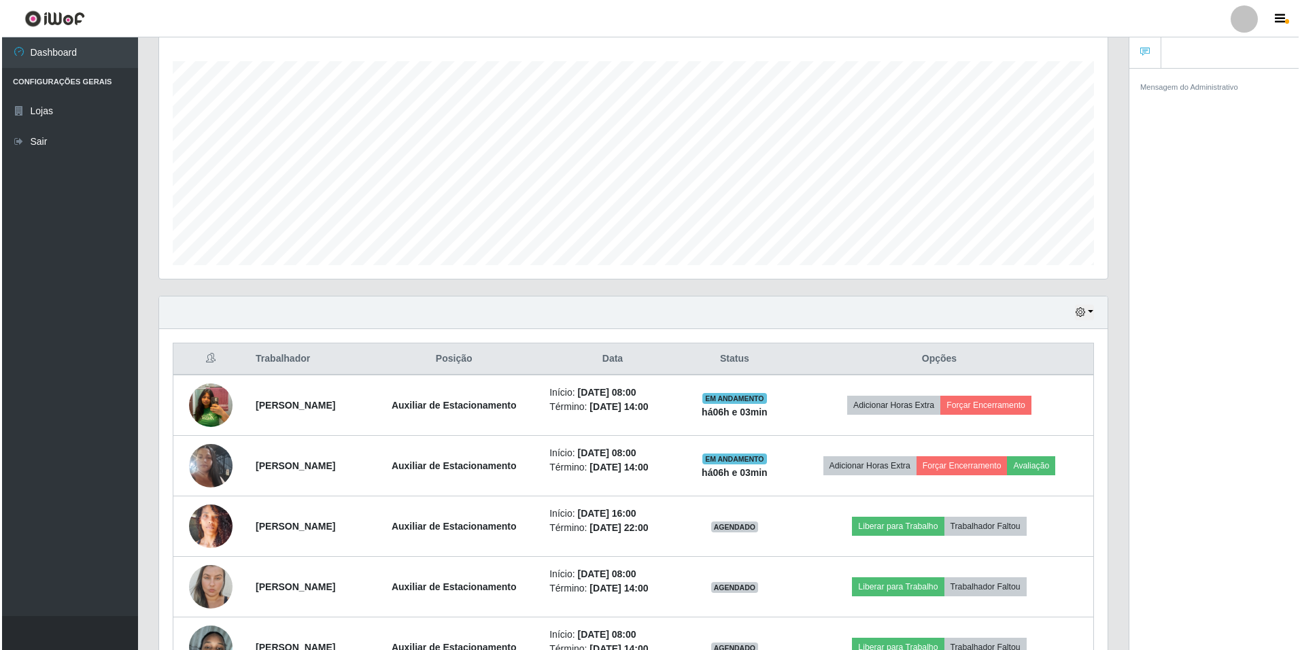
scroll to position [272, 0]
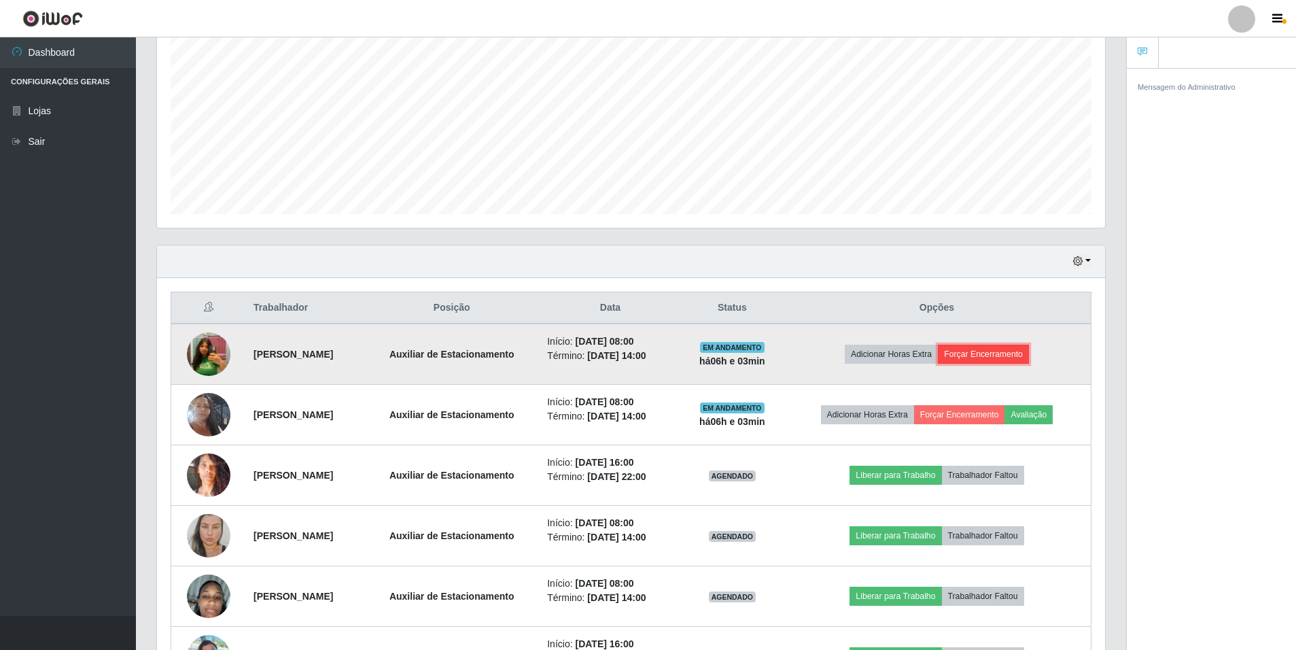
click at [988, 354] on button "Forçar Encerramento" at bounding box center [983, 354] width 91 height 19
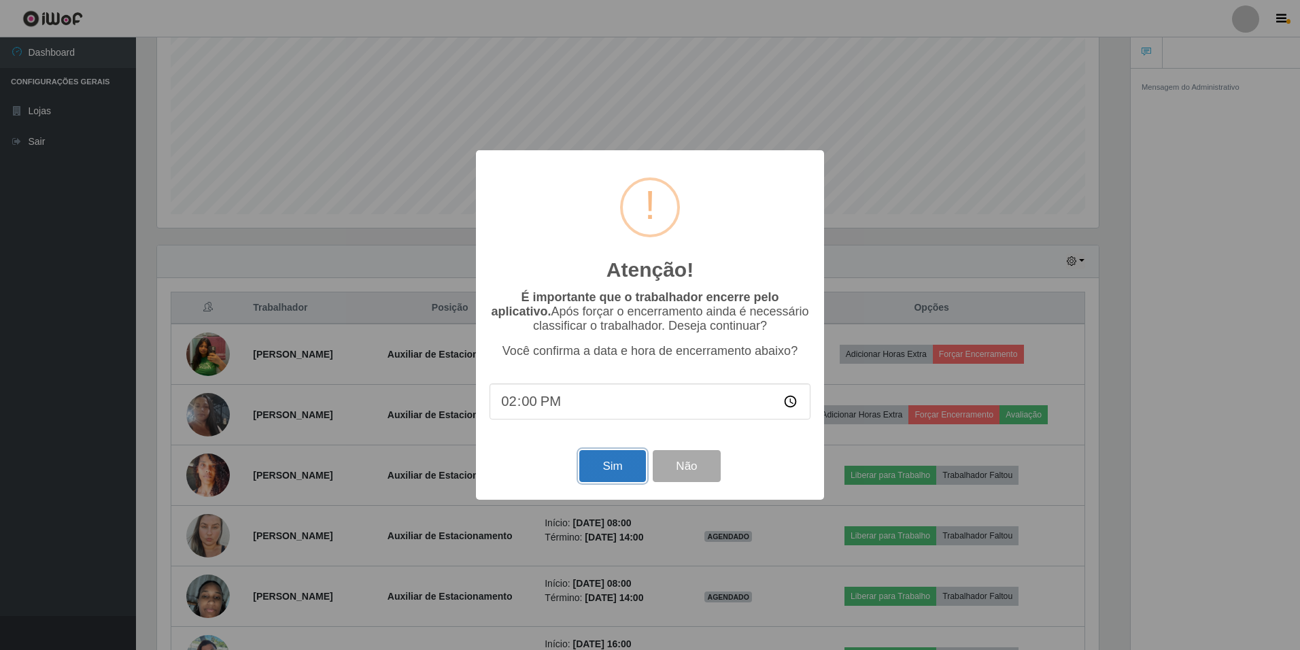
click at [614, 470] on button "Sim" at bounding box center [612, 466] width 66 height 32
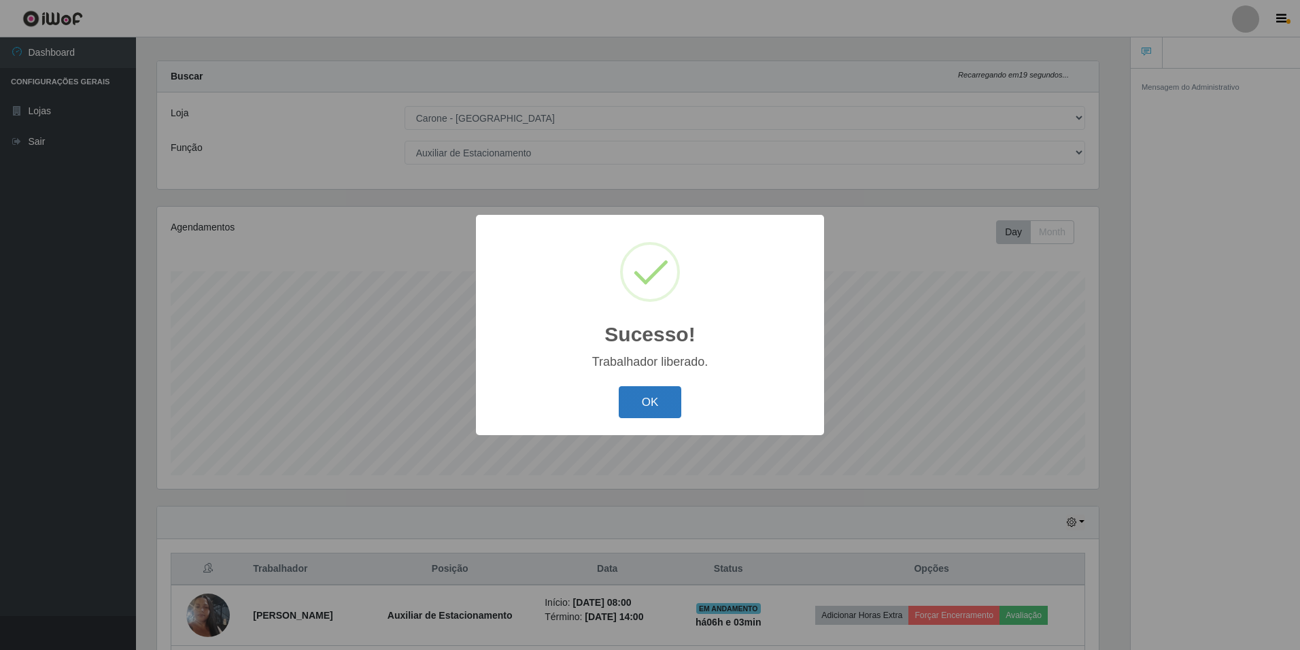
click at [642, 408] on button "OK" at bounding box center [650, 402] width 63 height 32
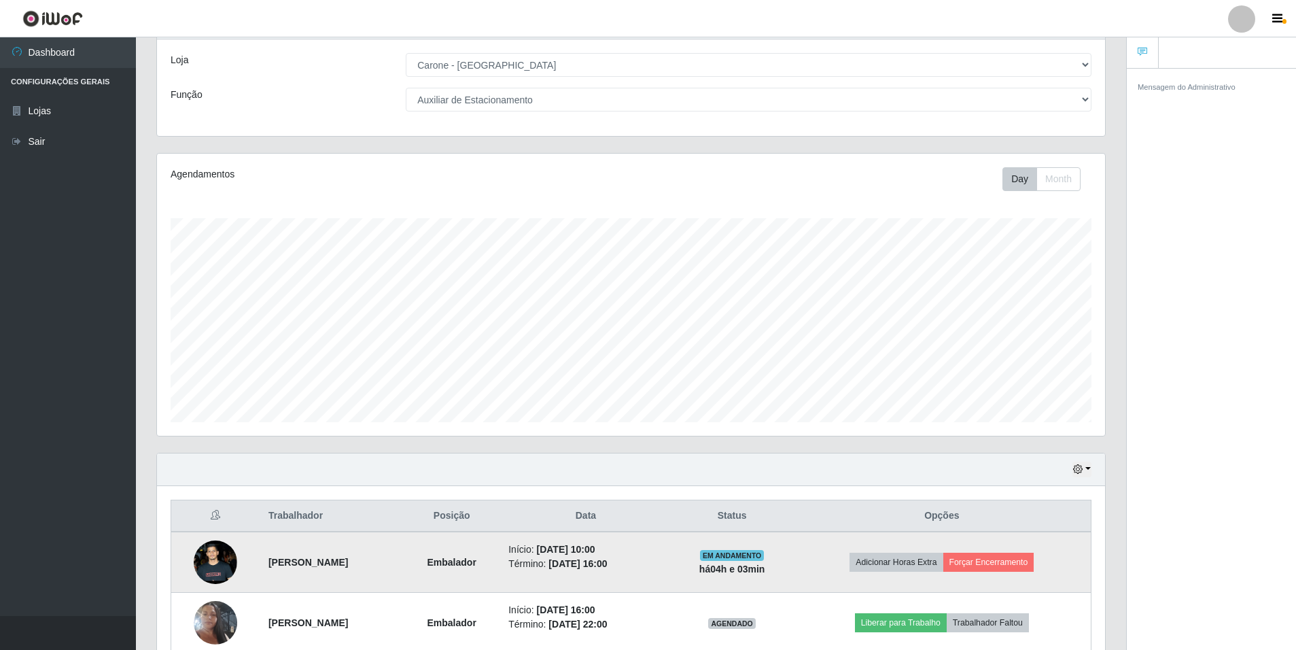
scroll to position [0, 0]
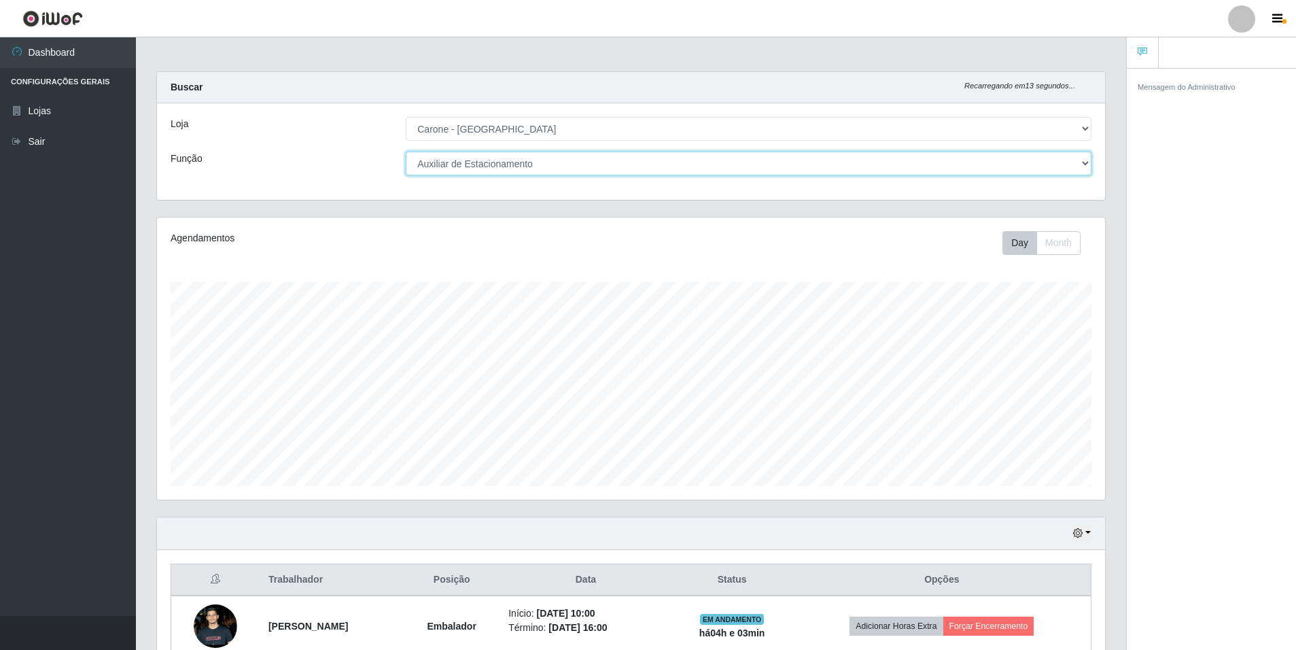
click at [1084, 165] on select "[Selecione...] Auxiliar de Depósito Auxiliar de Depósito + Auxiliar de Depósito…" at bounding box center [749, 164] width 686 height 24
click at [406, 152] on select "[Selecione...] Auxiliar de Depósito Auxiliar de Depósito + Auxiliar de Depósito…" at bounding box center [749, 164] width 686 height 24
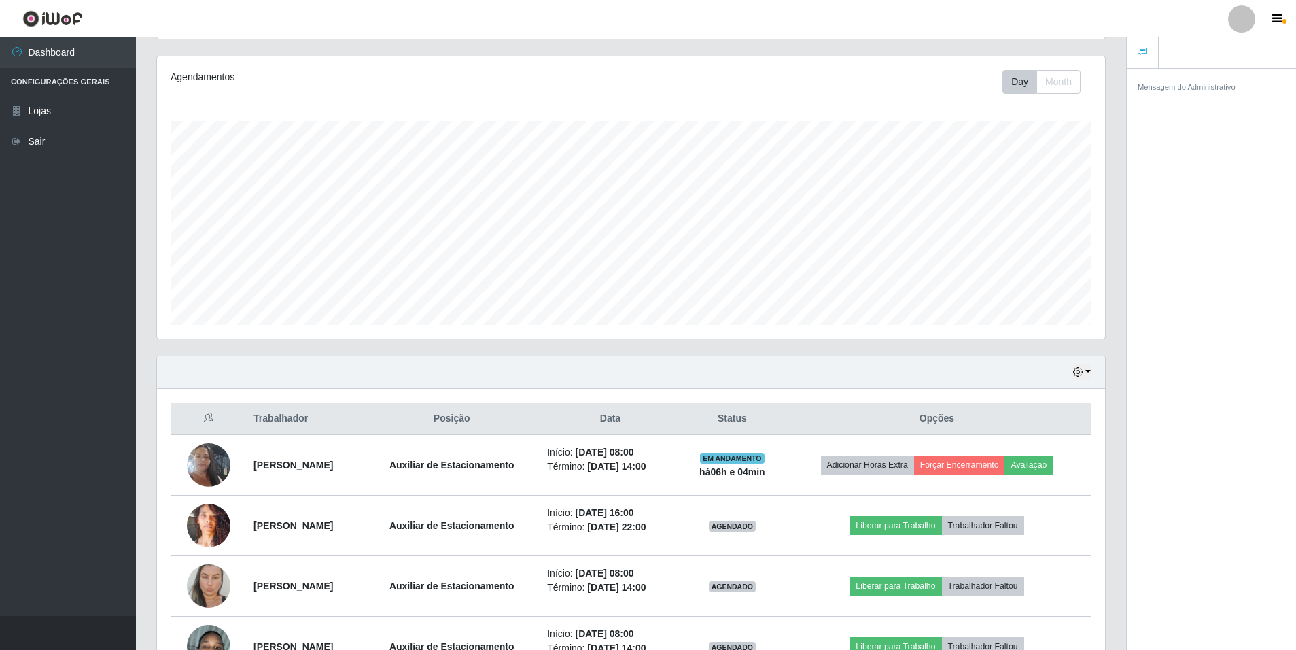
scroll to position [340, 0]
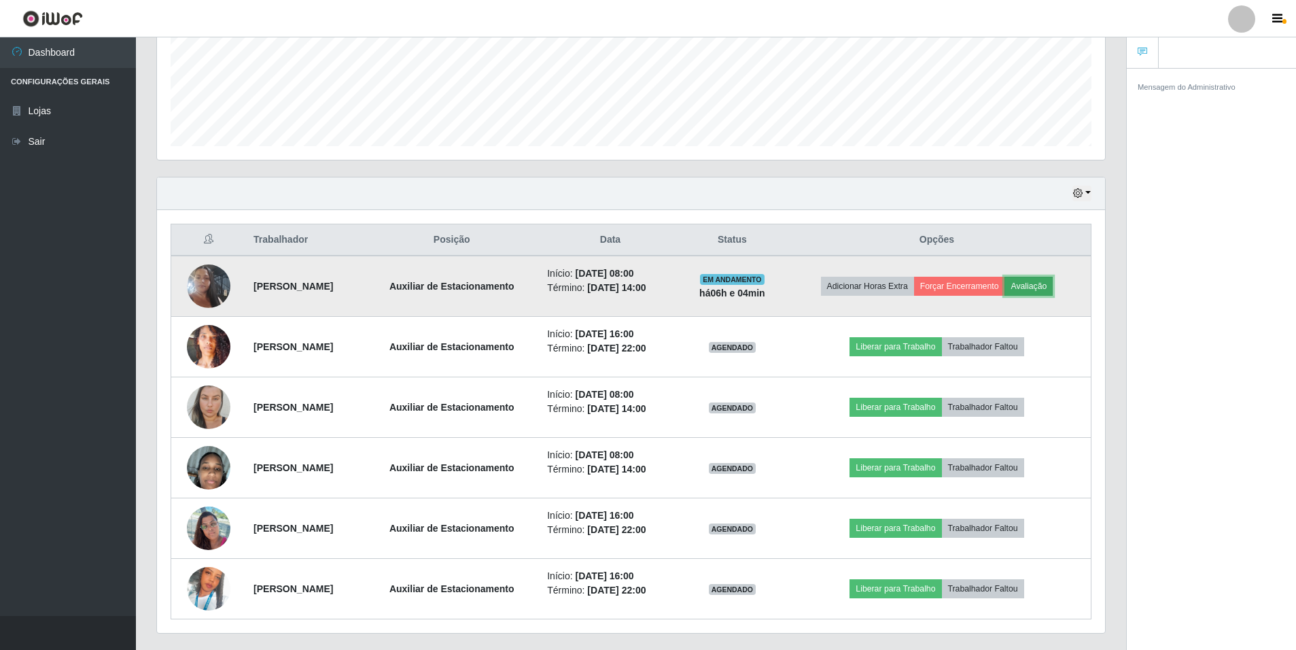
click at [1039, 286] on button "Avaliação" at bounding box center [1029, 286] width 48 height 19
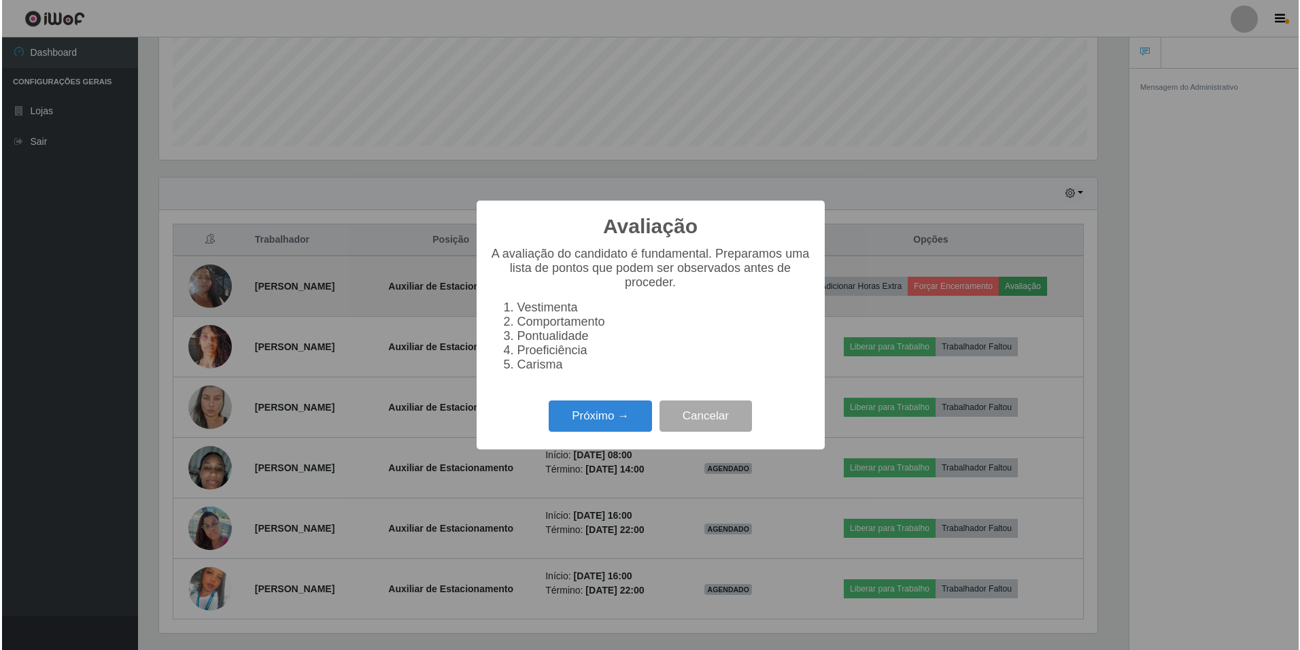
scroll to position [282, 942]
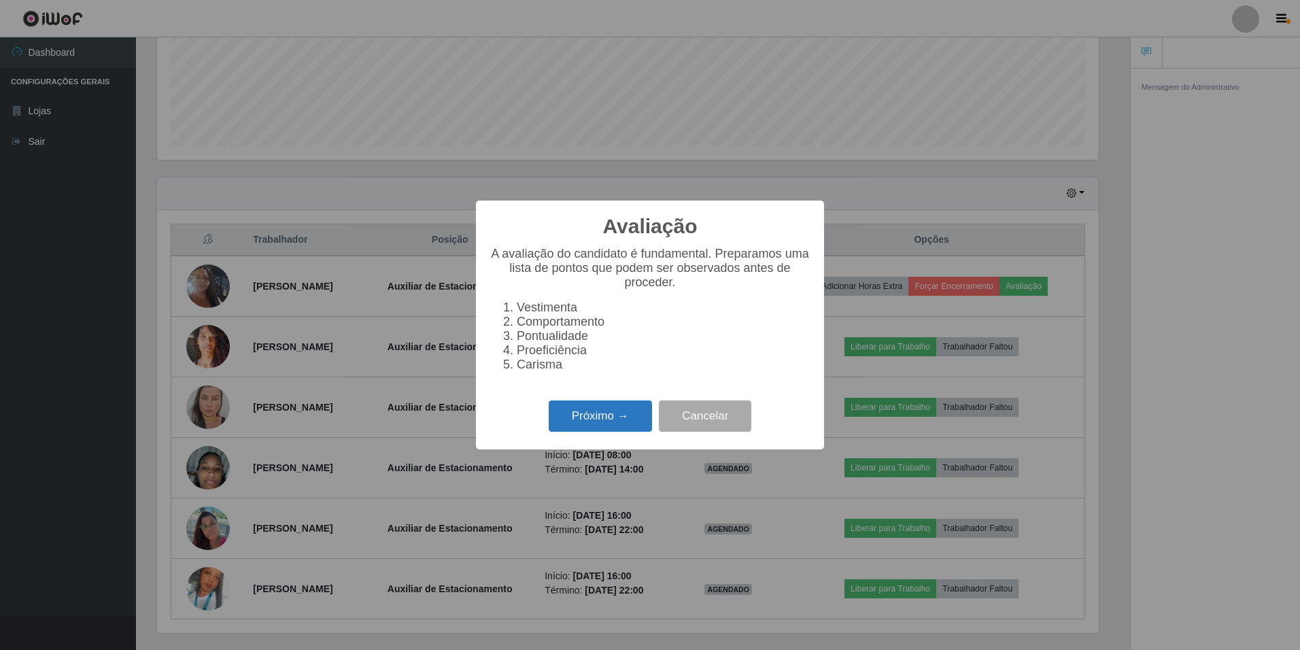
click at [586, 412] on button "Próximo →" at bounding box center [600, 416] width 103 height 32
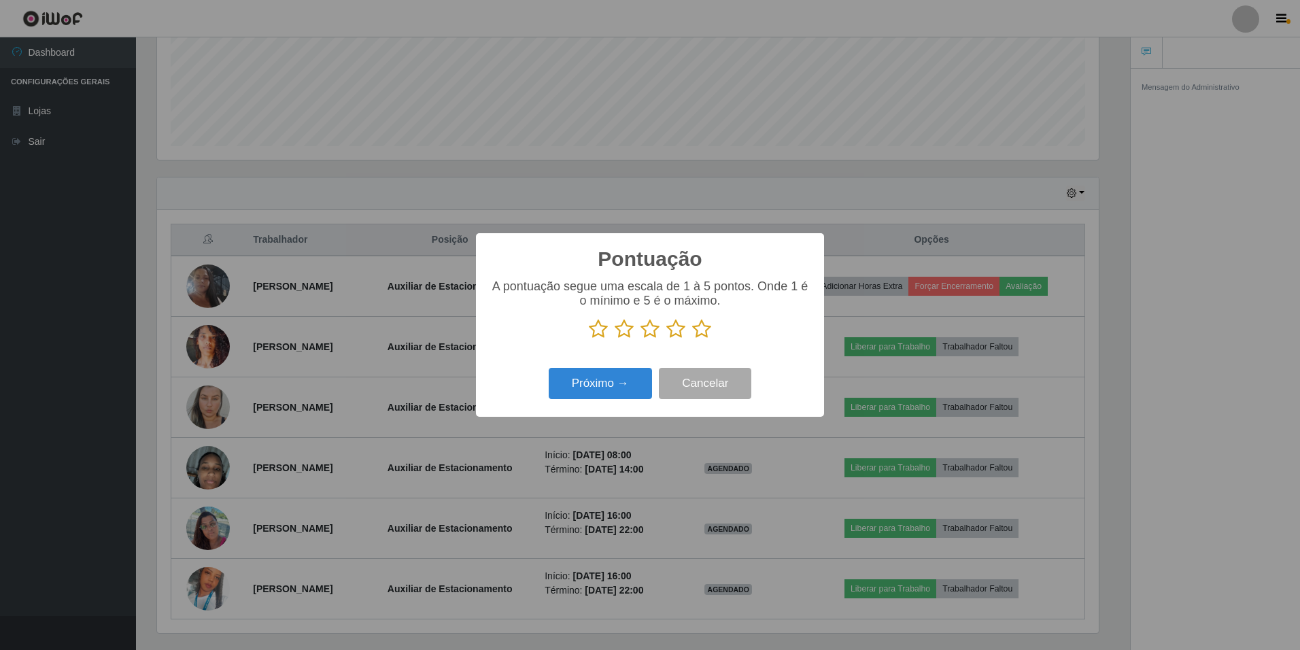
scroll to position [132, 0]
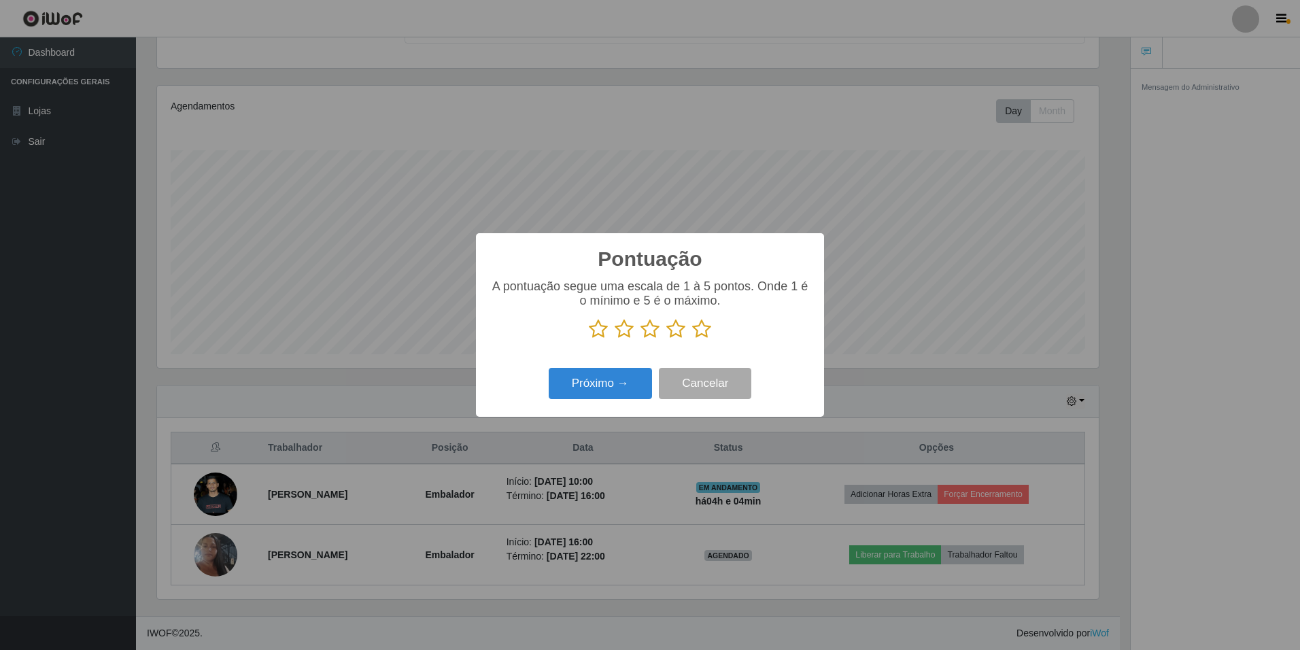
click at [703, 333] on icon at bounding box center [701, 329] width 19 height 20
click at [692, 339] on input "radio" at bounding box center [692, 339] width 0 height 0
click at [618, 381] on button "Próximo →" at bounding box center [600, 384] width 103 height 32
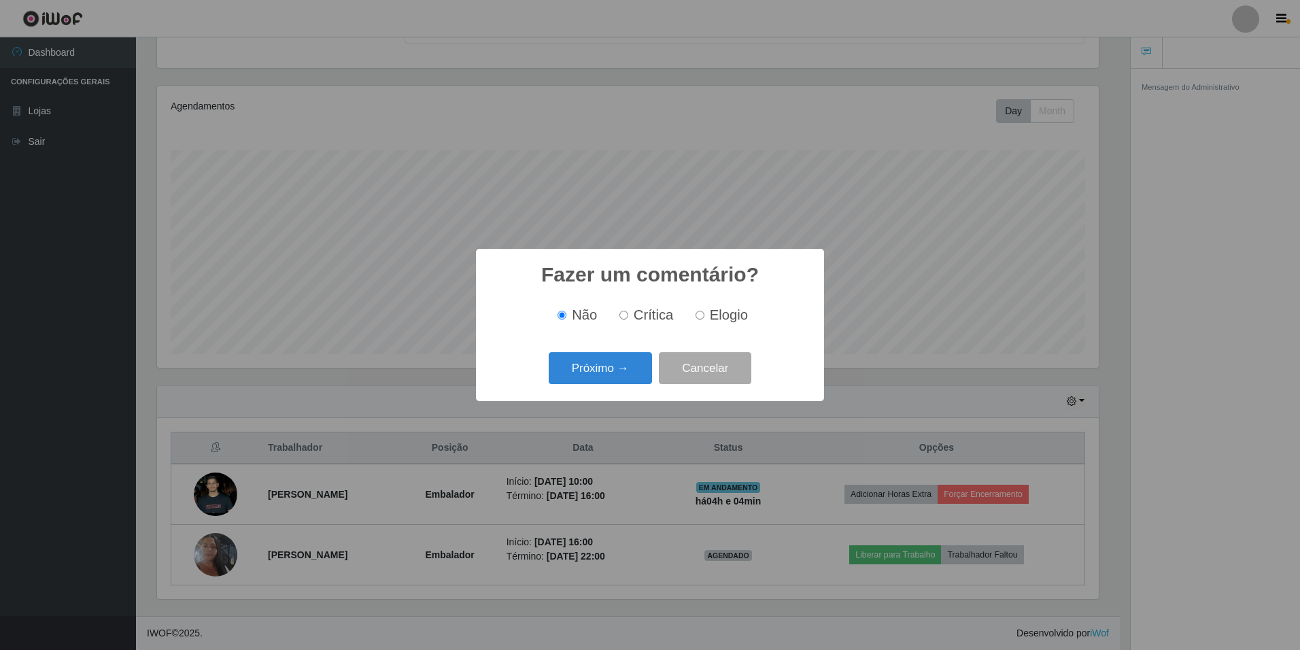
scroll to position [679551, 678892]
click at [704, 317] on label "Elogio" at bounding box center [719, 315] width 58 height 16
click at [704, 317] on input "Elogio" at bounding box center [699, 315] width 9 height 9
radio input "true"
click at [609, 362] on button "Próximo →" at bounding box center [600, 368] width 103 height 32
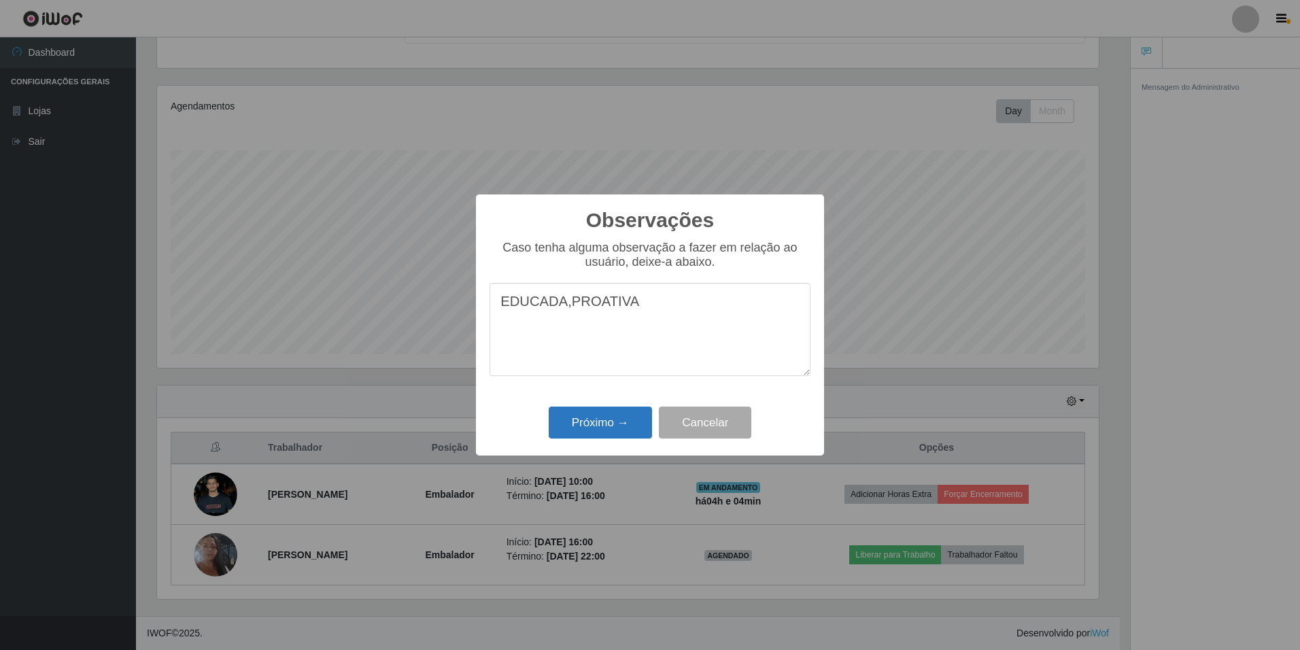
type textarea "EDUCADA,PROATIVA"
click at [599, 418] on button "Próximo →" at bounding box center [600, 423] width 103 height 32
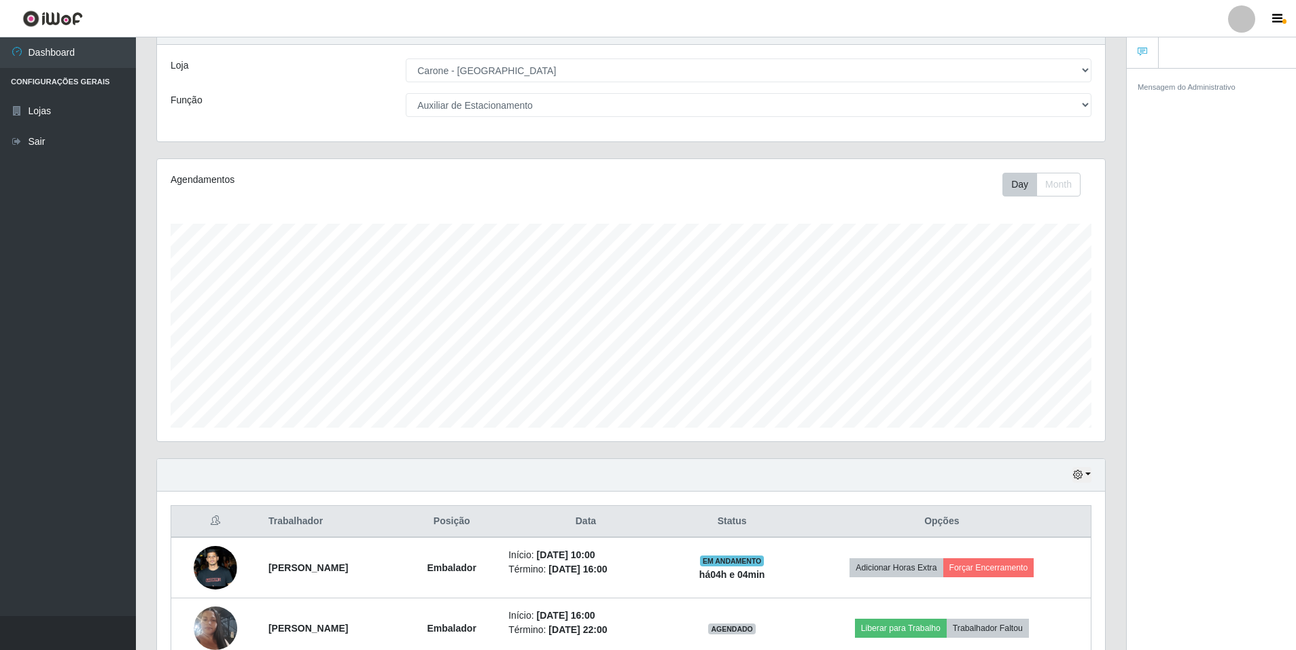
scroll to position [0, 0]
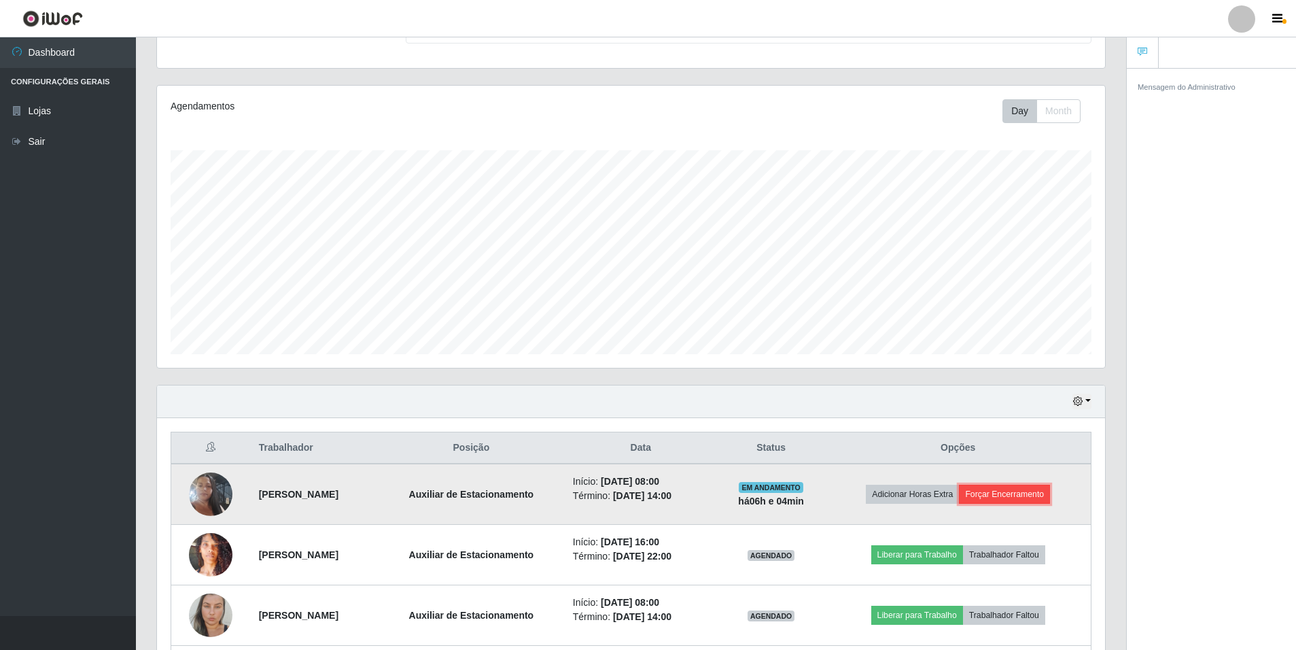
click at [1008, 496] on button "Forçar Encerramento" at bounding box center [1004, 494] width 91 height 19
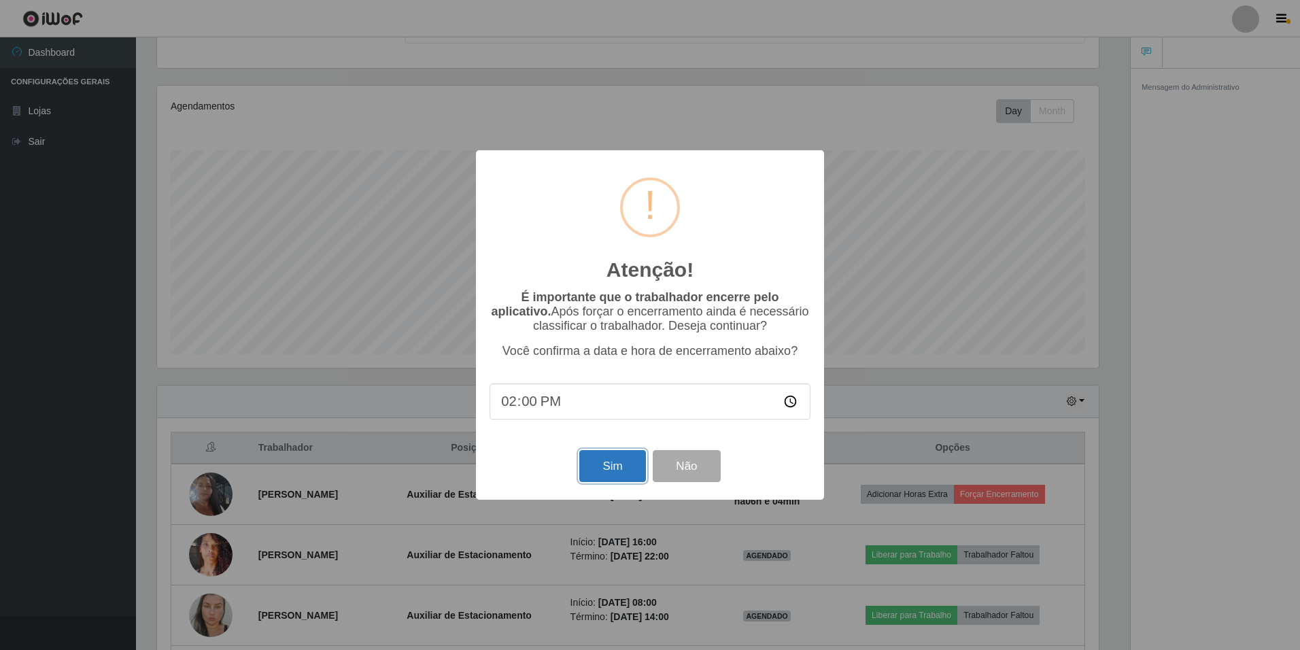
click at [618, 466] on button "Sim" at bounding box center [612, 466] width 66 height 32
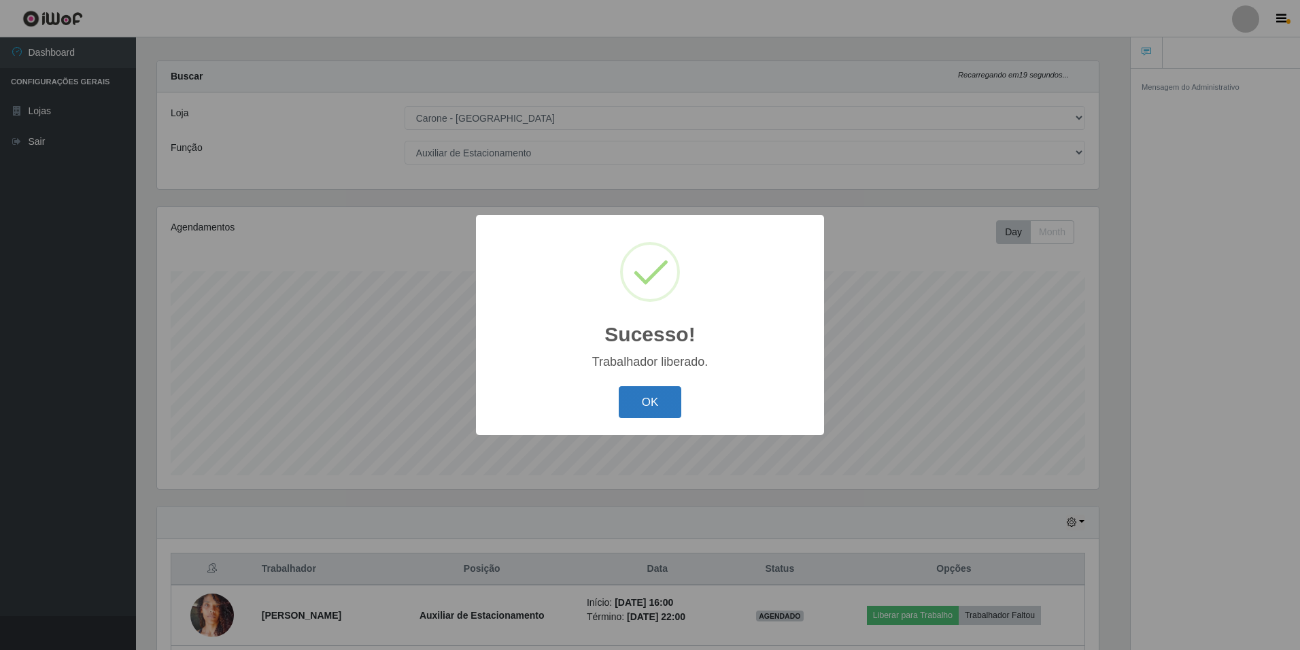
click at [654, 391] on button "OK" at bounding box center [650, 402] width 63 height 32
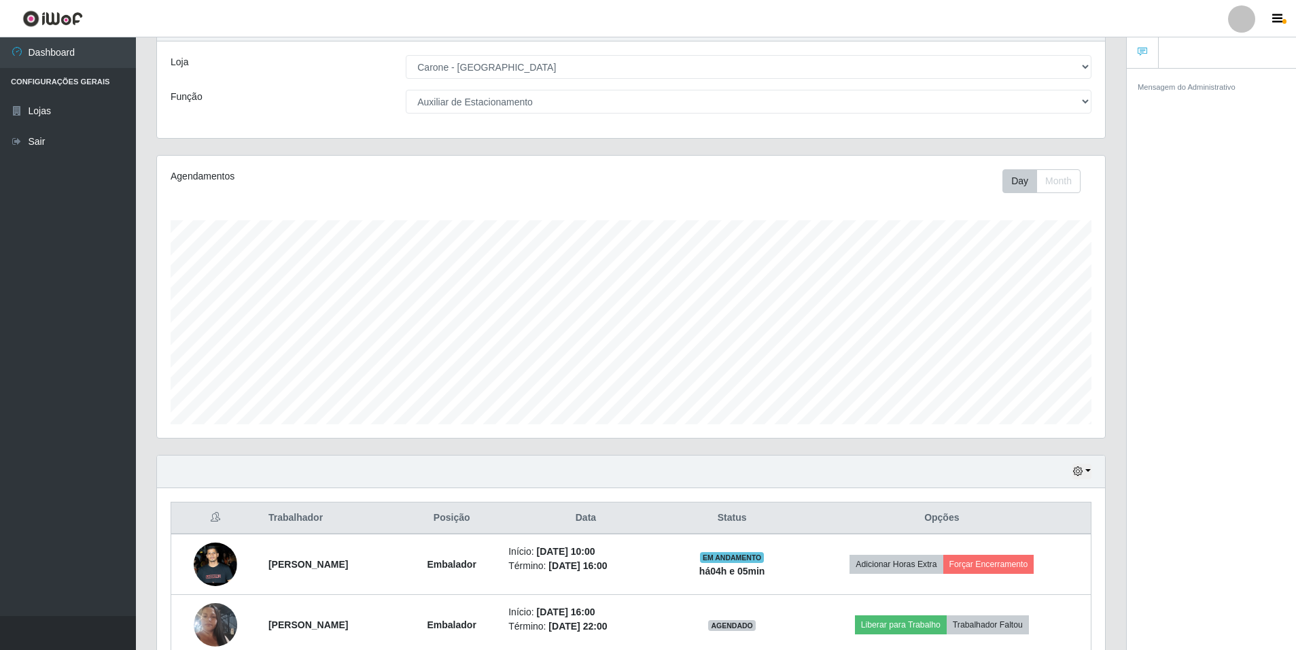
scroll to position [0, 0]
